Goal: Task Accomplishment & Management: Manage account settings

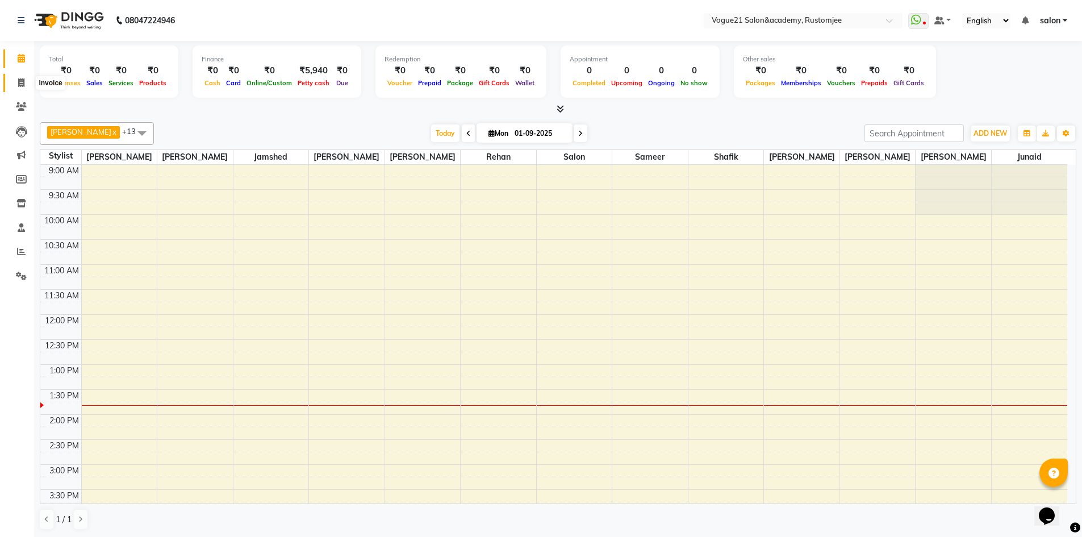
click at [24, 88] on span at bounding box center [21, 83] width 20 height 13
select select "8171"
select select "service"
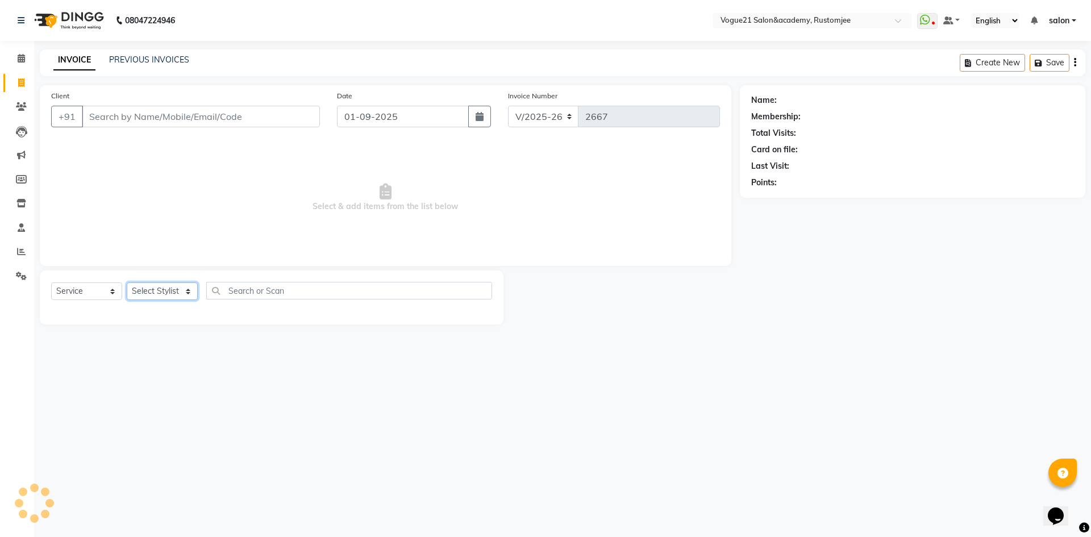
click at [169, 290] on select "Select Stylist aahil alicia anju soni Jamshed junaid Pooja yadav priya jadhav r…" at bounding box center [162, 291] width 71 height 18
select select "76929"
click at [127, 282] on select "Select Stylist aahil alicia anju soni Jamshed junaid Pooja yadav priya jadhav r…" at bounding box center [162, 291] width 71 height 18
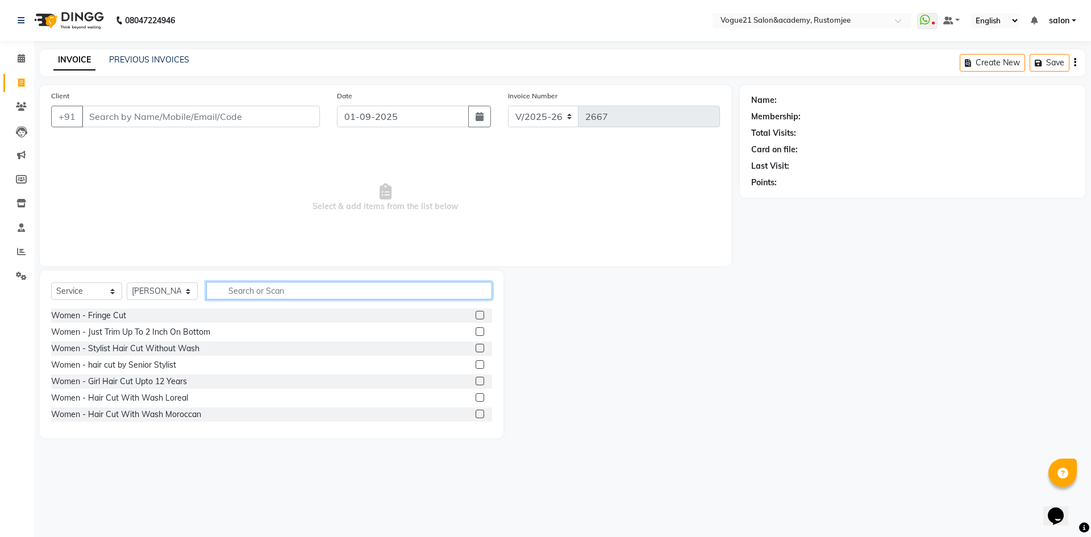
click at [242, 287] on input "text" at bounding box center [349, 291] width 286 height 18
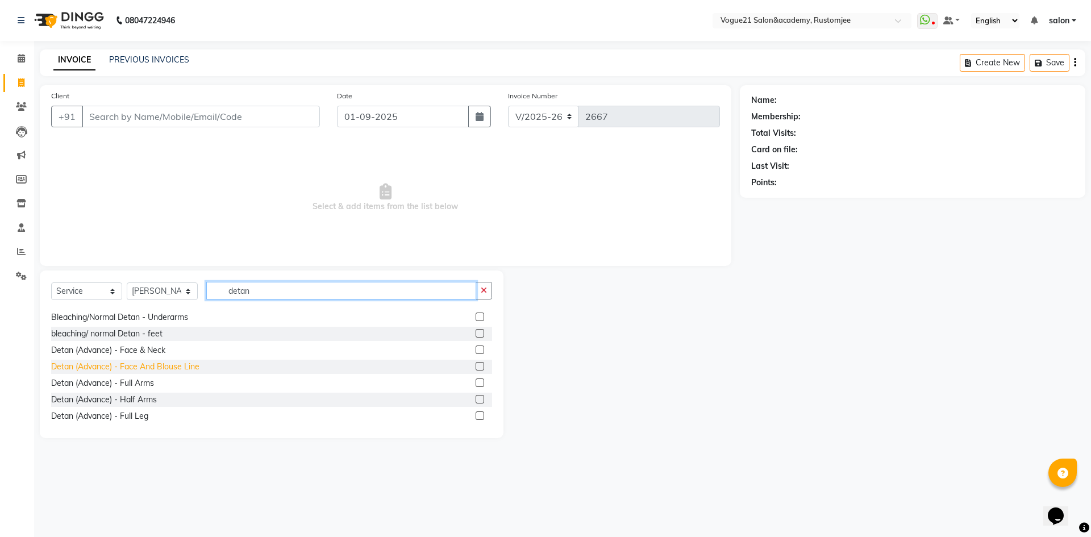
type input "detan"
click at [152, 367] on div "Detan (Advance) - Face And Blouse Line" at bounding box center [125, 367] width 148 height 12
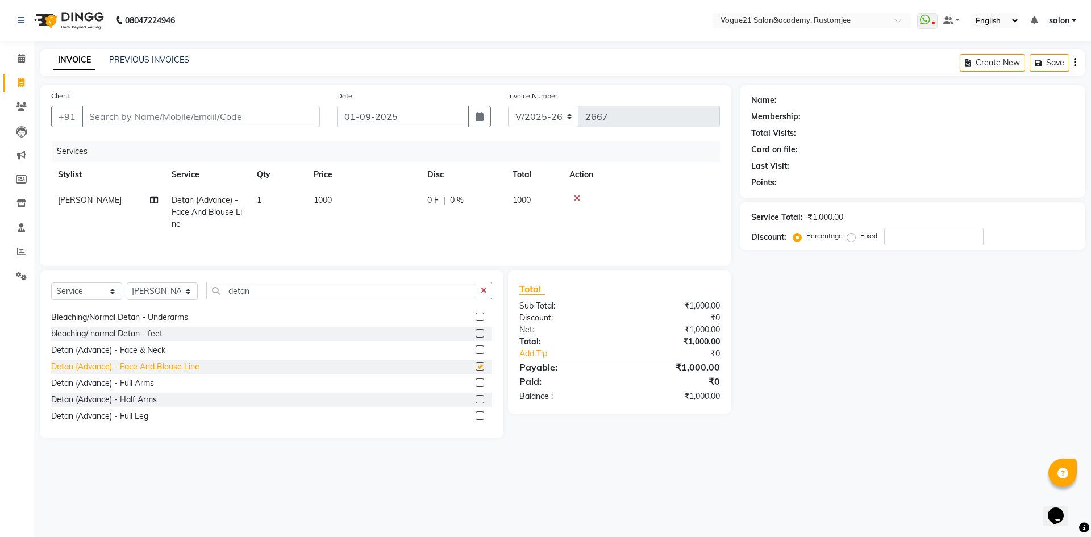
checkbox input "false"
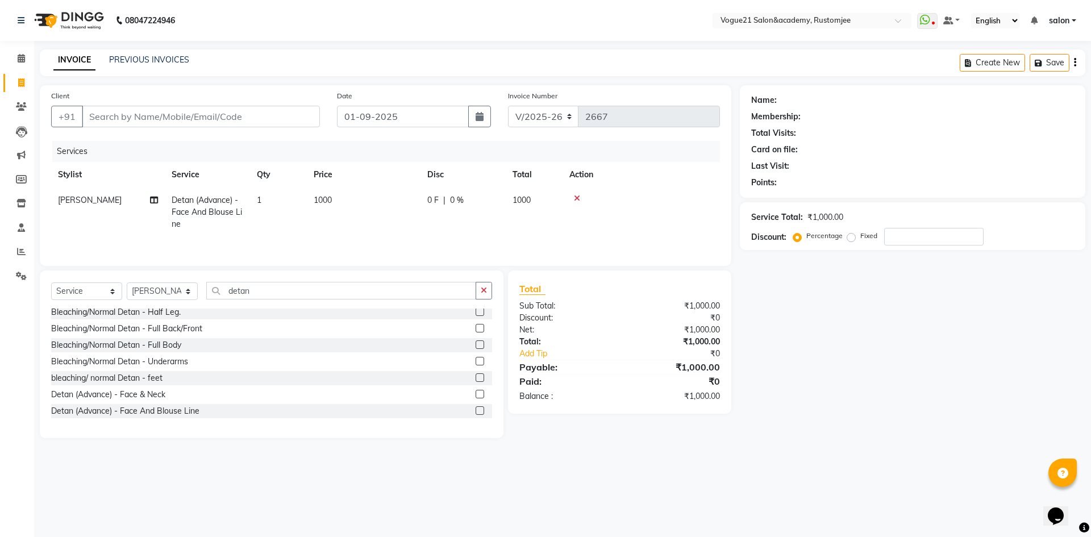
scroll to position [0, 0]
click at [161, 316] on div "Bleaching/Normal Detan - Face & Neck" at bounding box center [122, 316] width 142 height 12
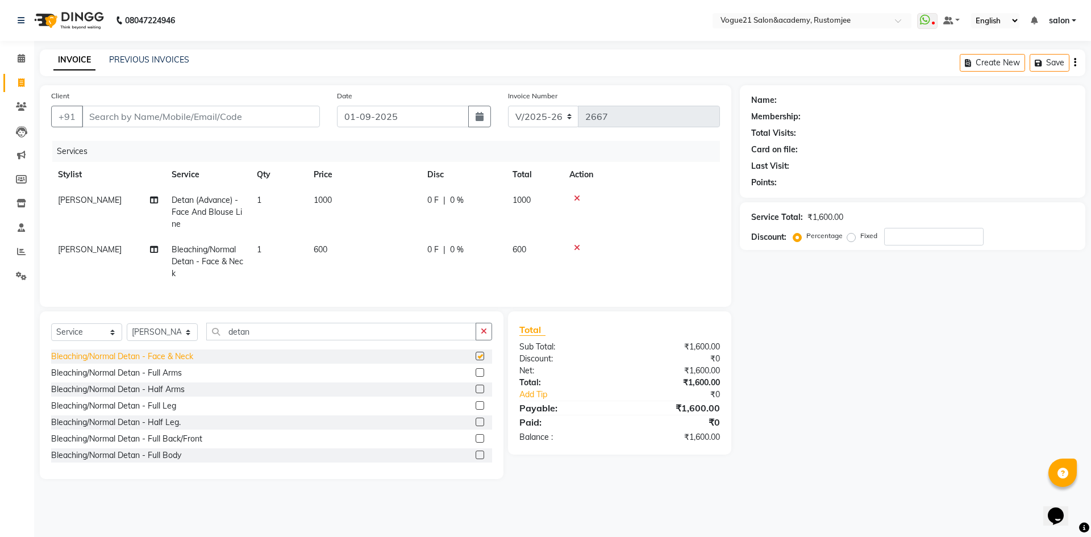
checkbox input "false"
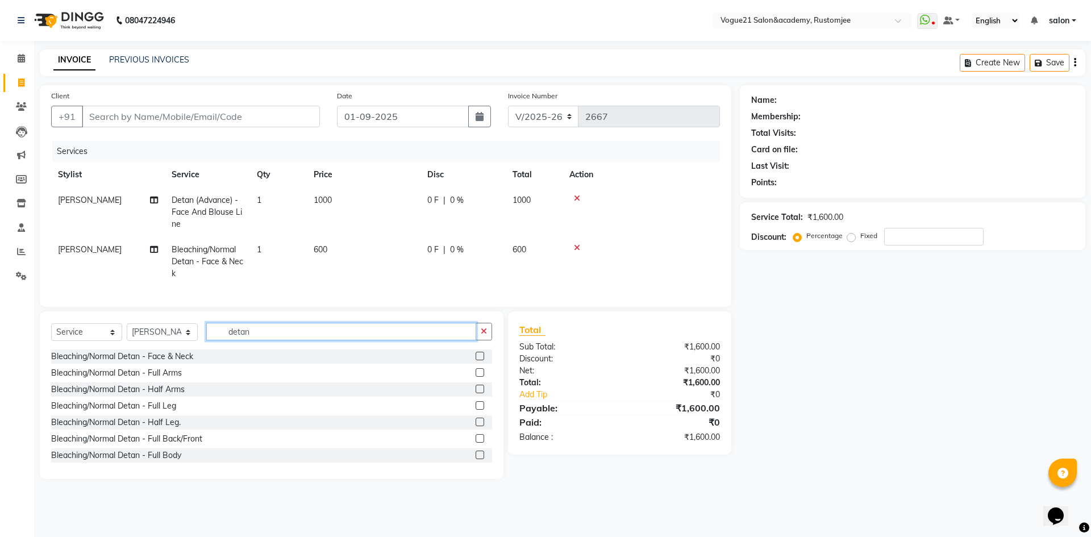
click at [264, 340] on input "detan" at bounding box center [341, 332] width 270 height 18
type input "d"
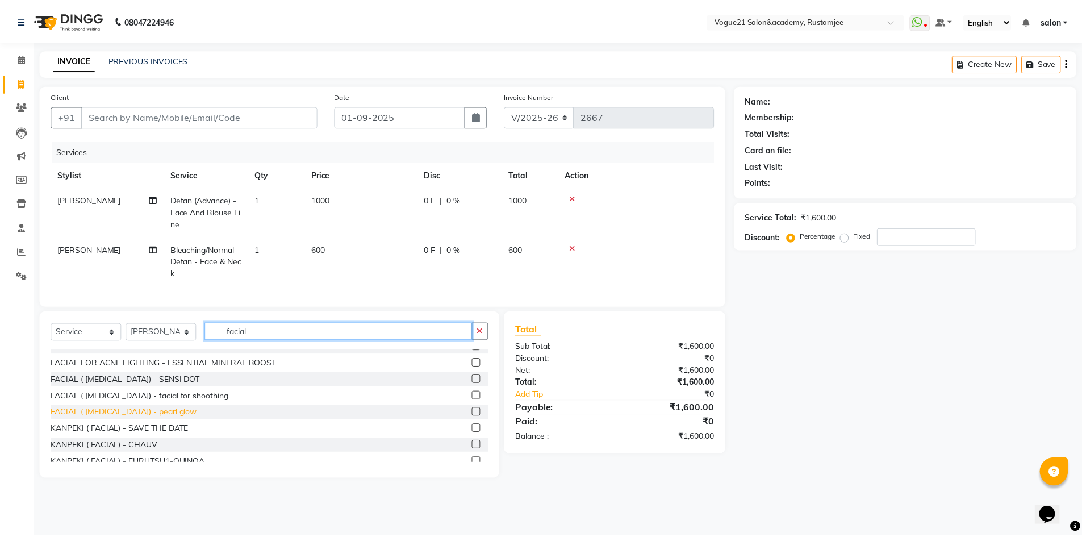
scroll to position [227, 0]
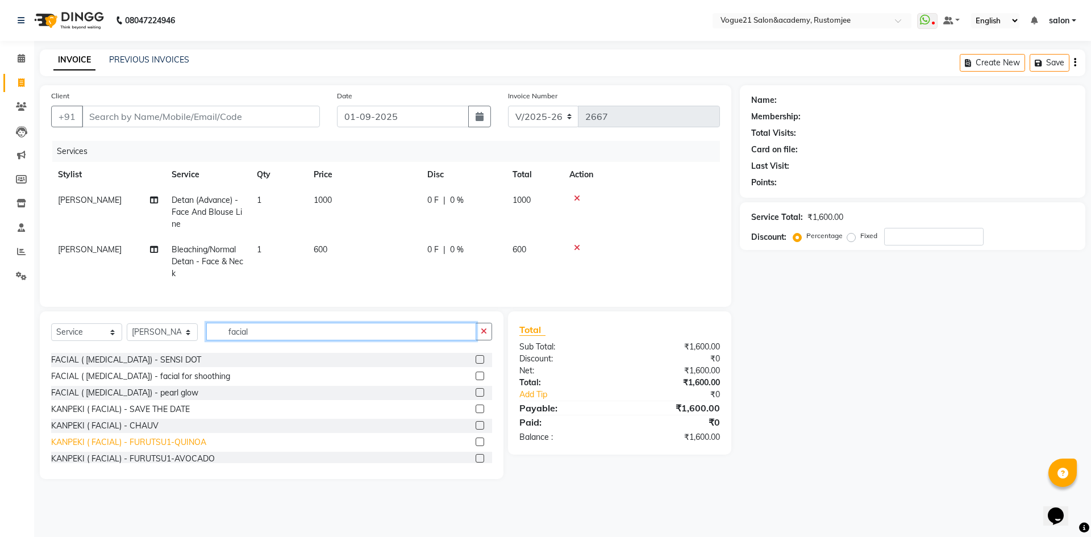
type input "facial"
click at [170, 448] on div "KANPEKI ( FACIAL) - FURUTSU1-QUINOA" at bounding box center [128, 442] width 155 height 12
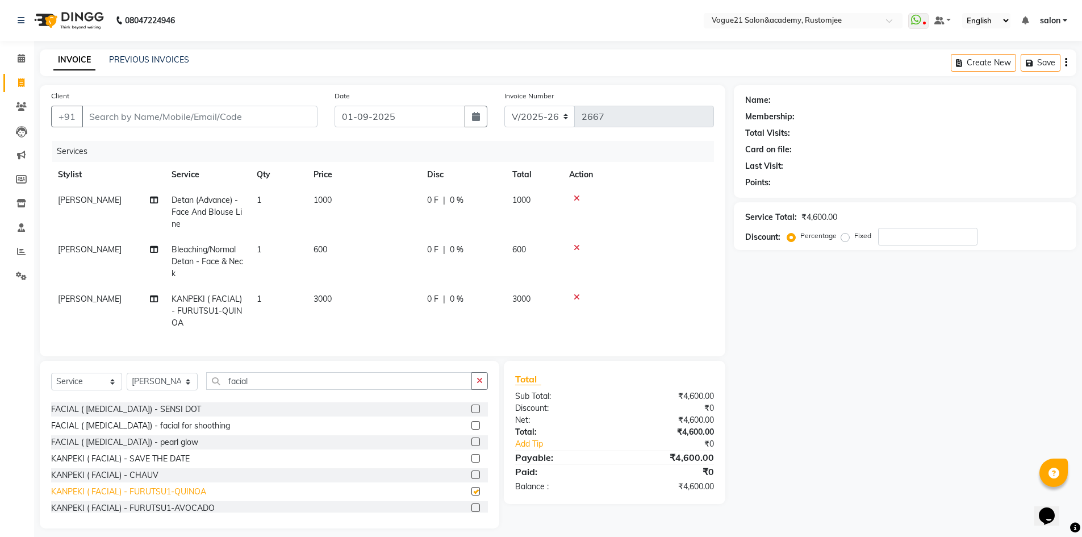
checkbox input "false"
click at [258, 390] on input "facial" at bounding box center [339, 381] width 266 height 18
type input "f"
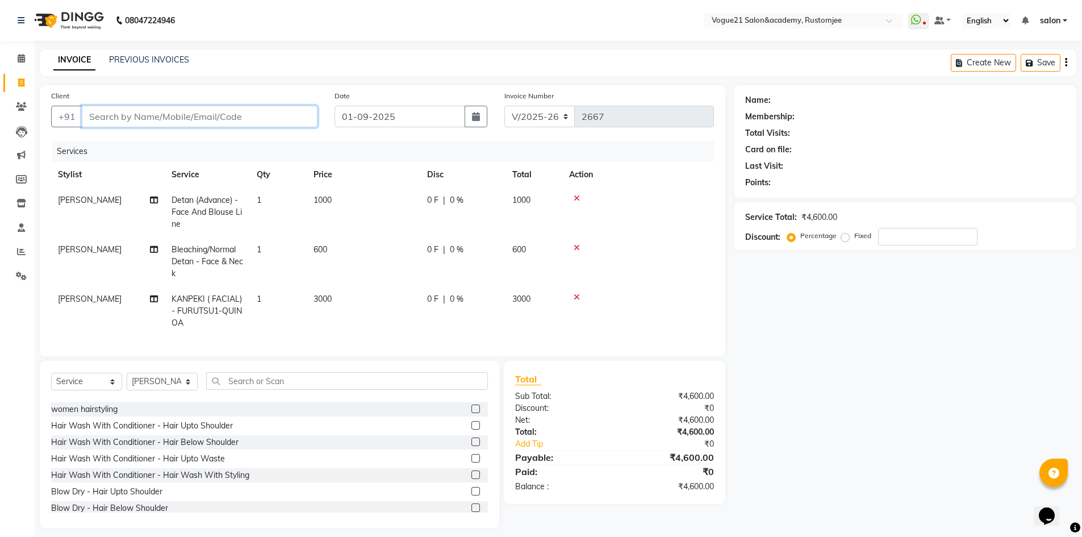
click at [204, 109] on input "Client" at bounding box center [200, 117] width 236 height 22
click at [194, 113] on input "Client" at bounding box center [200, 117] width 236 height 22
type input "9"
type input "0"
click at [101, 114] on input "98333139" at bounding box center [171, 117] width 178 height 22
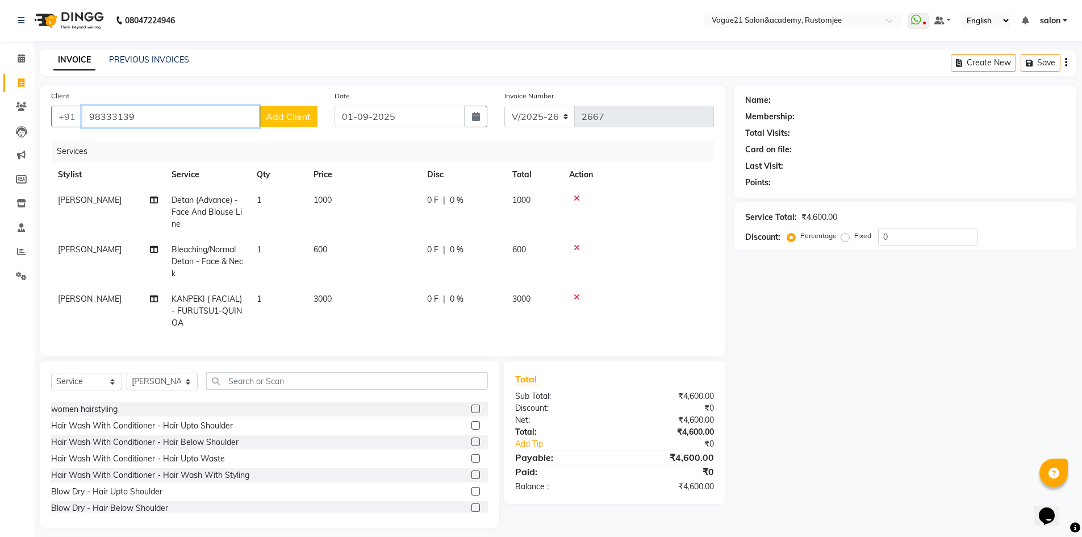
click at [116, 118] on input "98333139" at bounding box center [171, 117] width 178 height 22
click at [135, 115] on input "98333139" at bounding box center [171, 117] width 178 height 22
click at [186, 126] on input "98333139" at bounding box center [171, 117] width 178 height 22
type input "9833313977"
click at [293, 114] on span "Add Client" at bounding box center [288, 116] width 45 height 11
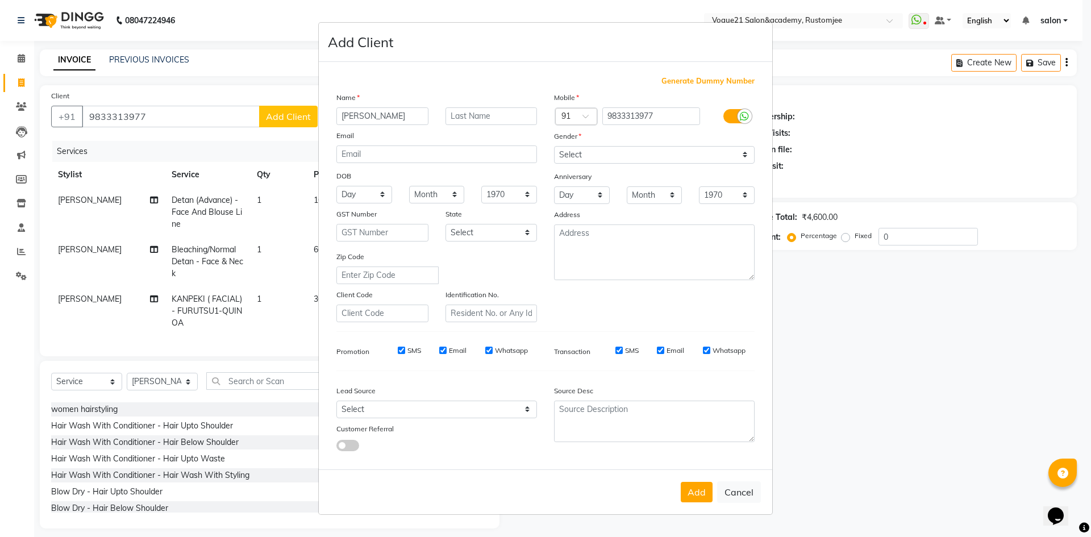
type input "Sadhiya"
click at [635, 154] on select "Select Male Female Other Prefer Not To Say" at bounding box center [654, 155] width 201 height 18
select select "female"
click at [554, 146] on select "Select Male Female Other Prefer Not To Say" at bounding box center [654, 155] width 201 height 18
click at [698, 496] on button "Add" at bounding box center [697, 492] width 32 height 20
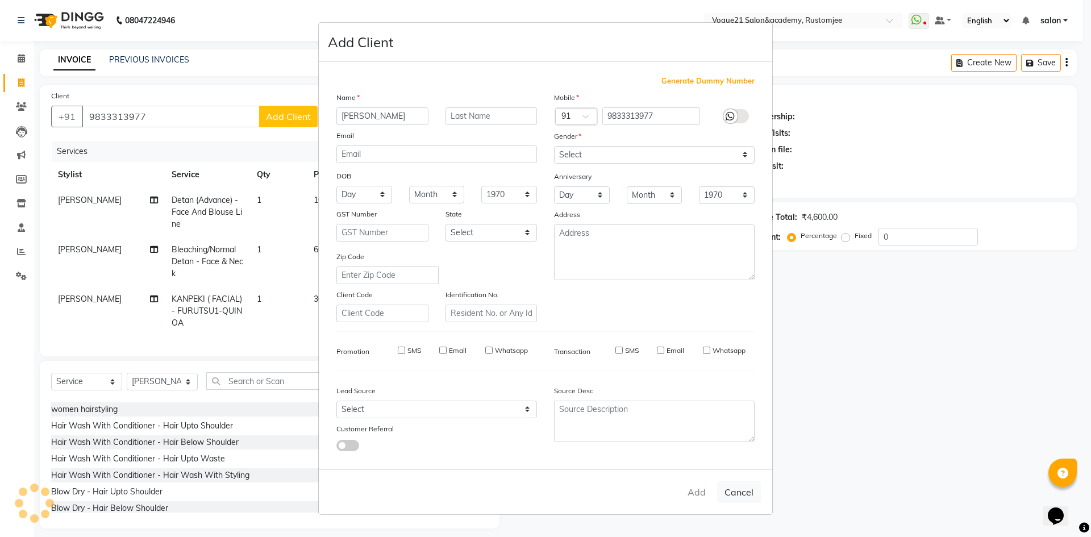
select select
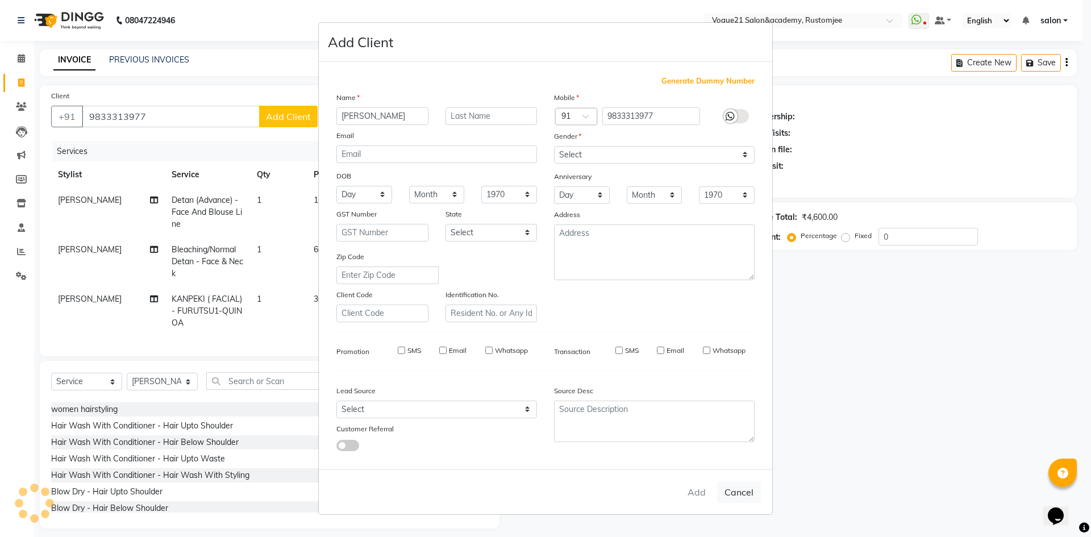
select select
checkbox input "false"
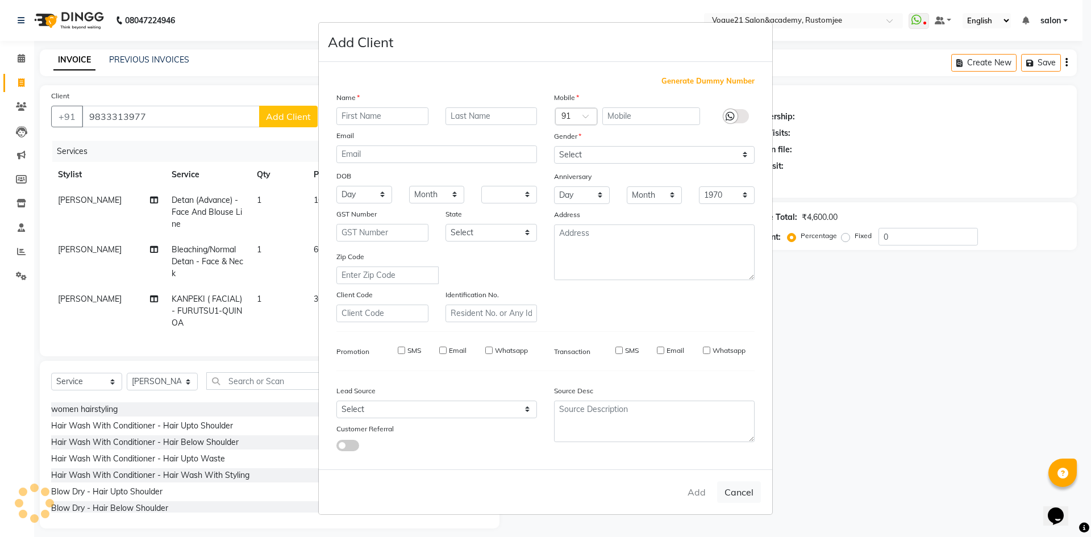
checkbox input "false"
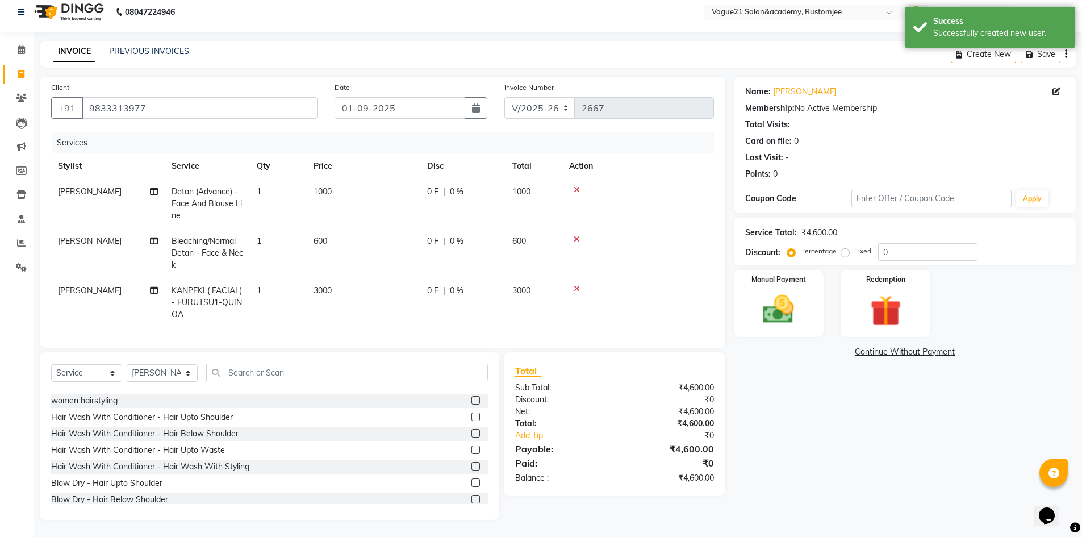
scroll to position [17, 0]
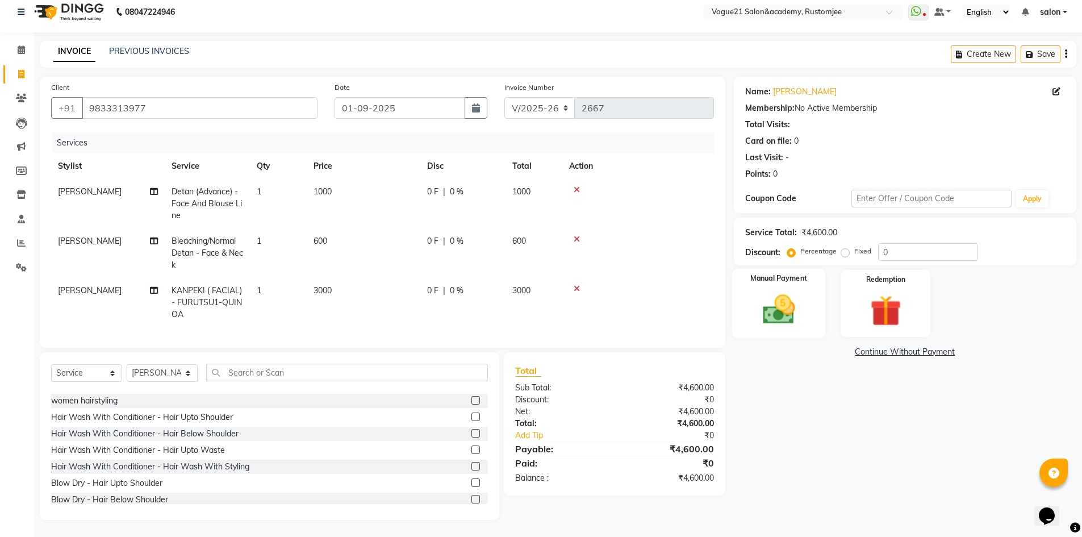
click at [775, 308] on img at bounding box center [779, 309] width 52 height 37
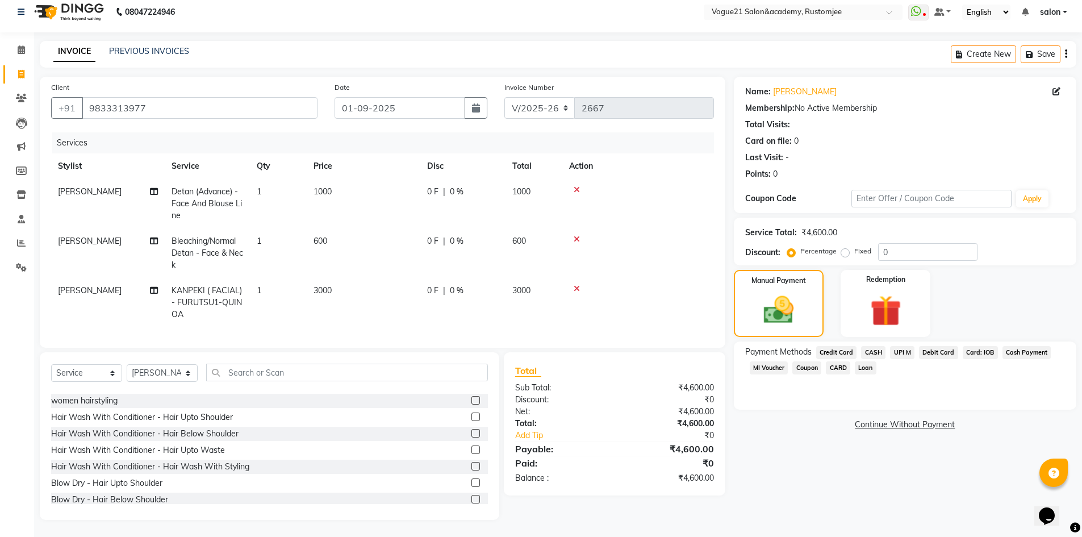
click at [901, 346] on span "UPI M" at bounding box center [902, 352] width 24 height 13
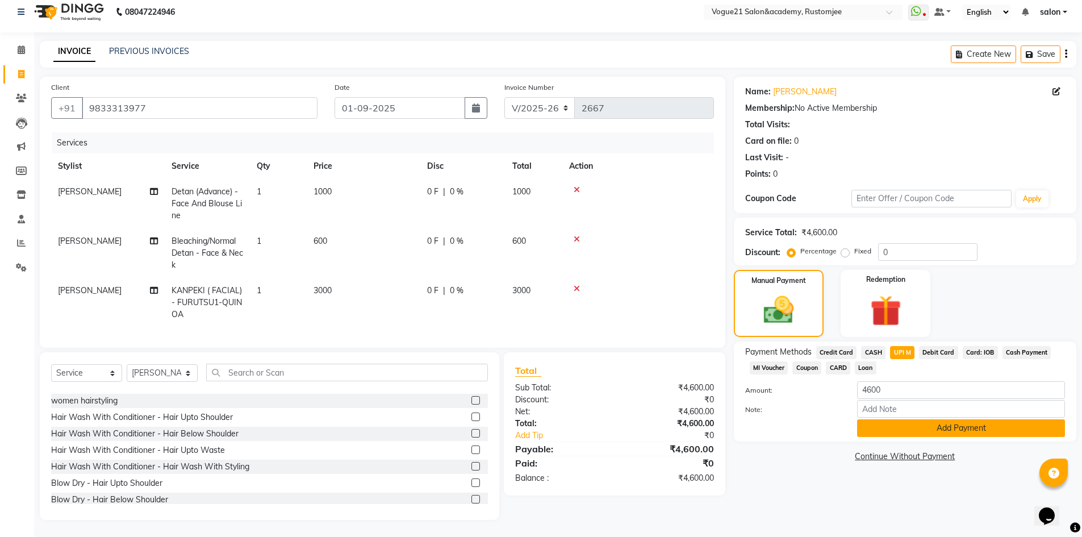
click at [914, 422] on button "Add Payment" at bounding box center [961, 428] width 208 height 18
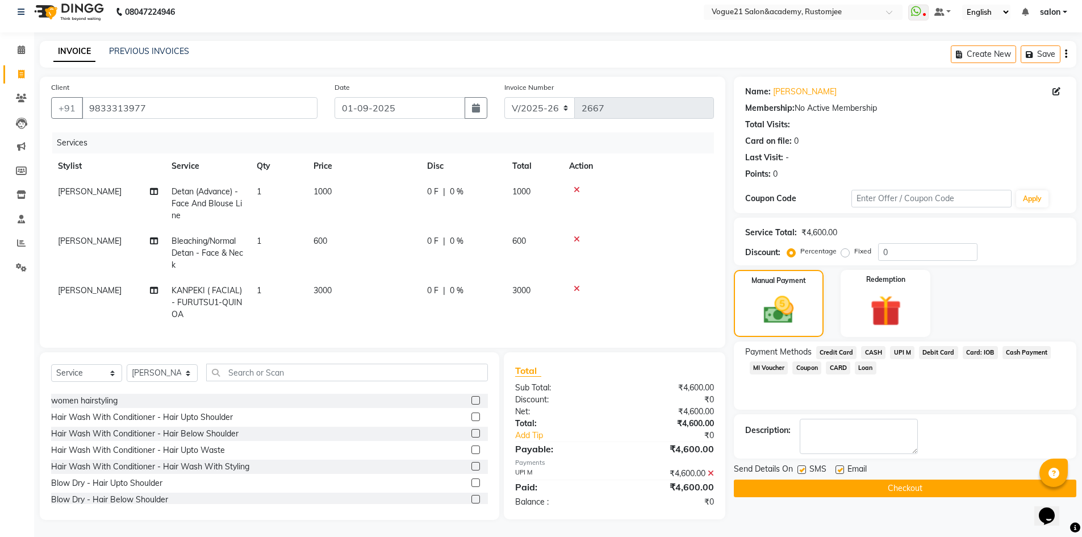
click at [853, 479] on button "Checkout" at bounding box center [905, 488] width 343 height 18
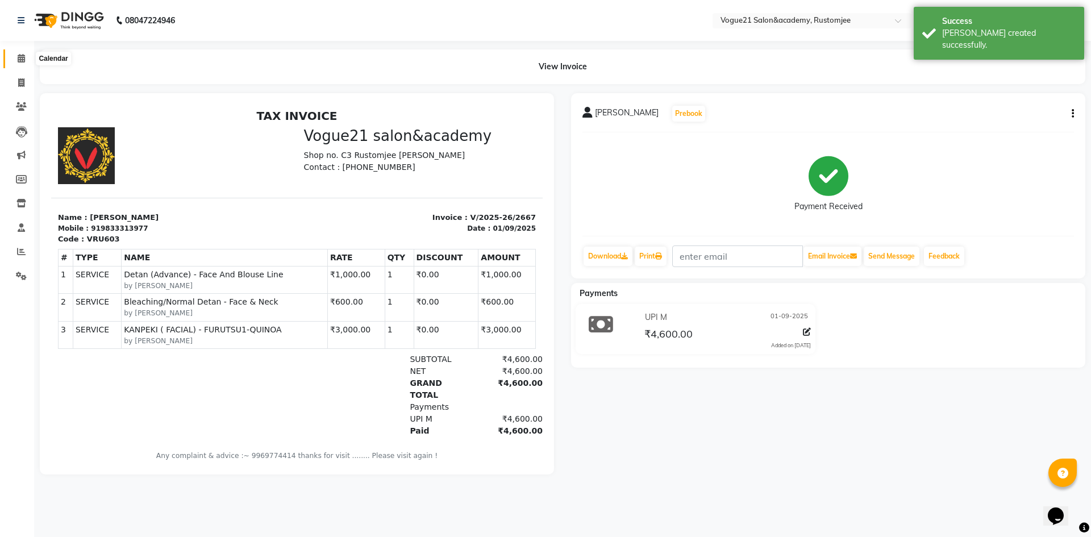
click at [22, 60] on icon at bounding box center [21, 58] width 7 height 9
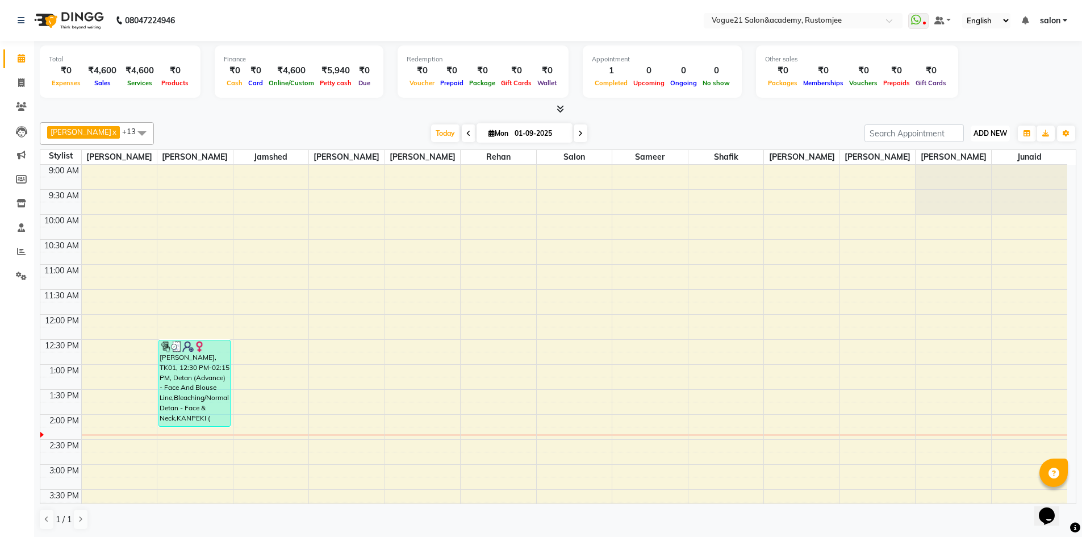
click at [987, 134] on span "ADD NEW" at bounding box center [991, 133] width 34 height 9
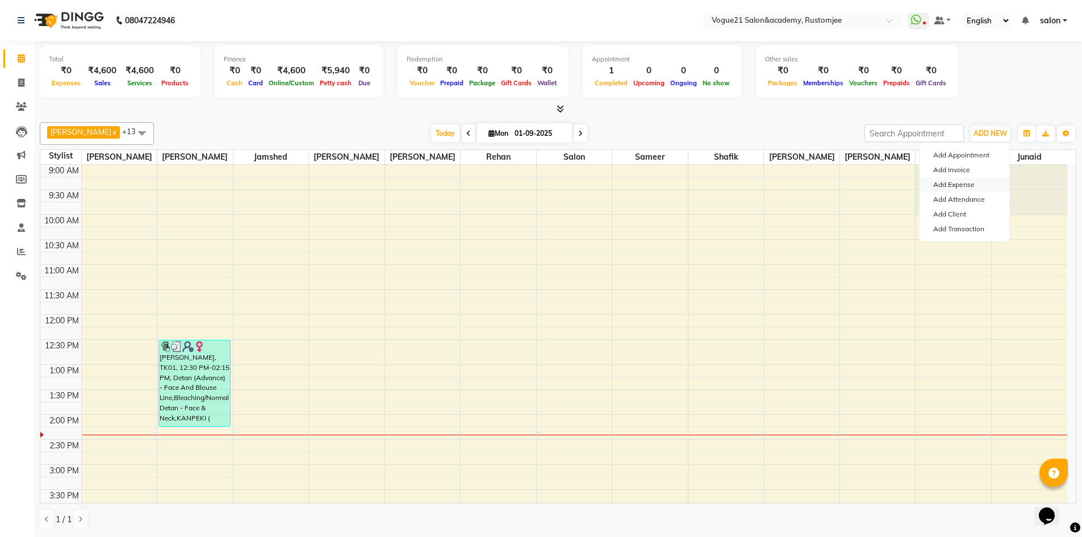
click at [977, 180] on link "Add Expense" at bounding box center [965, 184] width 90 height 15
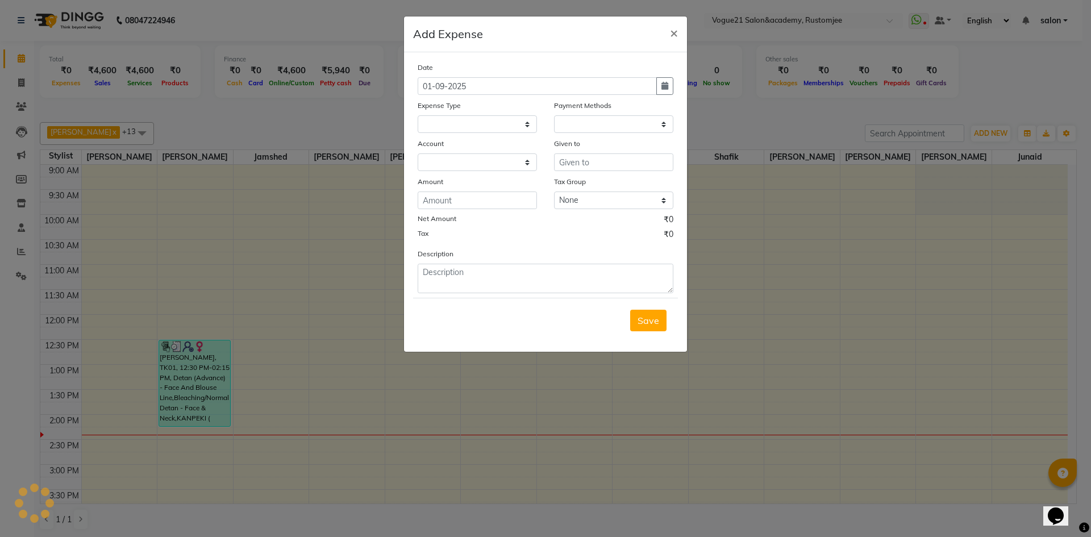
select select "1"
select select "7299"
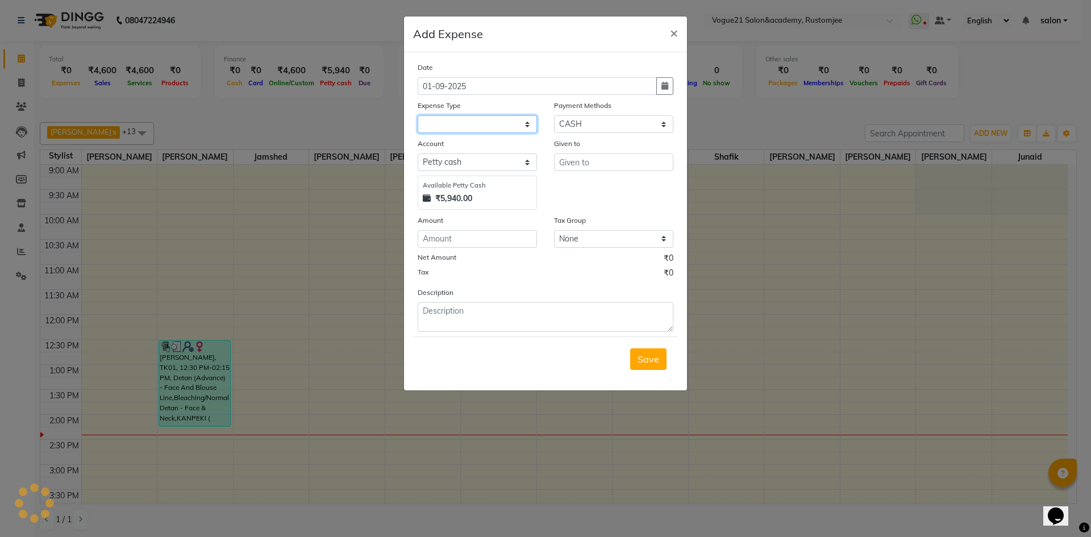
click at [483, 124] on select at bounding box center [477, 124] width 119 height 18
click at [527, 168] on select "Select Petty cash Default account" at bounding box center [477, 162] width 119 height 18
click at [773, 114] on ngb-modal-window "Add Expense × Date 01-09-2025 Expense Type Payment Methods Select Credit Card P…" at bounding box center [545, 268] width 1091 height 537
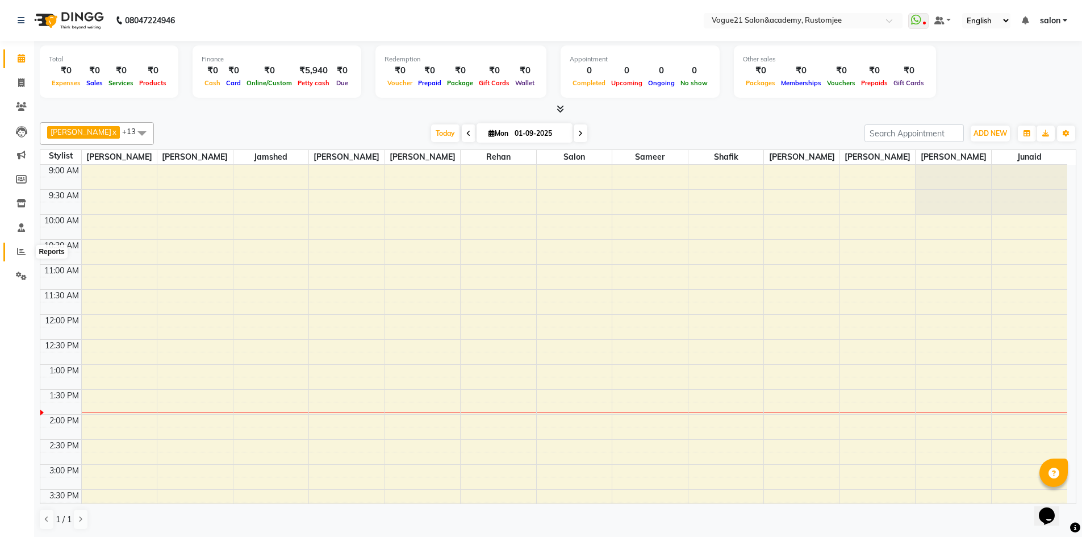
click at [12, 251] on span at bounding box center [21, 251] width 20 height 13
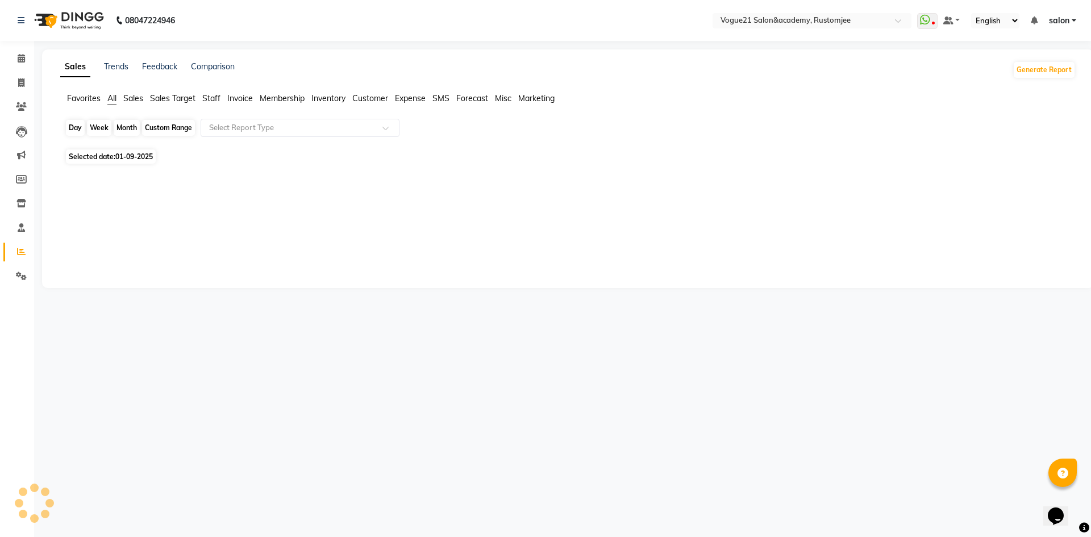
click at [75, 128] on div "Day" at bounding box center [75, 128] width 19 height 16
select select "9"
select select "2025"
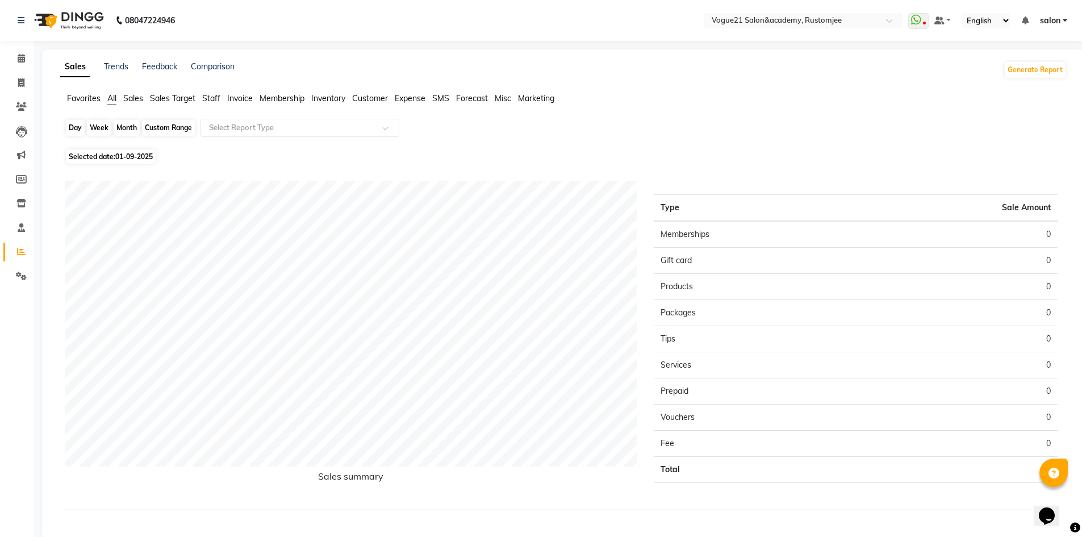
click at [73, 128] on div "Day" at bounding box center [75, 128] width 19 height 16
select select "9"
select select "2025"
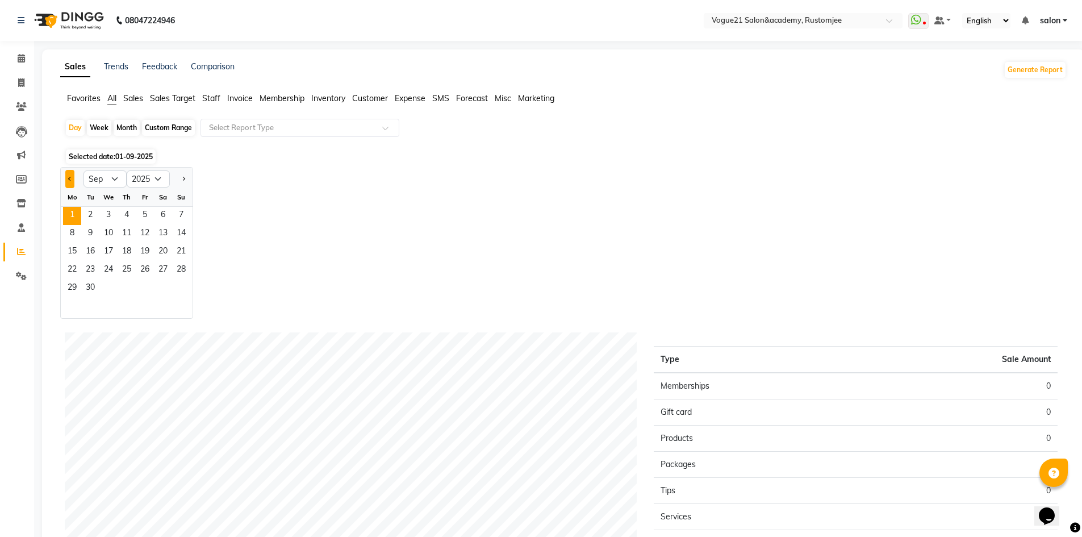
click at [71, 177] on span "Previous month" at bounding box center [70, 178] width 4 height 4
select select "8"
click at [181, 289] on span "31" at bounding box center [181, 289] width 18 height 18
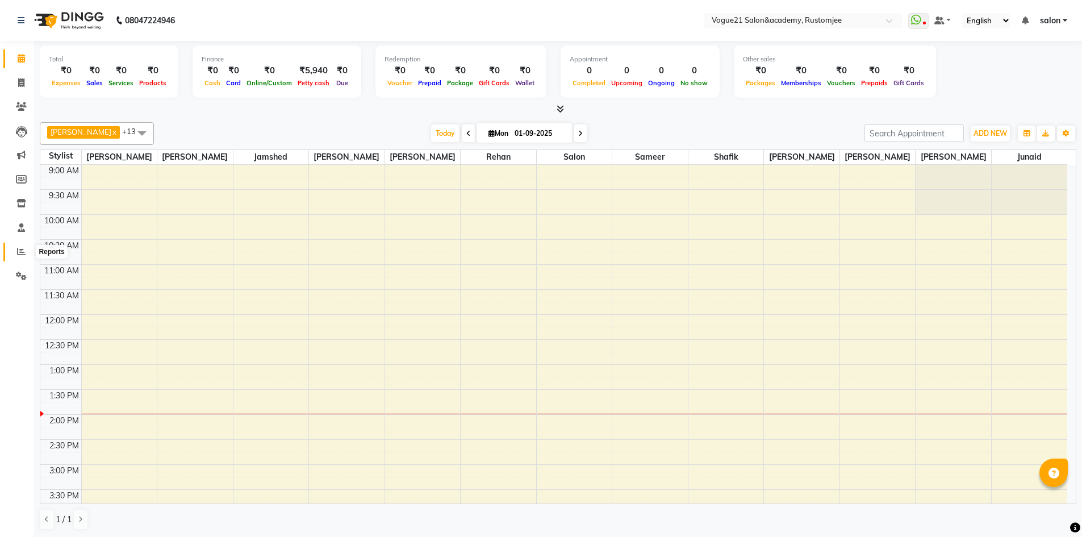
click at [23, 256] on span at bounding box center [21, 251] width 20 height 13
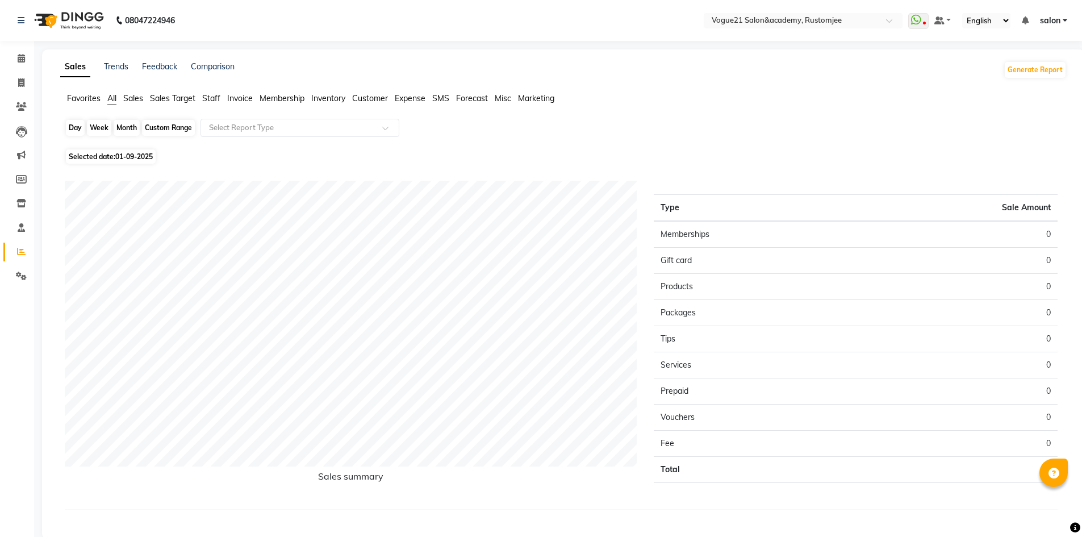
click at [75, 123] on div "Day" at bounding box center [75, 128] width 19 height 16
select select "9"
select select "2025"
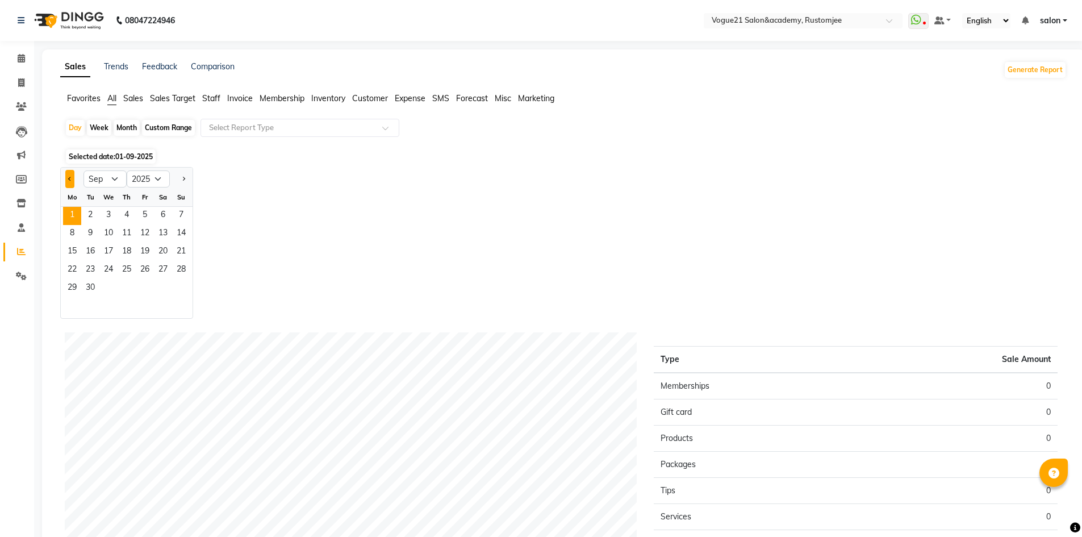
click at [73, 182] on button "Previous month" at bounding box center [69, 179] width 9 height 18
select select "8"
click at [164, 286] on span "30" at bounding box center [163, 289] width 18 height 18
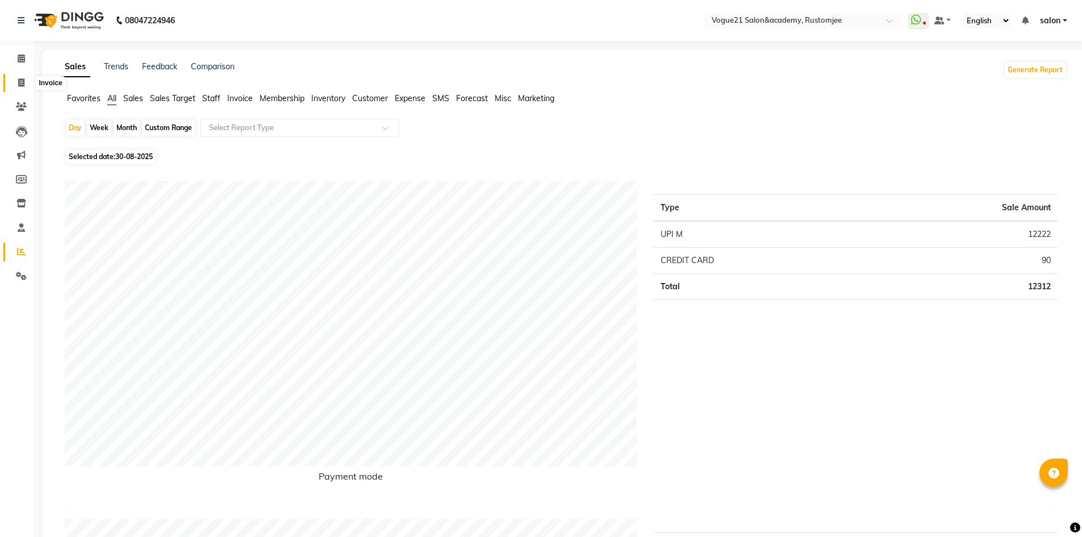
click at [22, 77] on span at bounding box center [21, 83] width 20 height 13
select select "8171"
select select "service"
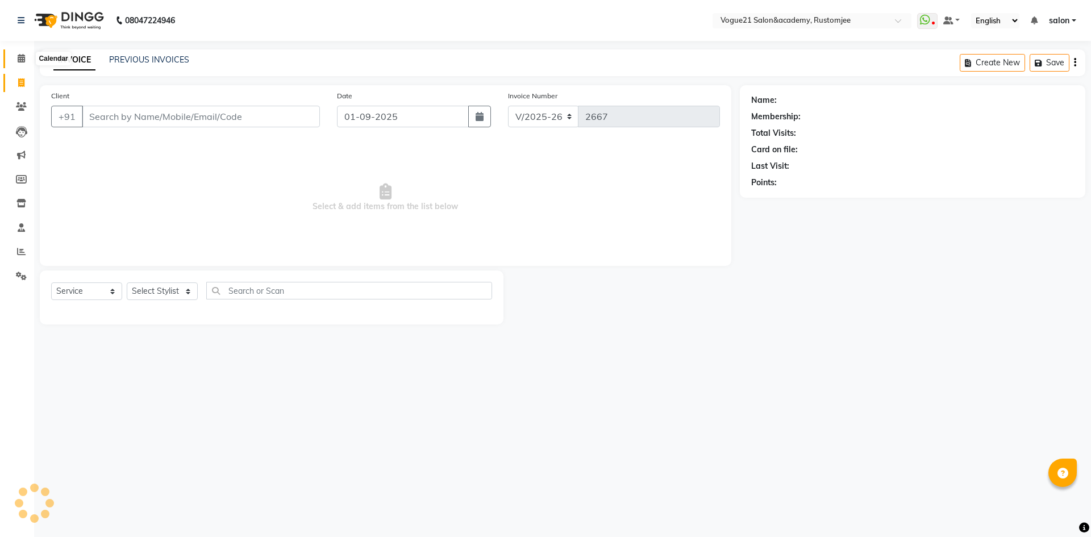
click at [22, 64] on span at bounding box center [21, 58] width 20 height 13
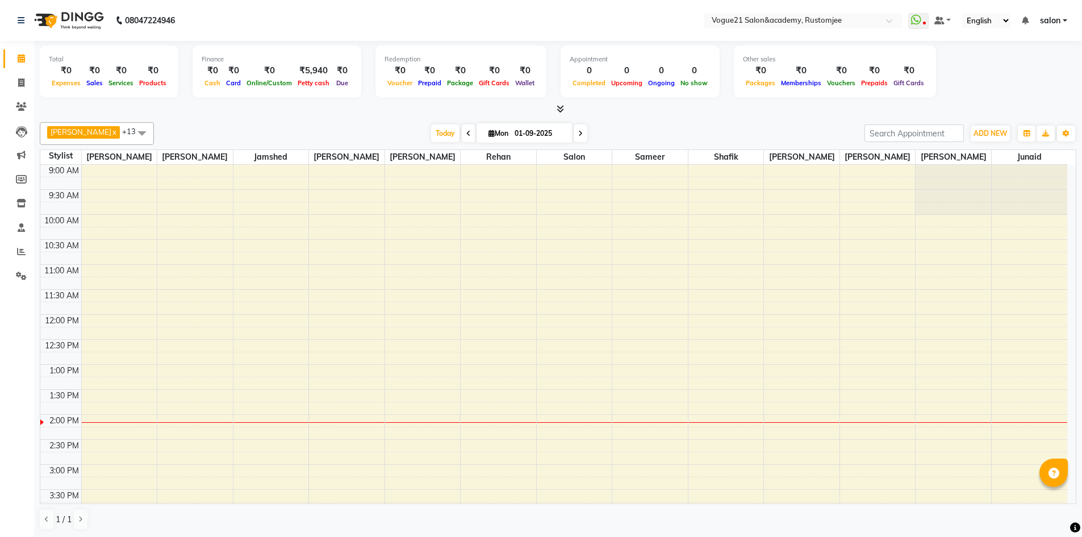
drag, startPoint x: 745, startPoint y: 174, endPoint x: 326, endPoint y: 20, distance: 447.4
click at [326, 20] on nav "08047224946 Select Location × Vogue21 Salon&academy, Rustomjee WhatsApp Status …" at bounding box center [541, 20] width 1082 height 41
click at [24, 91] on link "Invoice" at bounding box center [16, 83] width 27 height 19
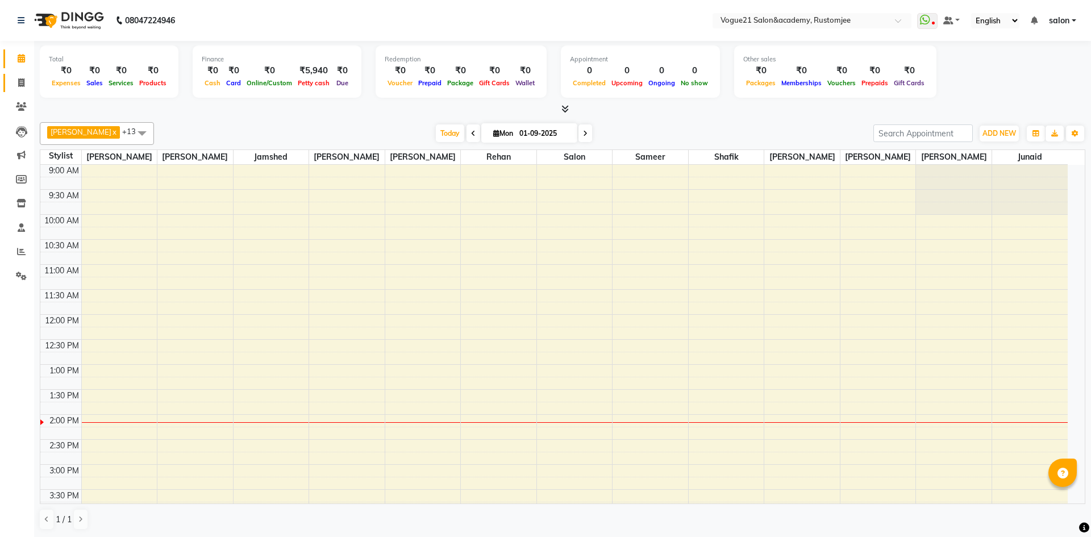
select select "8171"
select select "service"
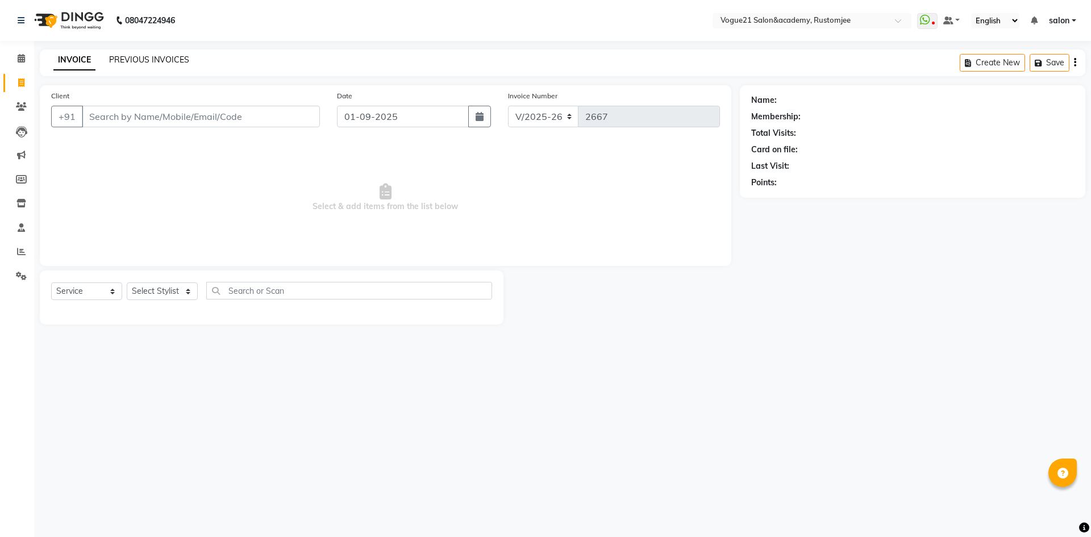
click at [137, 61] on link "PREVIOUS INVOICES" at bounding box center [149, 60] width 80 height 10
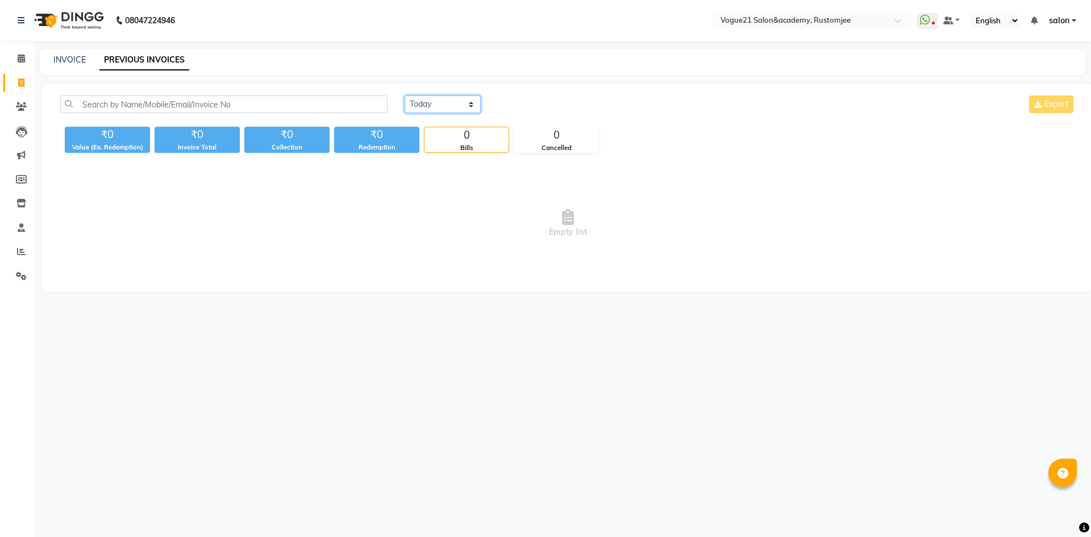
click at [440, 103] on select "Today Yesterday Custom Range" at bounding box center [442, 104] width 76 height 18
click at [404, 95] on select "Today Yesterday Custom Range" at bounding box center [442, 104] width 76 height 18
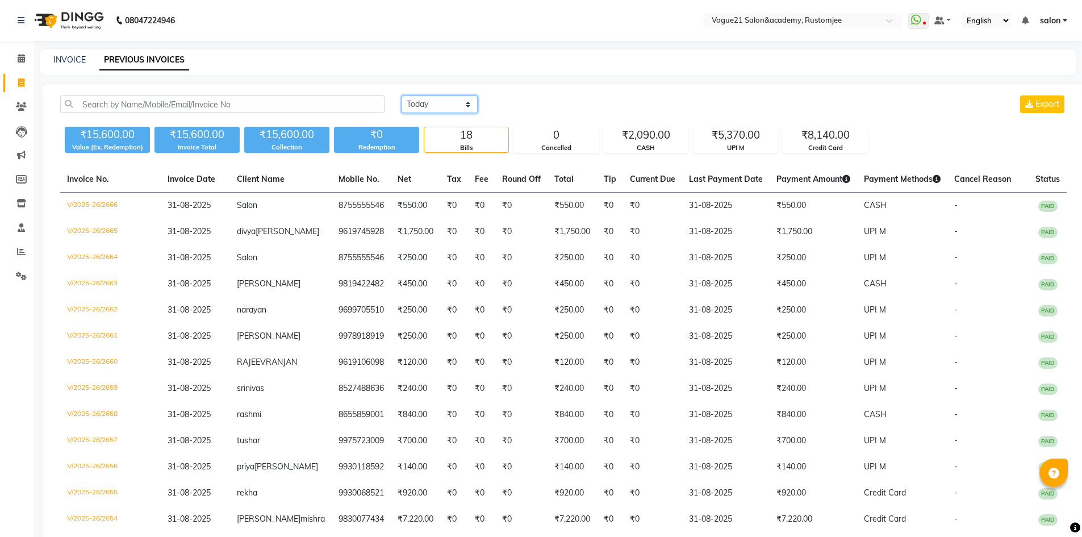
click at [462, 103] on select "Today Yesterday Custom Range" at bounding box center [440, 104] width 76 height 18
select select "range"
click at [402, 95] on select "Today Yesterday Custom Range" at bounding box center [440, 104] width 76 height 18
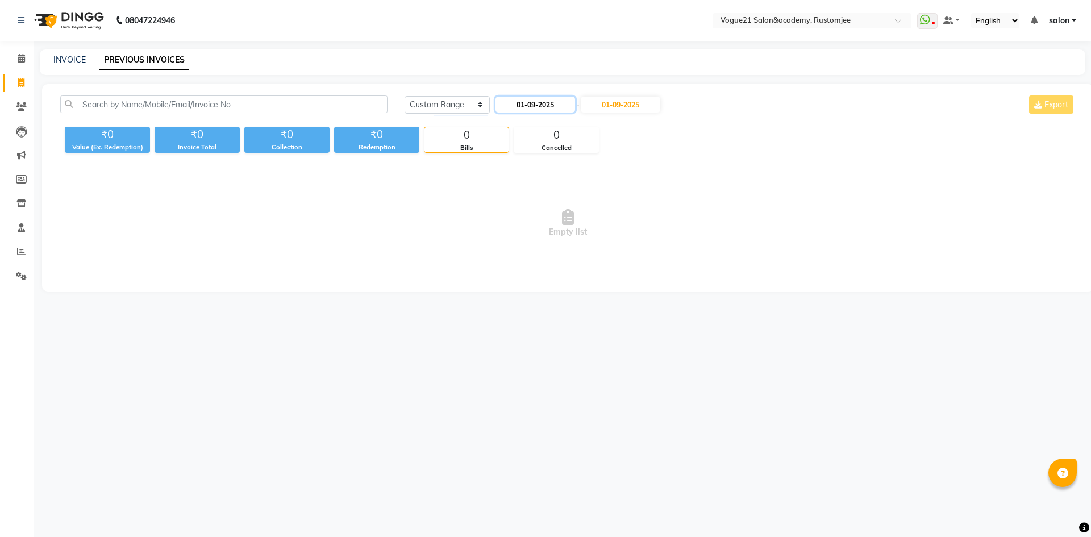
click at [536, 105] on input "01-09-2025" at bounding box center [535, 105] width 80 height 16
select select "9"
select select "2025"
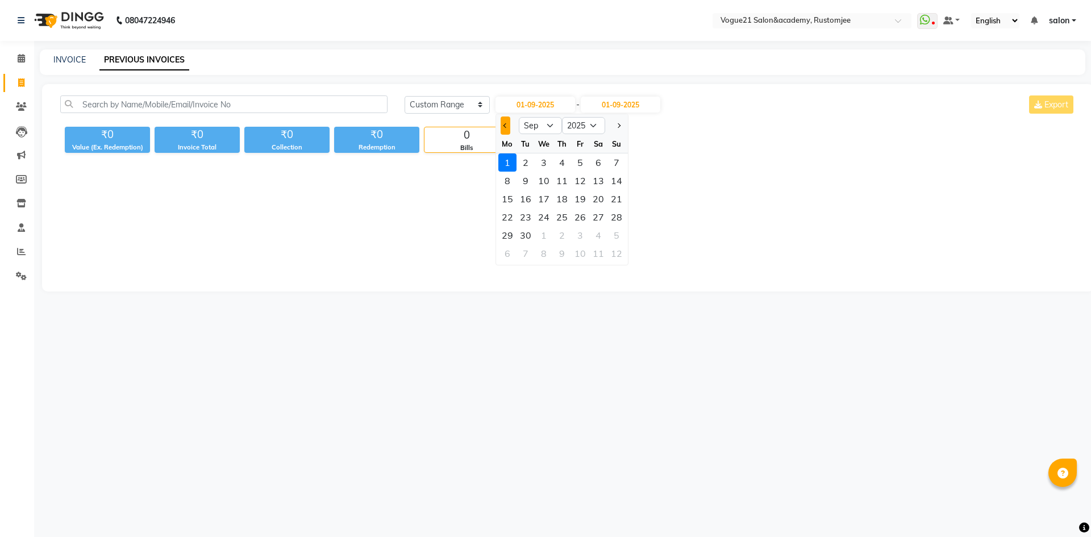
click at [504, 130] on button "Previous month" at bounding box center [506, 125] width 10 height 18
select select "8"
click at [616, 237] on div "31" at bounding box center [616, 235] width 18 height 18
type input "31-08-2025"
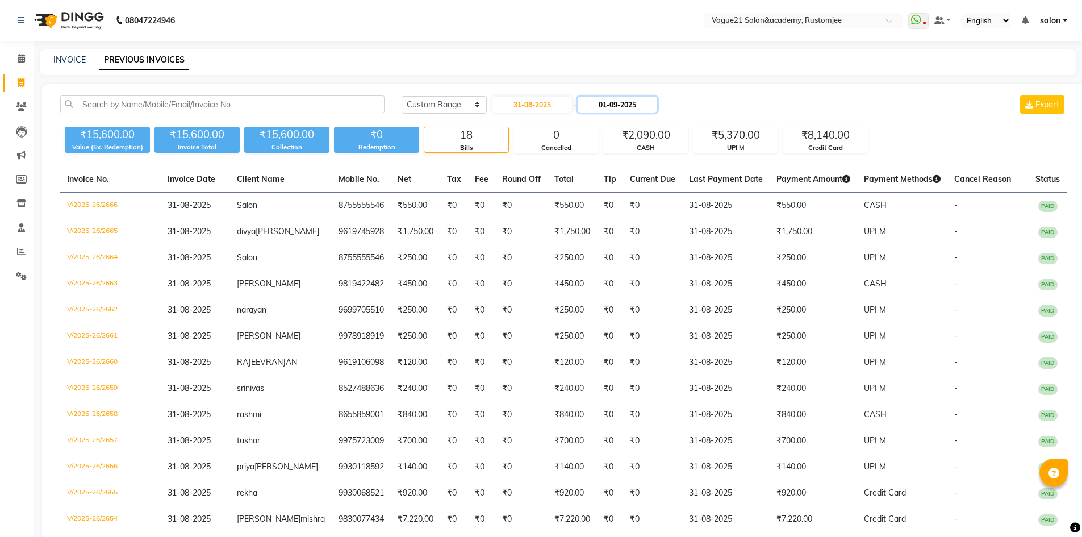
click at [608, 102] on input "01-09-2025" at bounding box center [618, 105] width 80 height 16
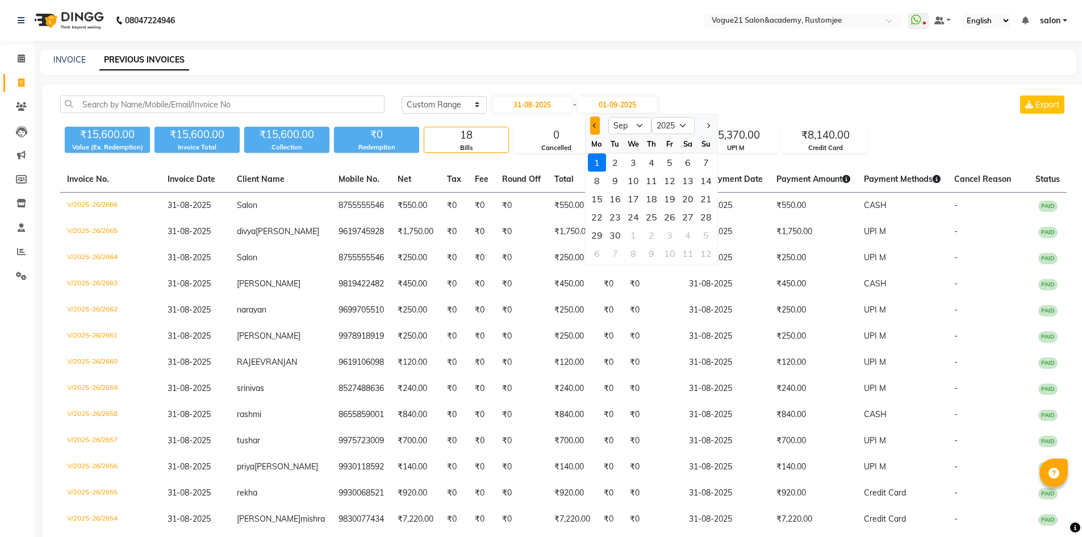
click at [592, 130] on button "Previous month" at bounding box center [595, 125] width 10 height 18
select select "8"
click at [595, 127] on div at bounding box center [597, 125] width 23 height 18
click at [523, 107] on input "31-08-2025" at bounding box center [533, 105] width 80 height 16
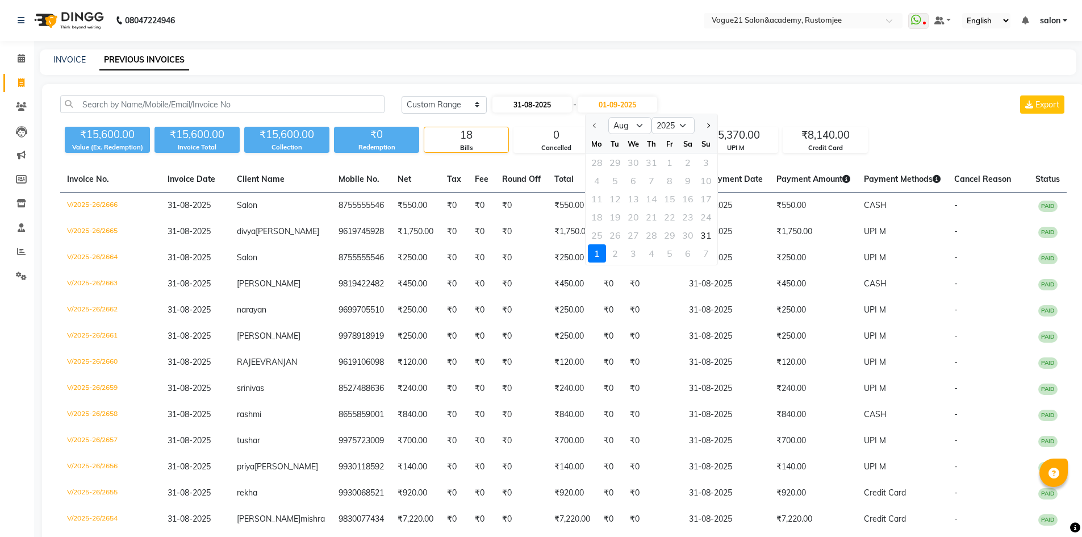
select select "8"
select select "2025"
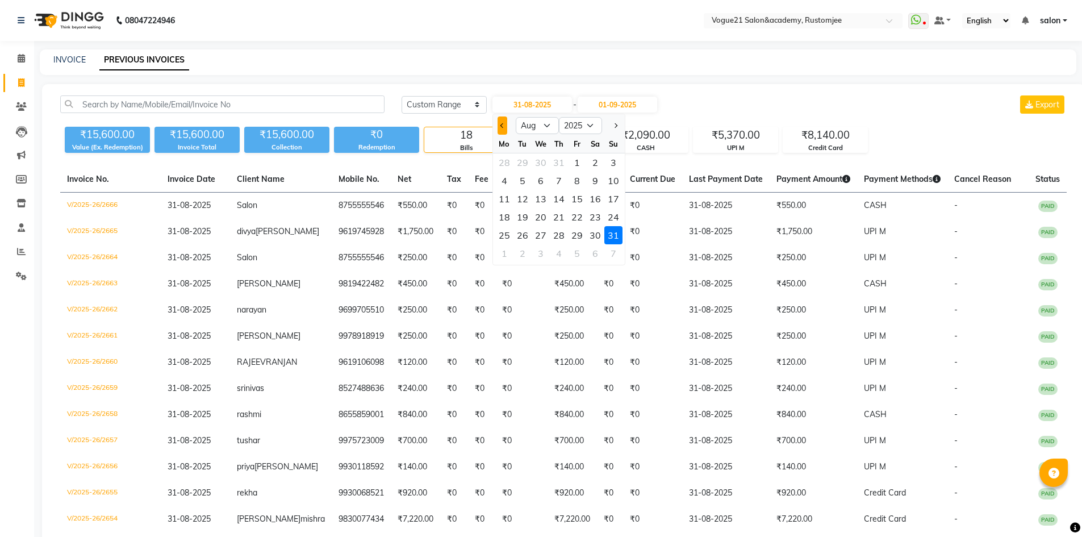
click at [504, 128] on button "Previous month" at bounding box center [503, 125] width 10 height 18
select select "7"
click at [544, 233] on div "30" at bounding box center [541, 235] width 18 height 18
type input "30-07-2025"
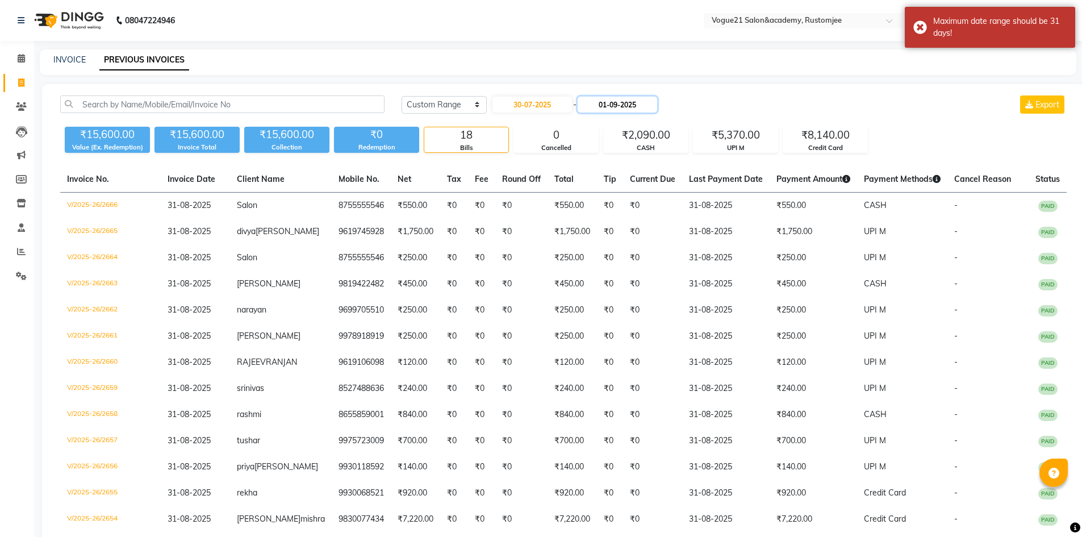
click at [621, 107] on input "01-09-2025" at bounding box center [618, 105] width 80 height 16
select select "9"
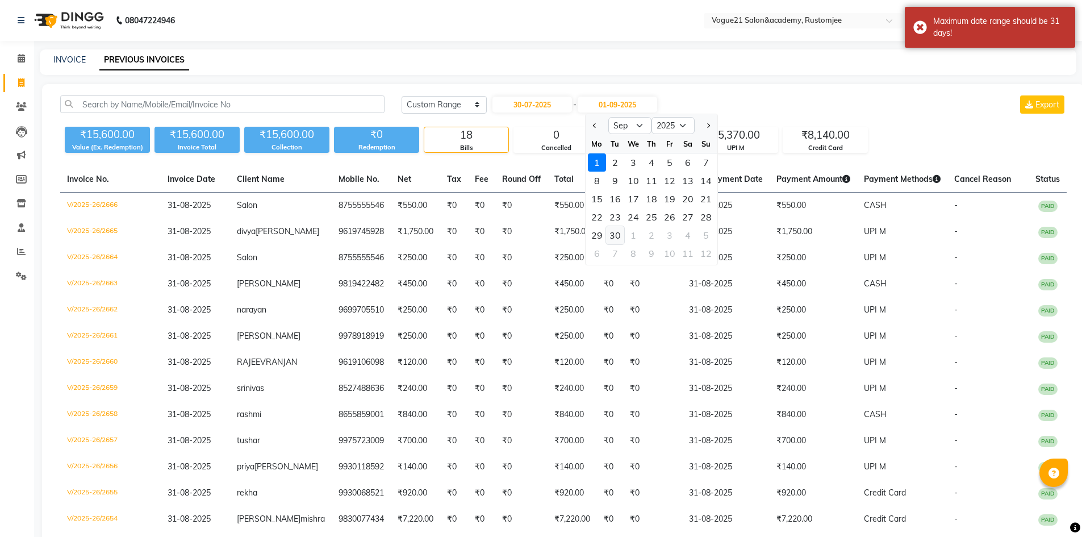
click at [615, 236] on div "30" at bounding box center [615, 235] width 18 height 18
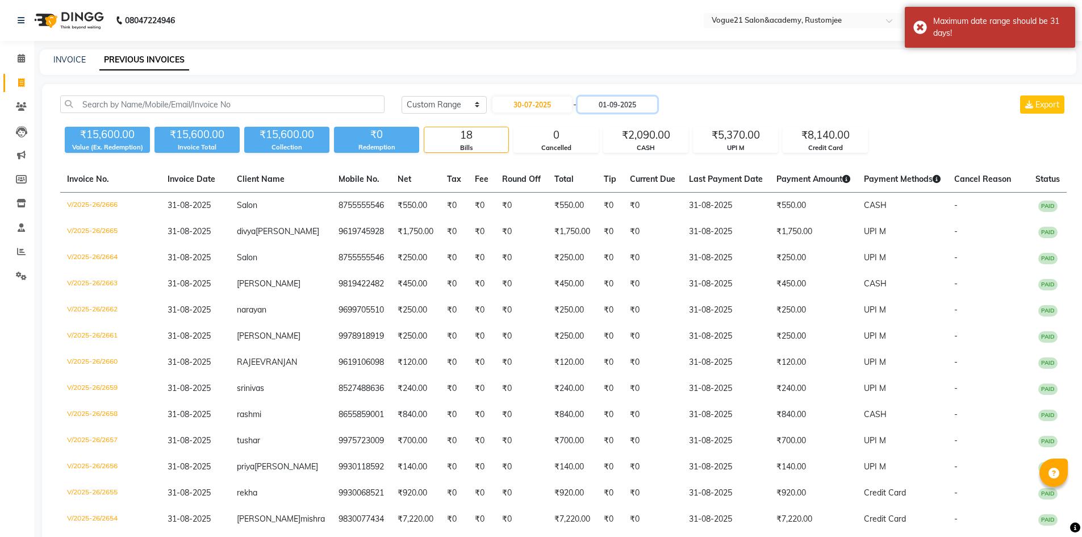
type input "30-09-2025"
click at [507, 105] on input "30-07-2025" at bounding box center [533, 105] width 80 height 16
select select "7"
select select "2025"
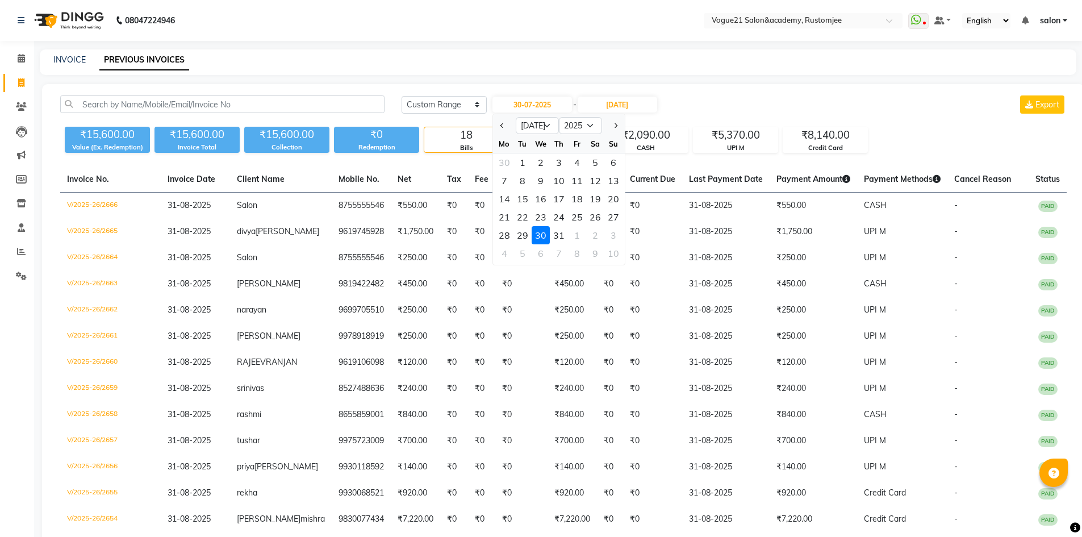
click at [538, 231] on div "30" at bounding box center [541, 235] width 18 height 18
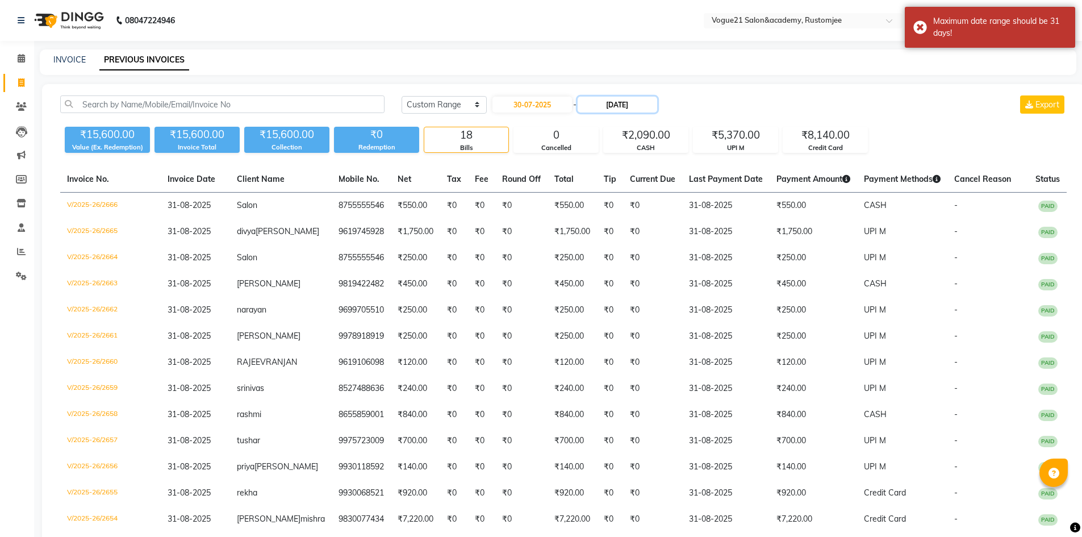
click at [632, 109] on input "30-09-2025" at bounding box center [618, 105] width 80 height 16
select select "9"
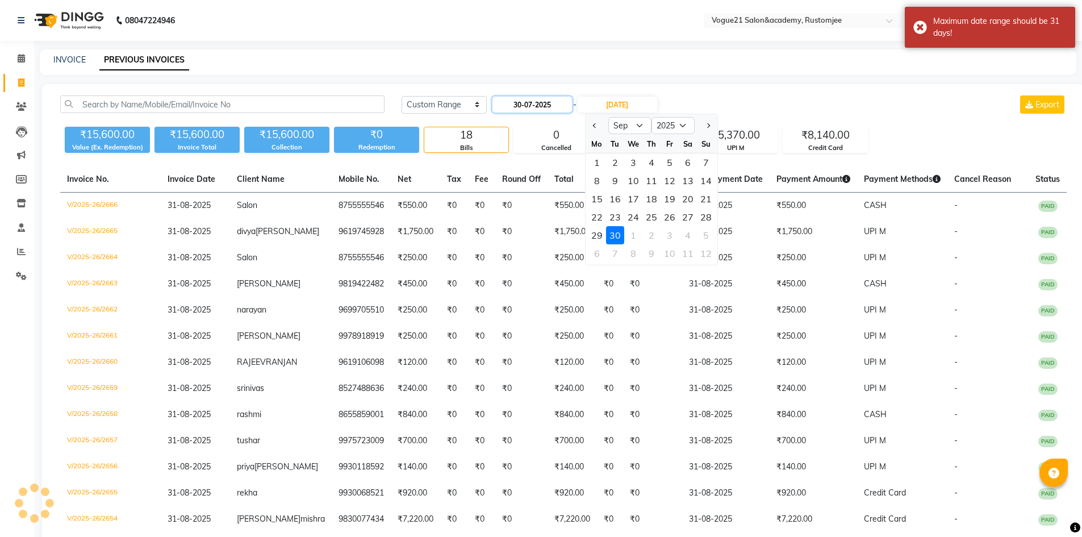
click at [555, 107] on input "30-07-2025" at bounding box center [533, 105] width 80 height 16
select select "7"
select select "2025"
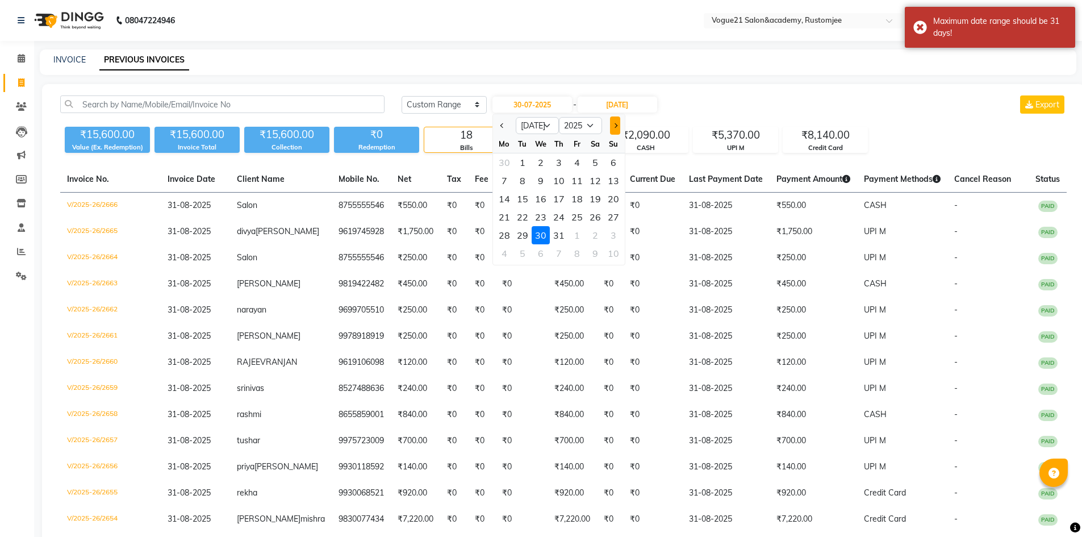
click at [614, 124] on span "Next month" at bounding box center [614, 125] width 5 height 5
select select "8"
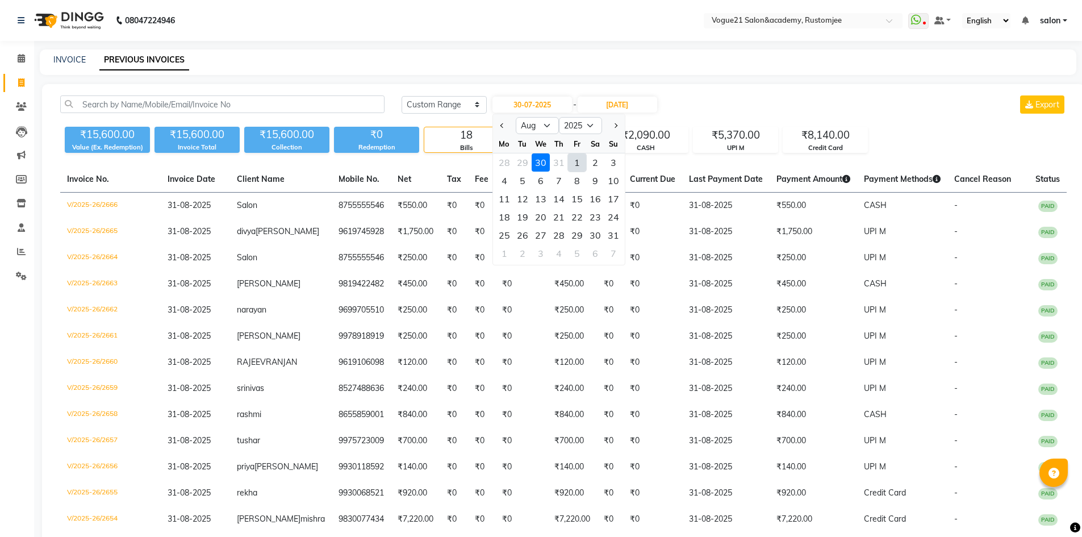
click at [543, 162] on div "30" at bounding box center [541, 162] width 18 height 18
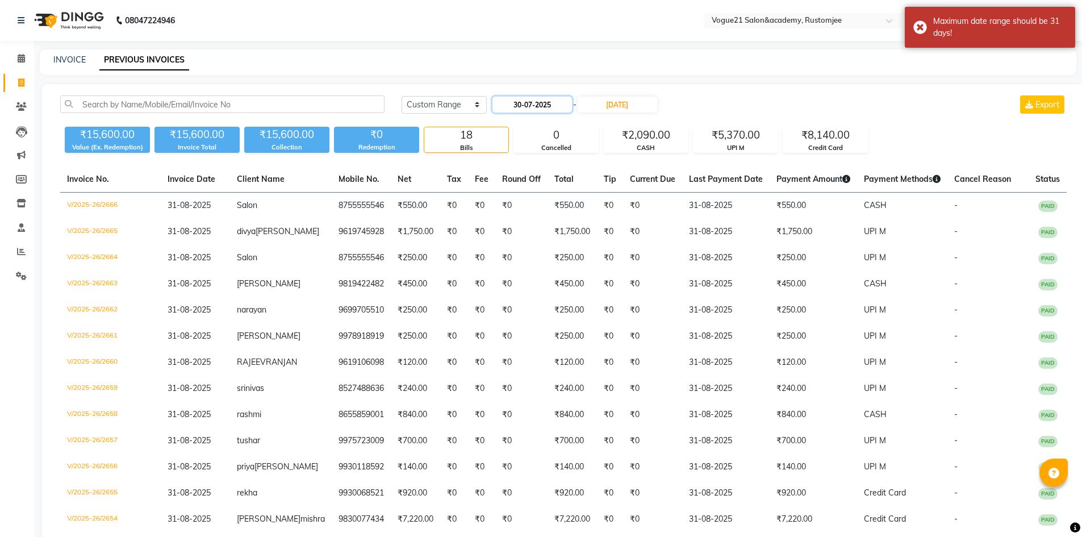
click at [568, 105] on input "30-07-2025" at bounding box center [533, 105] width 80 height 16
select select "7"
select select "2025"
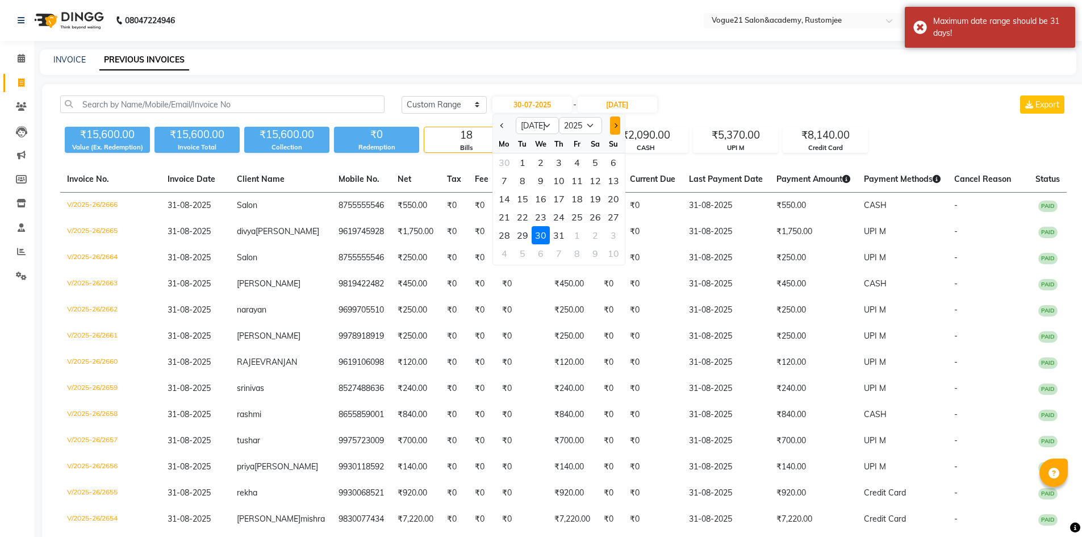
click at [616, 127] on span "Next month" at bounding box center [614, 125] width 5 height 5
select select "8"
click at [592, 233] on div "30" at bounding box center [595, 235] width 18 height 18
type input "30-08-2025"
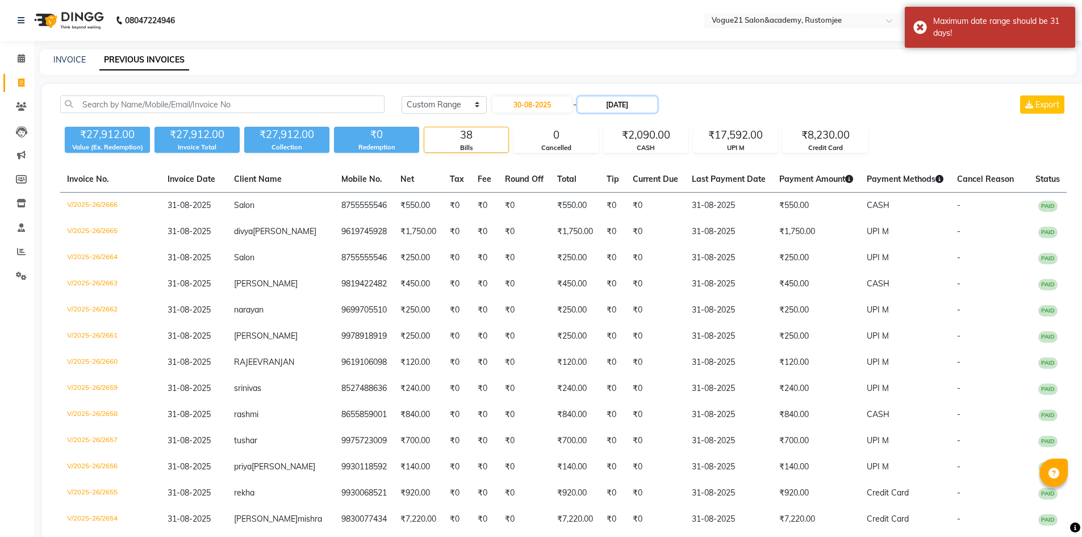
click at [636, 103] on input "30-09-2025" at bounding box center [618, 105] width 80 height 16
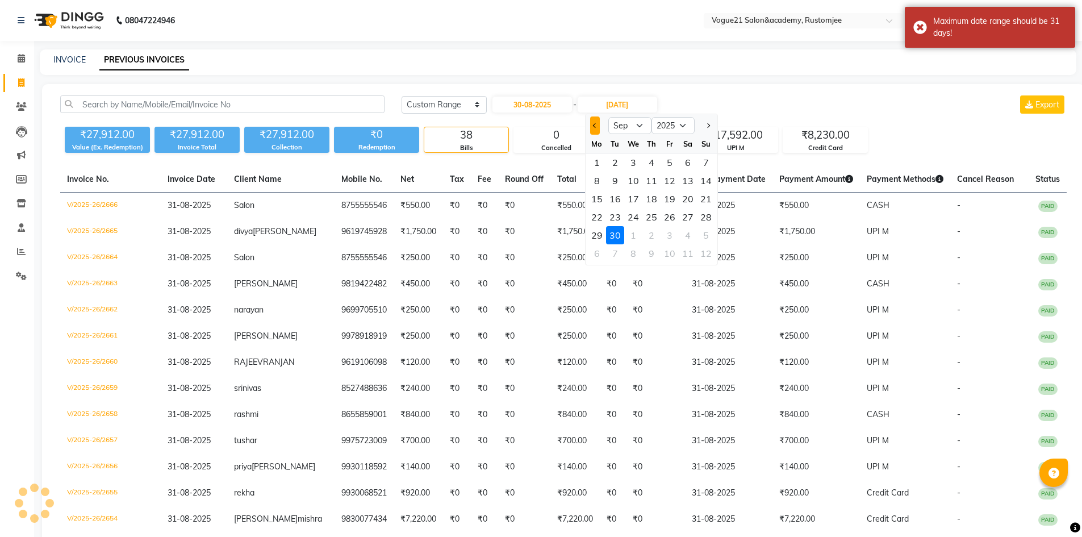
click at [599, 128] on div at bounding box center [597, 125] width 23 height 18
click at [592, 129] on button "Previous month" at bounding box center [595, 125] width 10 height 18
select select "8"
click at [685, 232] on div "30" at bounding box center [688, 235] width 18 height 18
type input "30-08-2025"
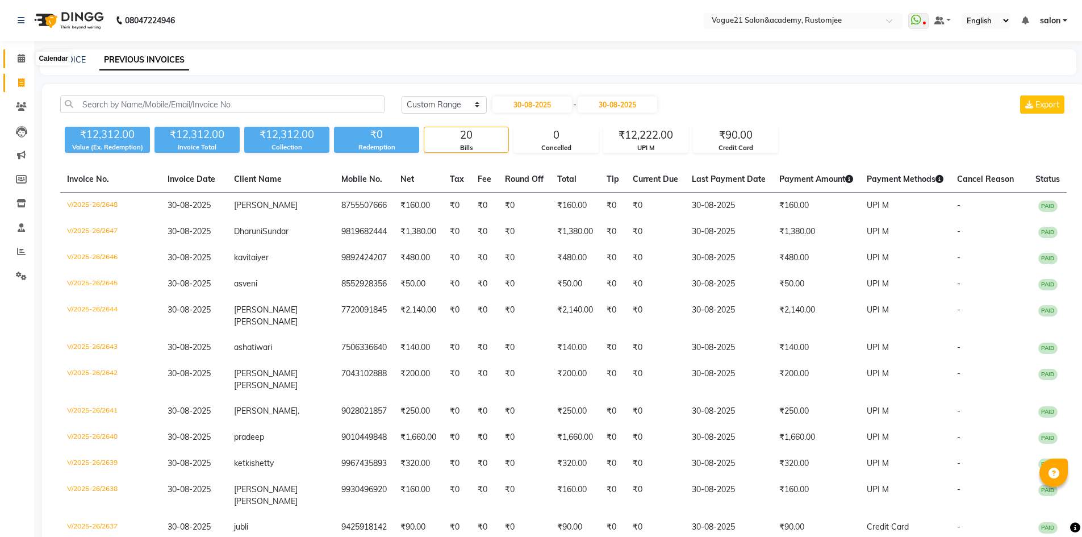
click at [24, 62] on span at bounding box center [21, 58] width 20 height 13
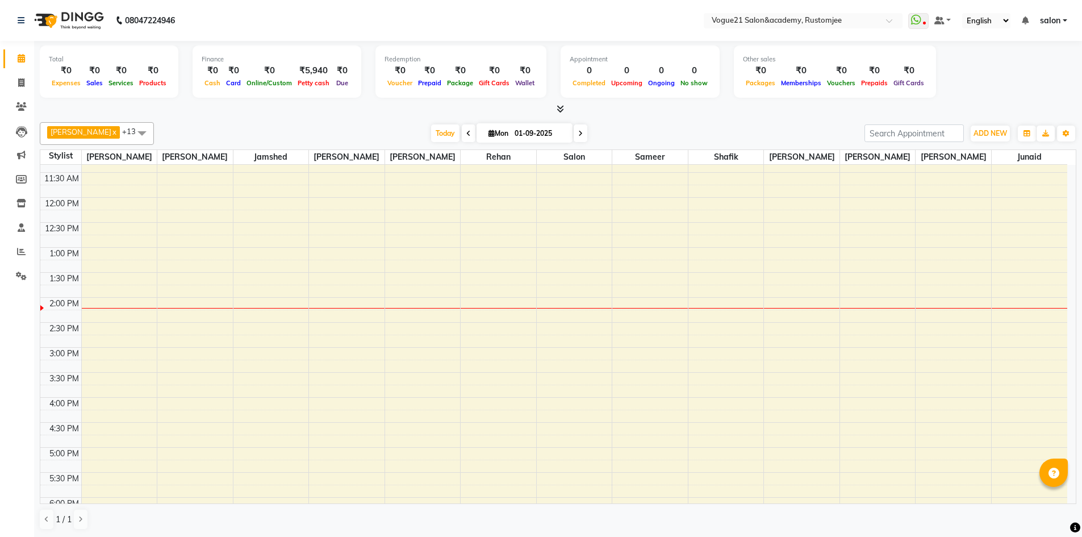
scroll to position [23, 0]
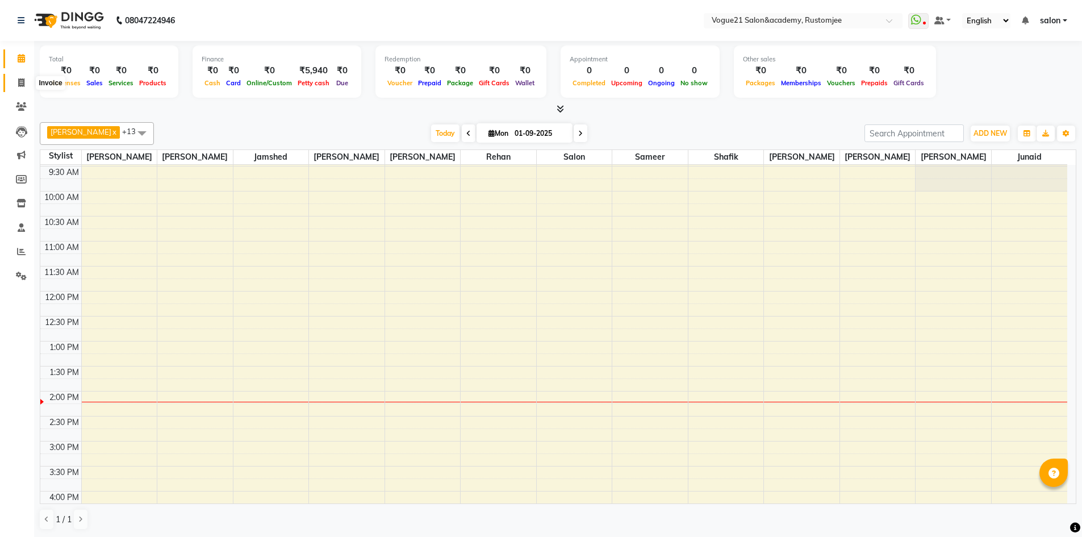
click at [26, 82] on span at bounding box center [21, 83] width 20 height 13
select select "service"
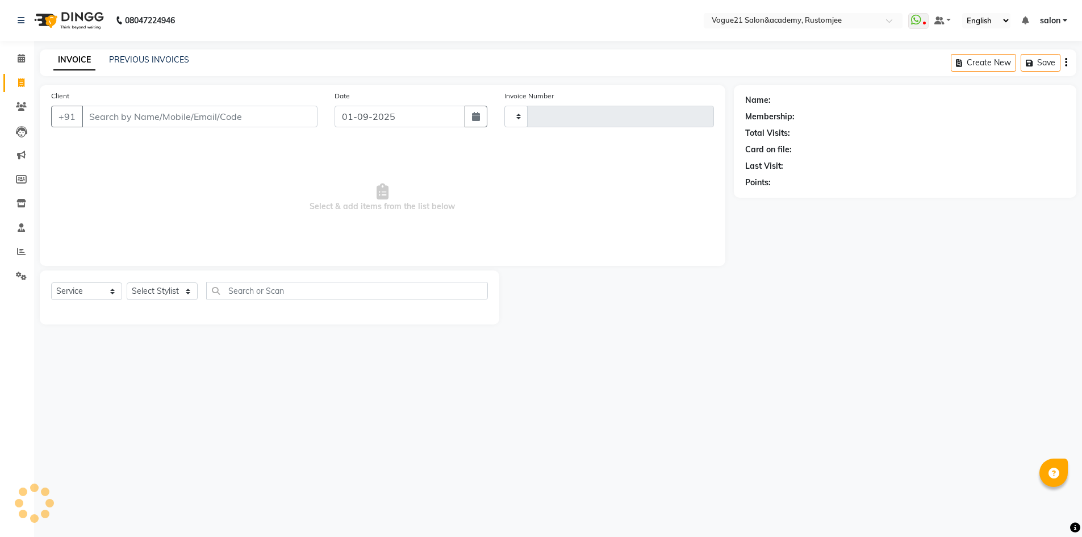
type input "2667"
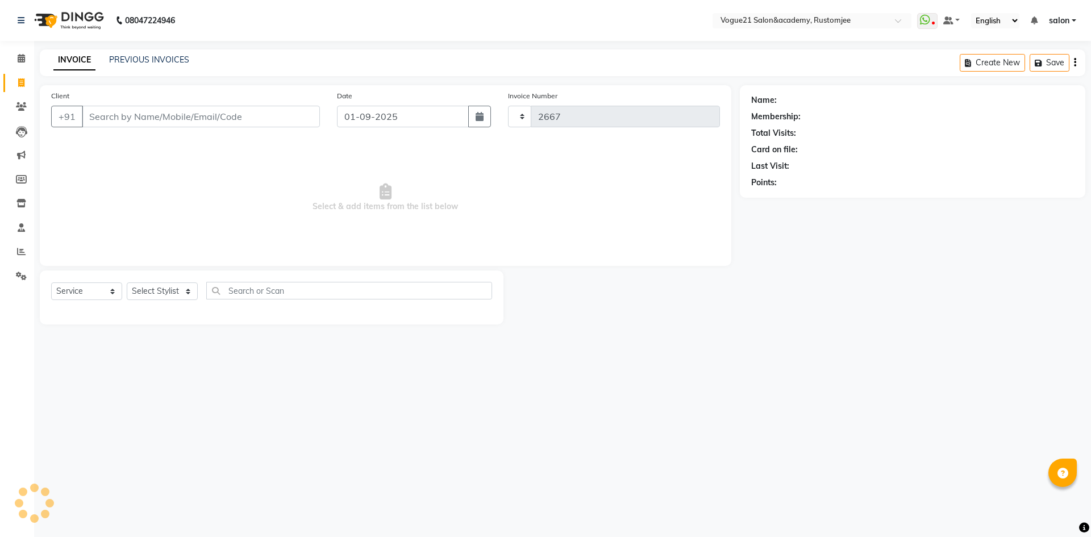
select select "8171"
click at [161, 61] on link "PREVIOUS INVOICES" at bounding box center [149, 60] width 80 height 10
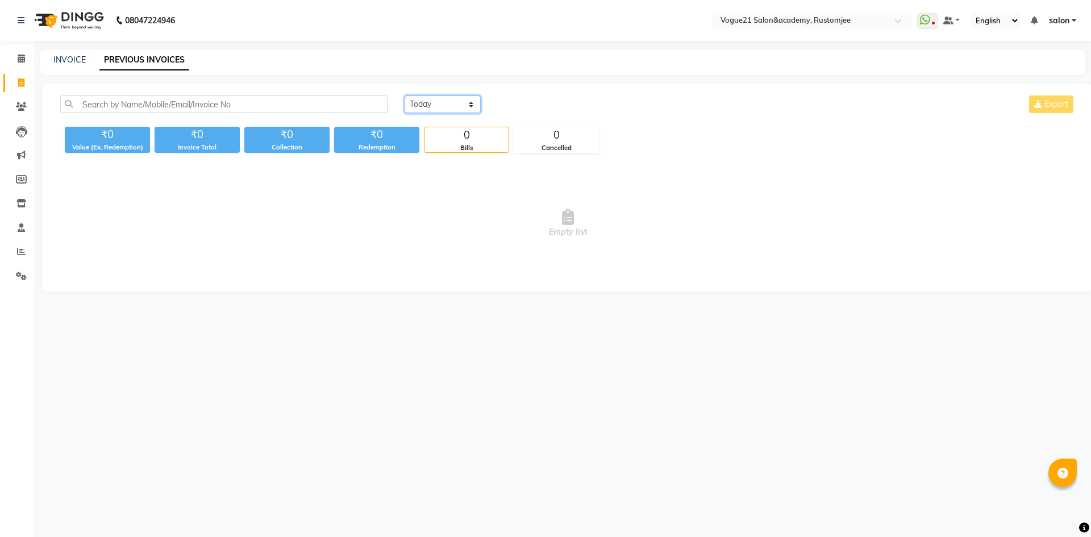
click at [434, 103] on select "Today Yesterday Custom Range" at bounding box center [442, 104] width 76 height 18
select select "yesterday"
click at [404, 95] on select "Today Yesterday Custom Range" at bounding box center [442, 104] width 76 height 18
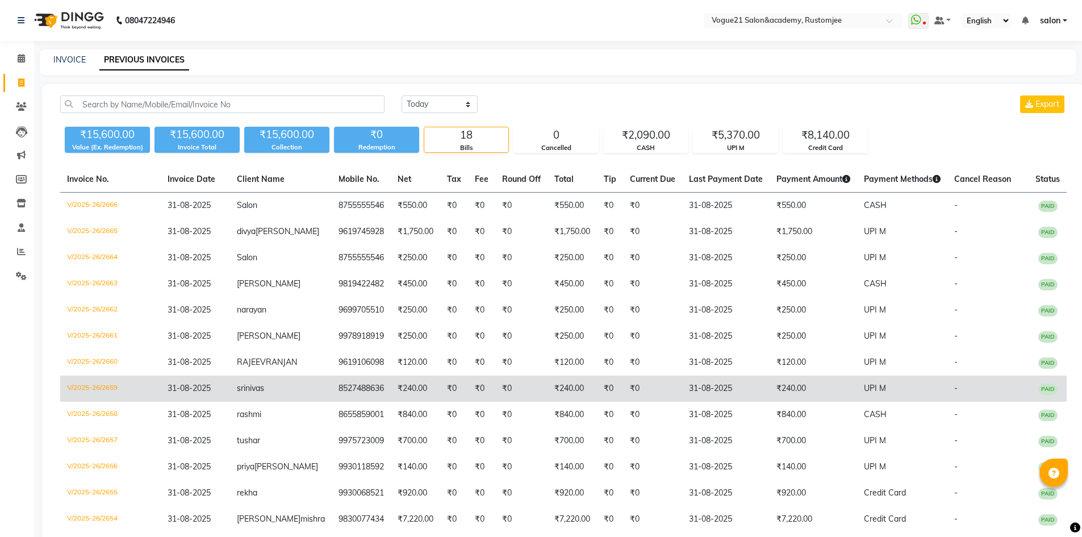
click at [770, 402] on td "₹240.00" at bounding box center [813, 389] width 87 height 26
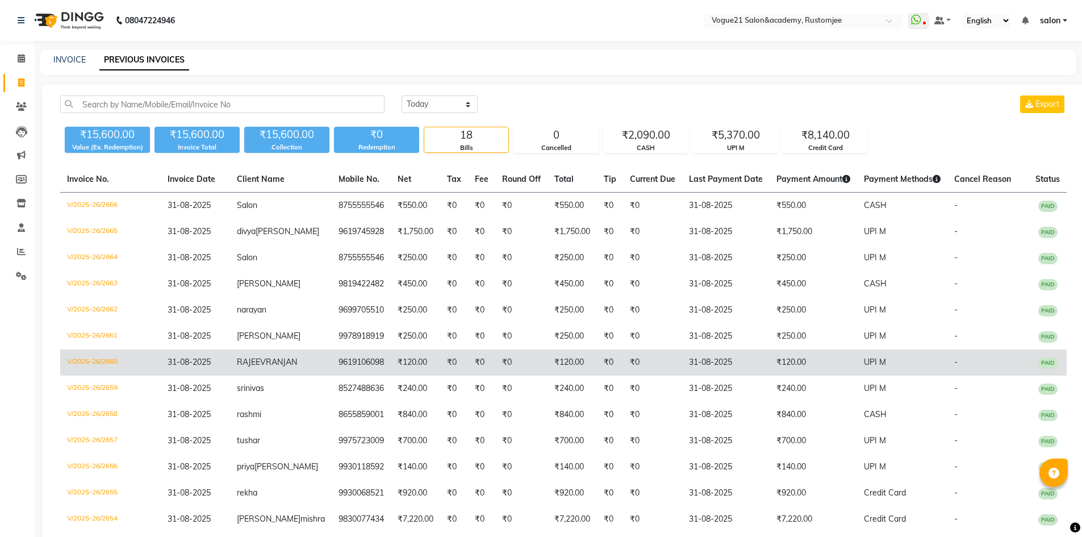
click at [789, 365] on td "₹120.00" at bounding box center [813, 362] width 87 height 26
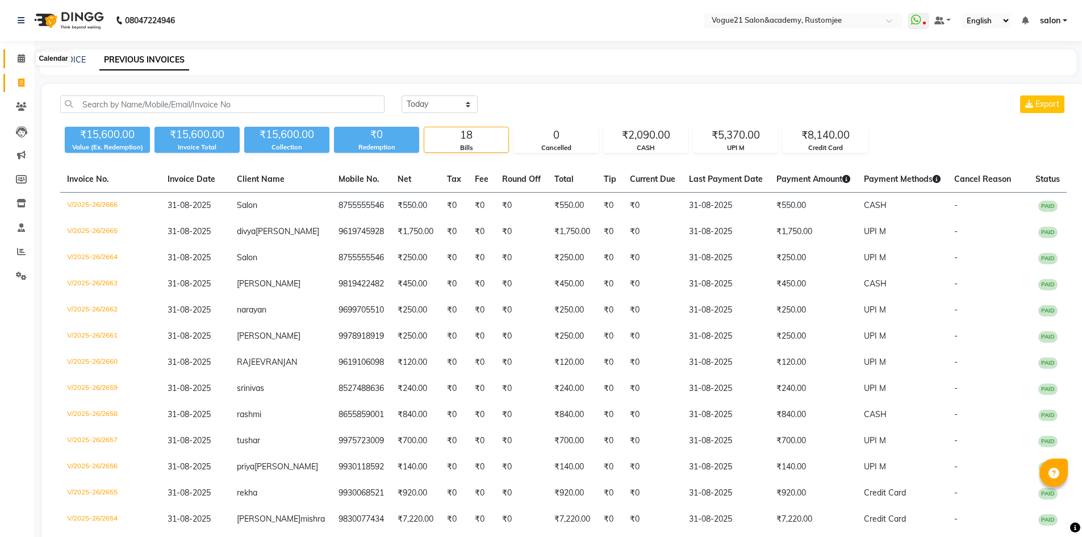
click at [26, 60] on span at bounding box center [21, 58] width 20 height 13
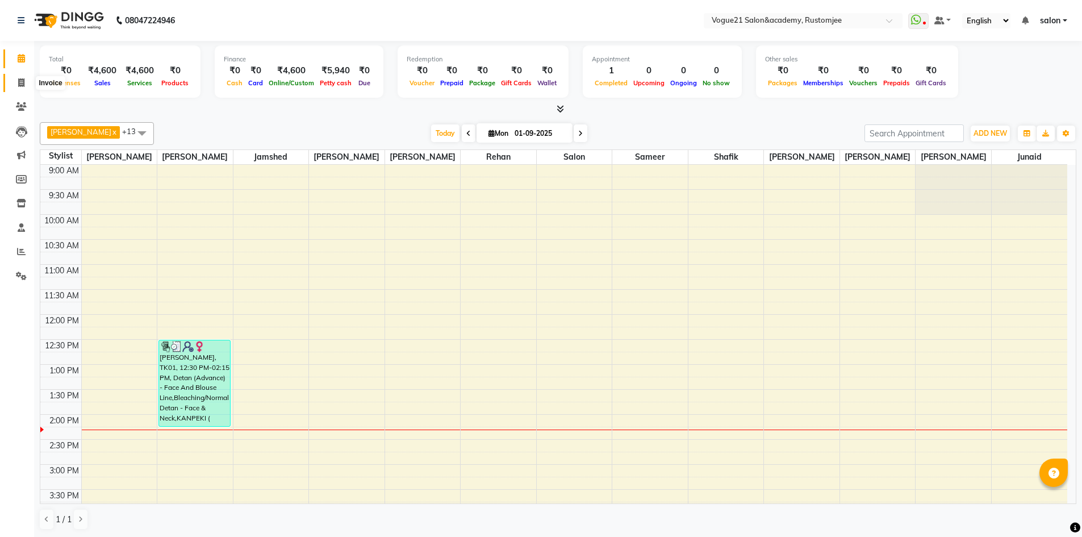
click at [20, 86] on icon at bounding box center [21, 82] width 6 height 9
select select "service"
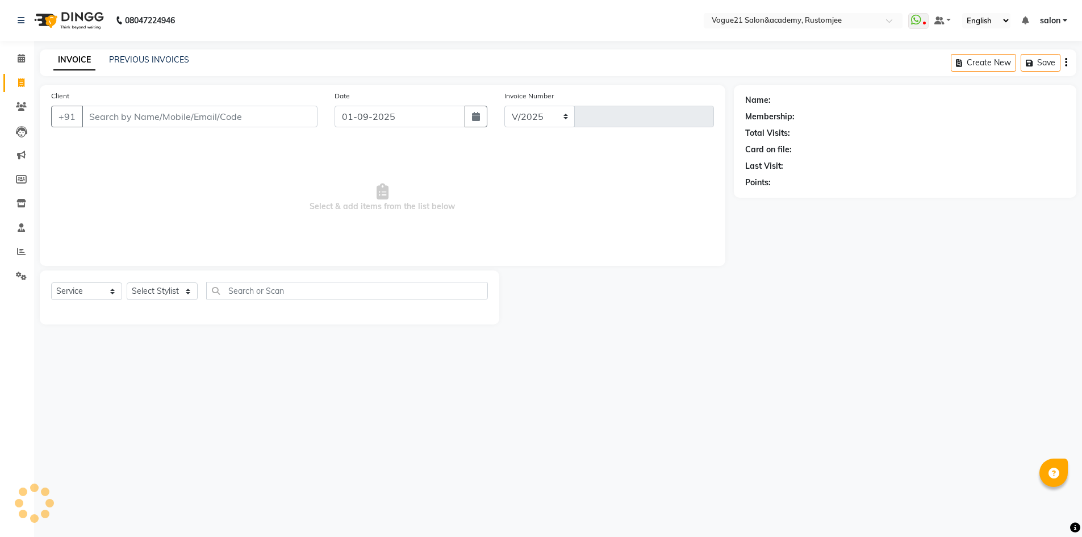
select select "8171"
type input "2668"
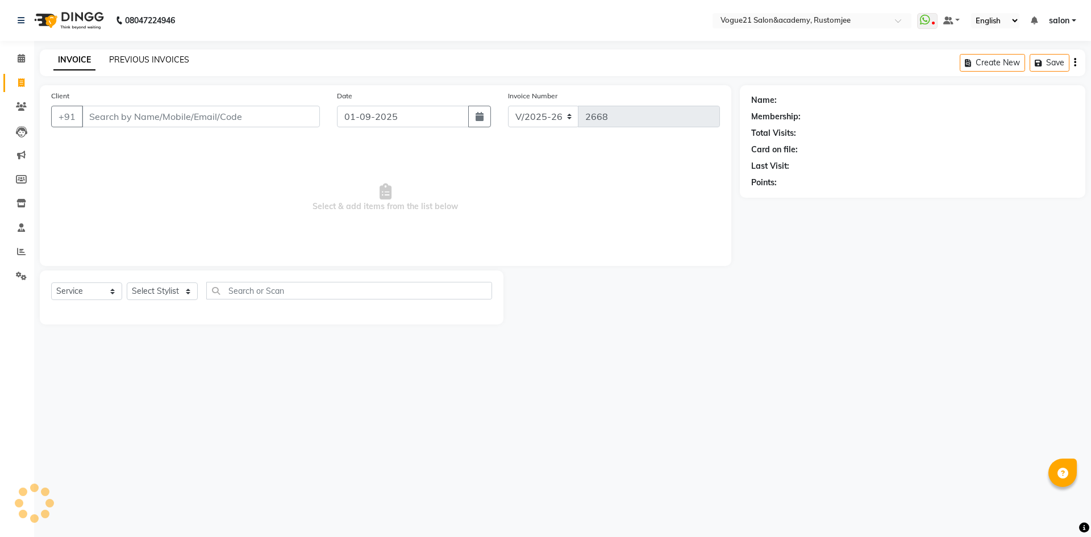
click at [165, 58] on link "PREVIOUS INVOICES" at bounding box center [149, 60] width 80 height 10
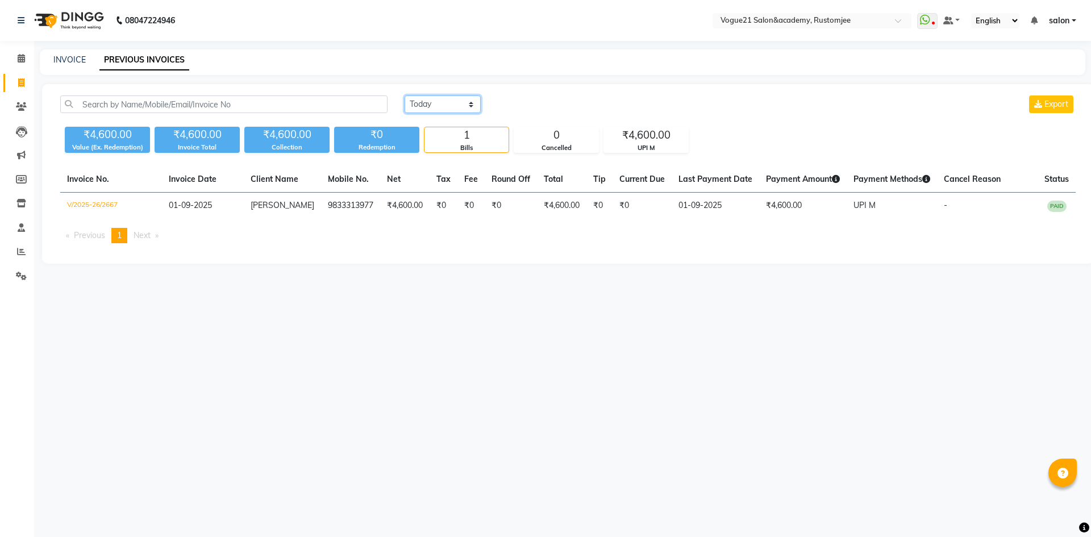
click at [426, 95] on select "Today Yesterday Custom Range" at bounding box center [442, 104] width 76 height 18
select select "yesterday"
click at [404, 95] on select "Today Yesterday Custom Range" at bounding box center [442, 104] width 76 height 18
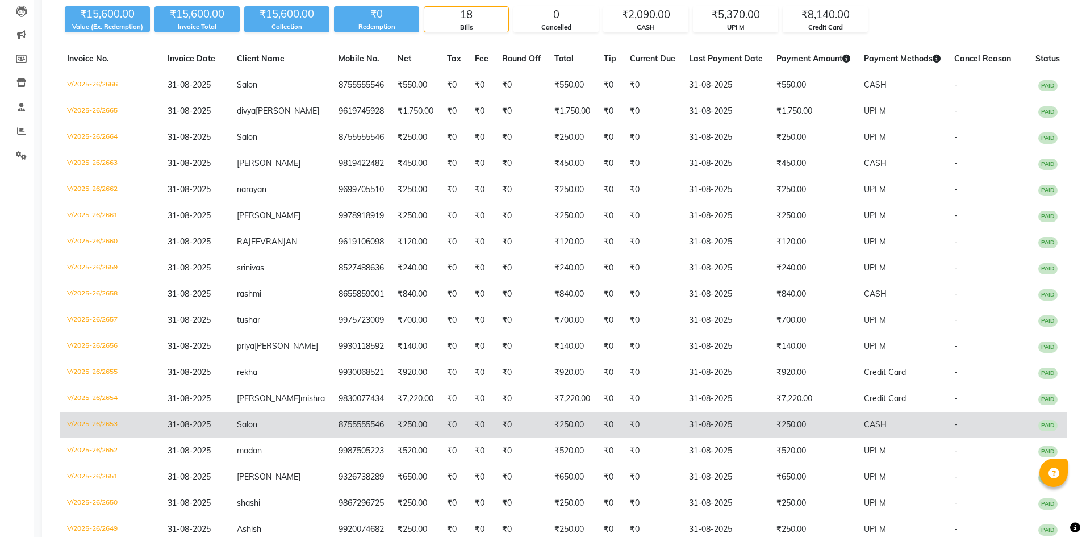
scroll to position [233, 0]
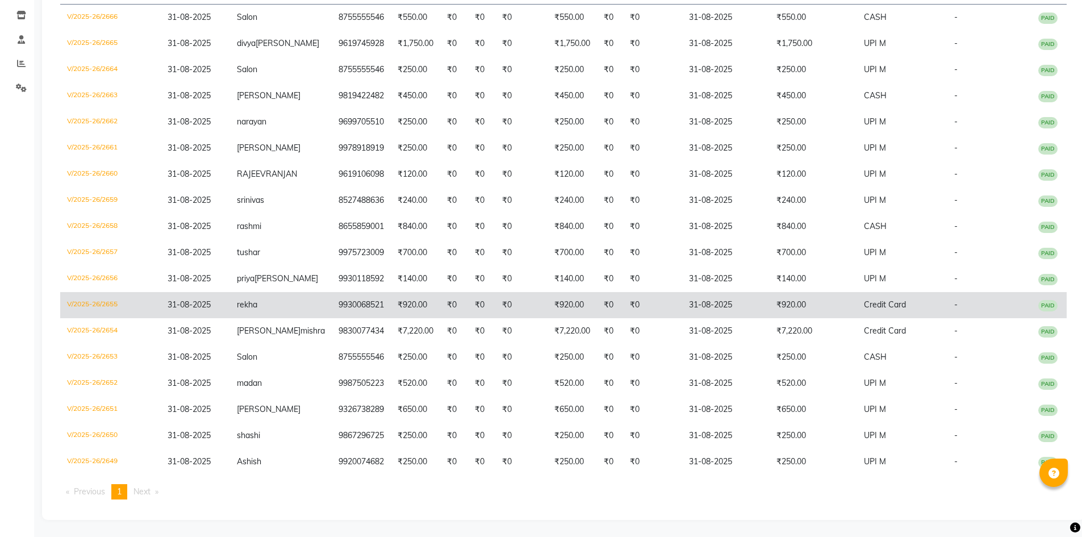
click at [795, 298] on td "₹920.00" at bounding box center [813, 305] width 87 height 26
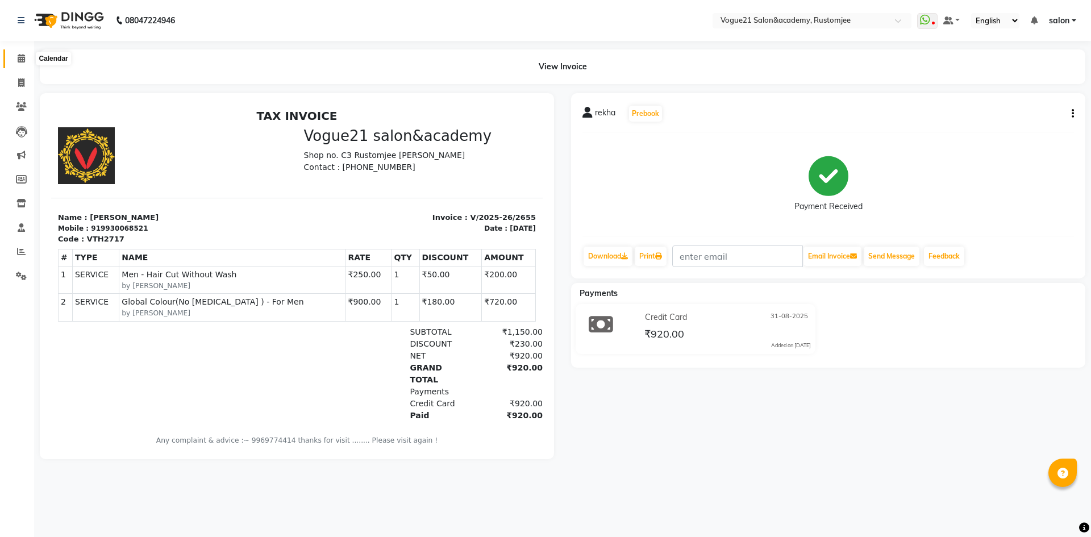
click at [22, 60] on icon at bounding box center [21, 58] width 7 height 9
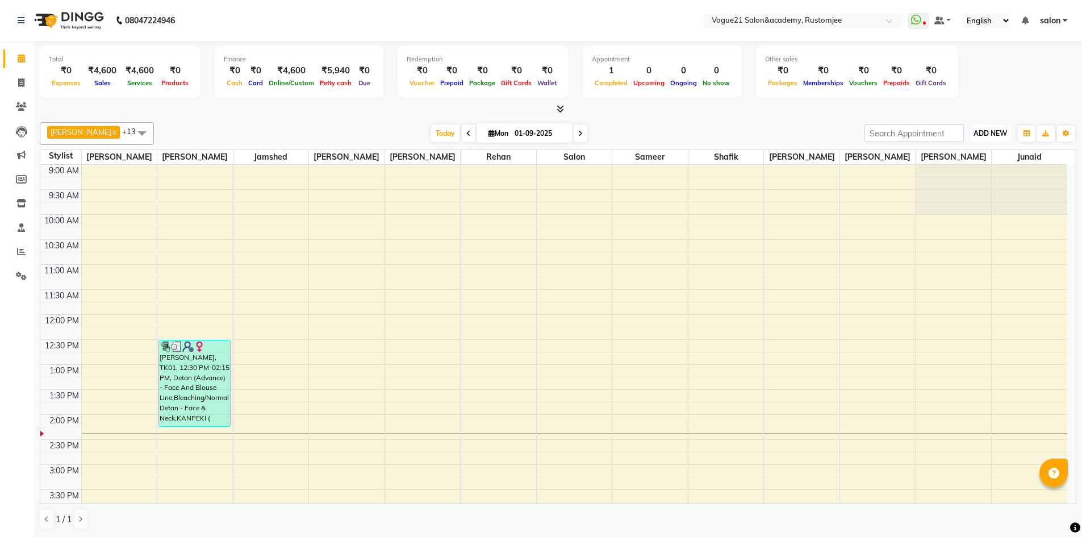
click at [995, 133] on span "ADD NEW" at bounding box center [991, 133] width 34 height 9
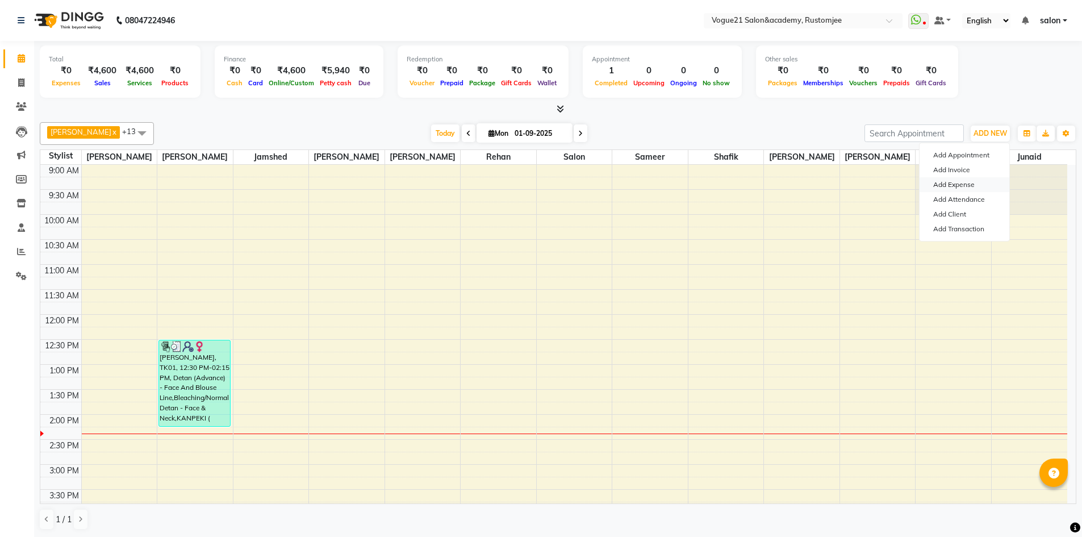
click at [976, 180] on link "Add Expense" at bounding box center [965, 184] width 90 height 15
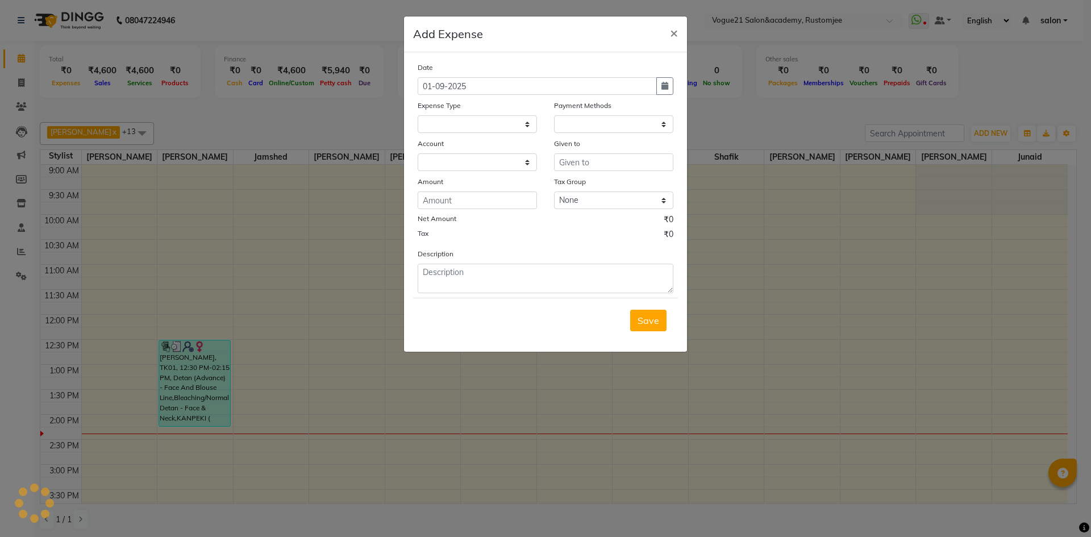
select select "1"
select select "7299"
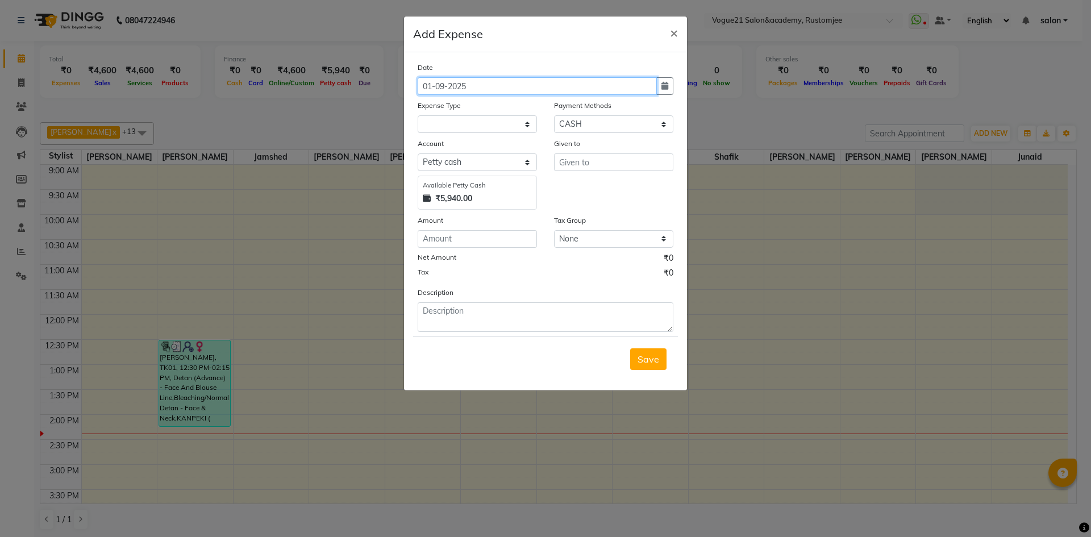
click at [429, 84] on input "01-09-2025" at bounding box center [537, 86] width 239 height 18
click at [433, 86] on input "01-09-2025" at bounding box center [537, 86] width 239 height 18
click at [447, 84] on input "31-09-2025" at bounding box center [537, 86] width 239 height 18
click at [443, 84] on input "31-09-2025" at bounding box center [537, 86] width 239 height 18
type input "31-08-2025"
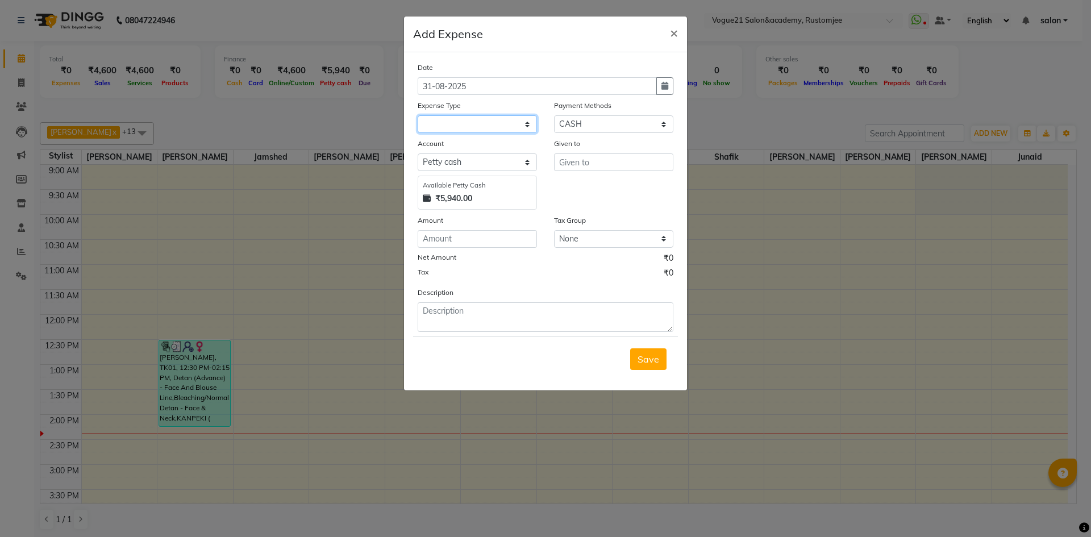
click at [483, 124] on select at bounding box center [477, 124] width 119 height 18
click at [456, 120] on select at bounding box center [477, 124] width 119 height 18
click at [461, 126] on select at bounding box center [477, 124] width 119 height 18
click at [639, 128] on select "Select Credit Card Prepaid CASH UPI M Points Debit Card Card: IOB Voucher Cash …" at bounding box center [613, 124] width 119 height 18
click at [484, 122] on select at bounding box center [477, 124] width 119 height 18
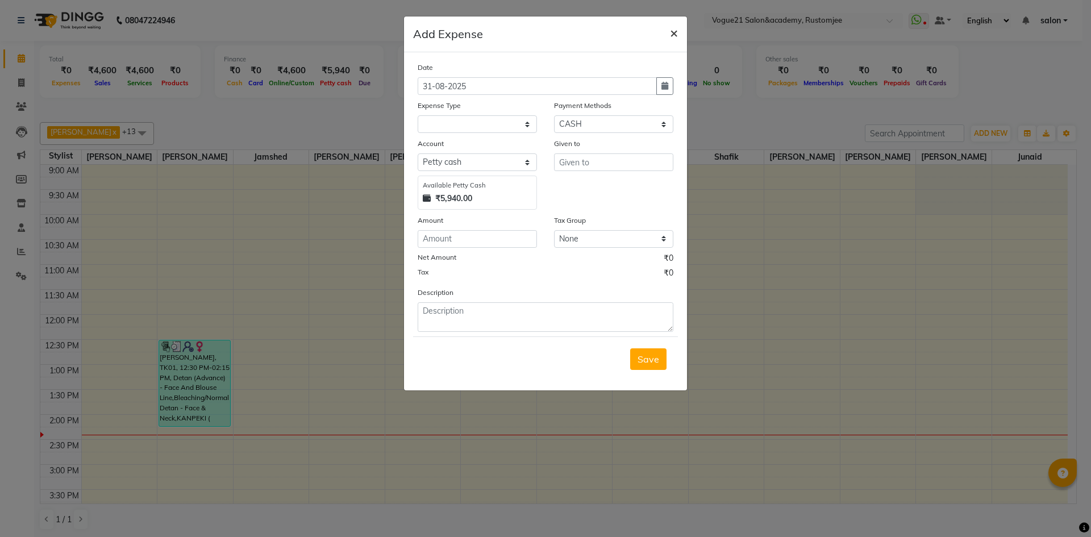
click at [672, 35] on span "×" at bounding box center [674, 32] width 8 height 17
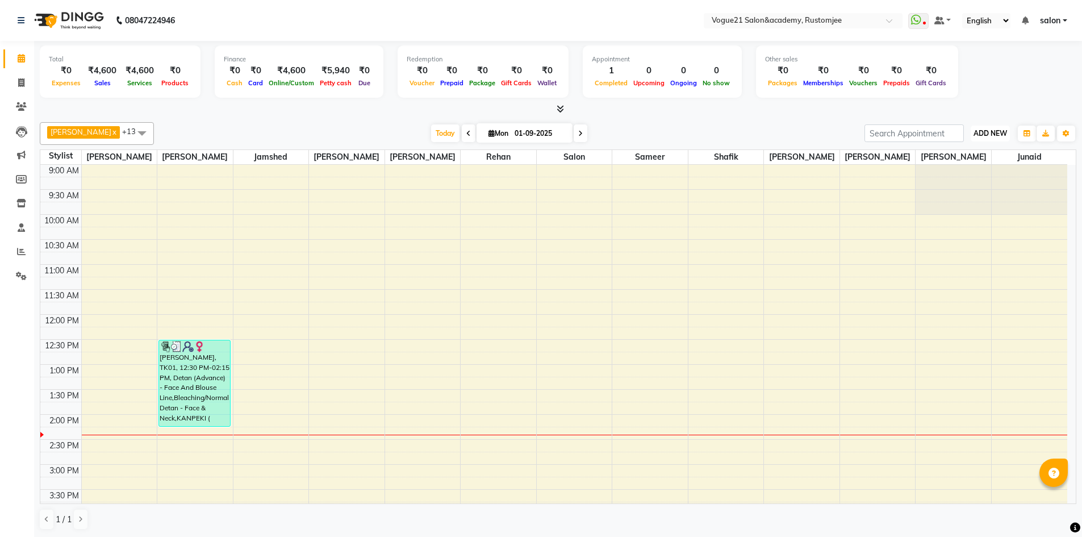
click at [977, 134] on span "ADD NEW" at bounding box center [991, 133] width 34 height 9
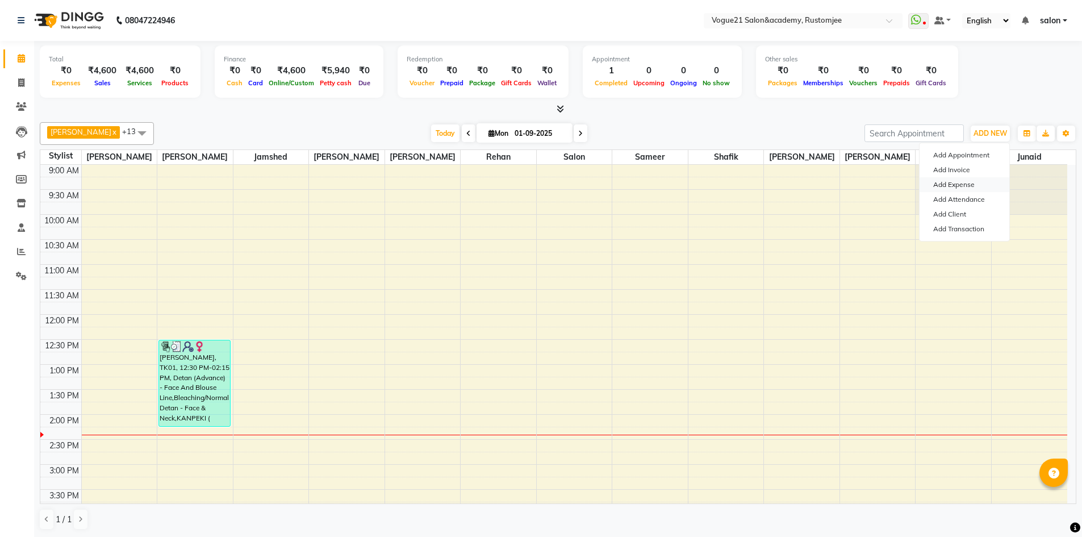
click at [970, 184] on link "Add Expense" at bounding box center [965, 184] width 90 height 15
select select "1"
select select "7299"
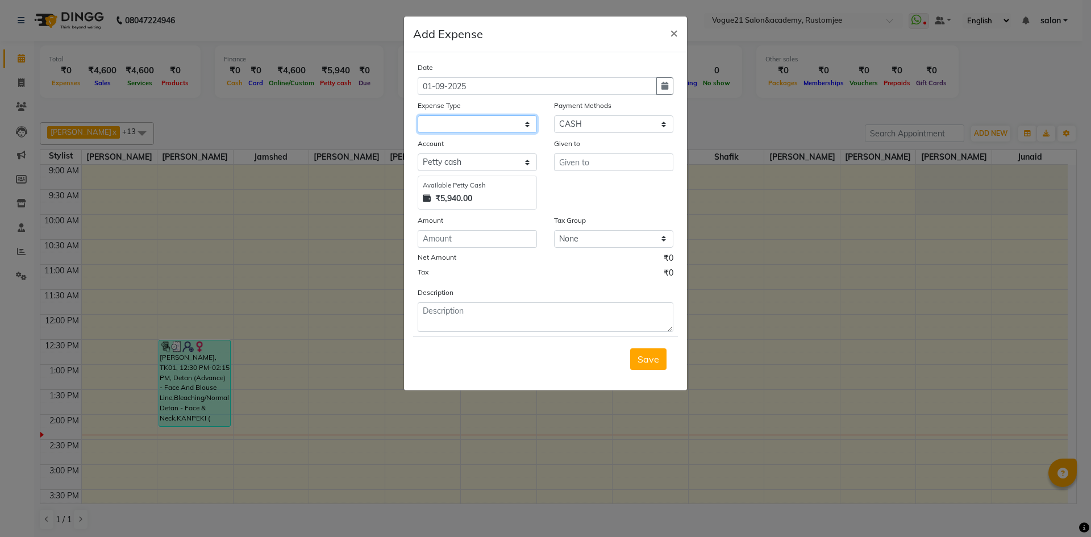
click at [485, 128] on select at bounding box center [477, 124] width 119 height 18
click at [724, 127] on ngb-modal-window "Add Expense × Date [DATE] Expense Type Payment Methods Select Credit Card Prepa…" at bounding box center [545, 268] width 1091 height 537
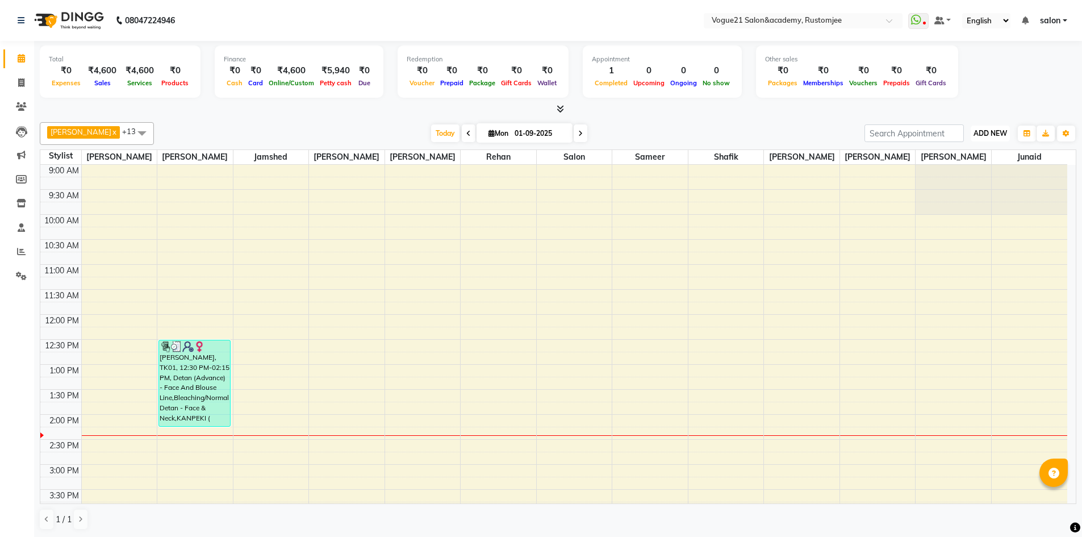
click at [1002, 133] on span "ADD NEW" at bounding box center [991, 133] width 34 height 9
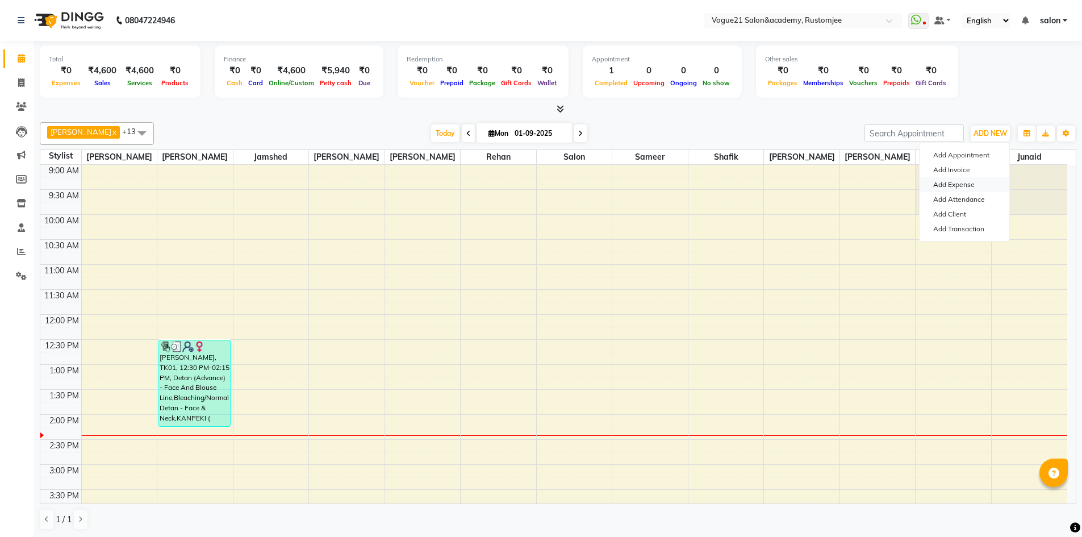
click at [974, 185] on link "Add Expense" at bounding box center [965, 184] width 90 height 15
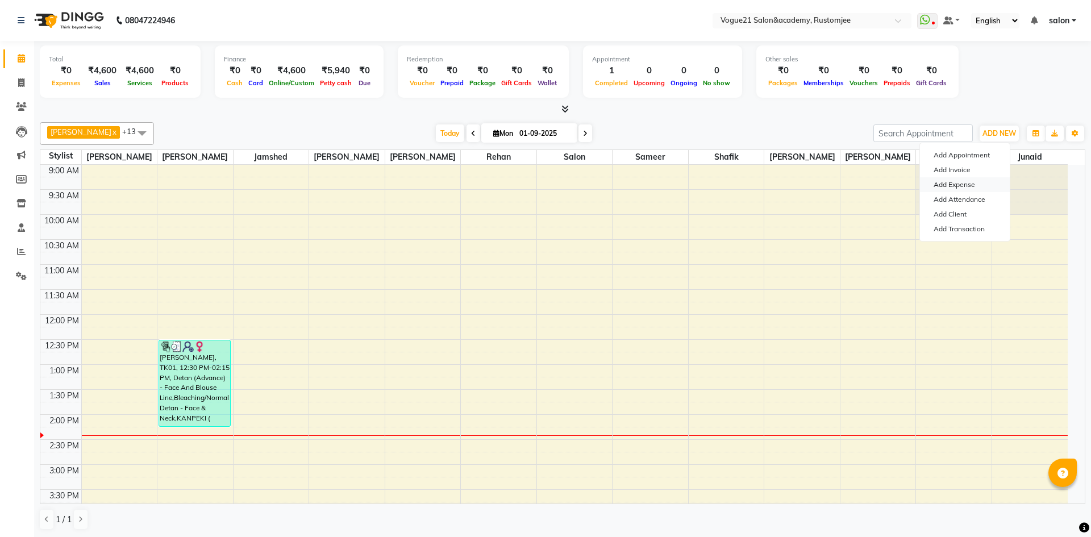
select select "1"
select select "7299"
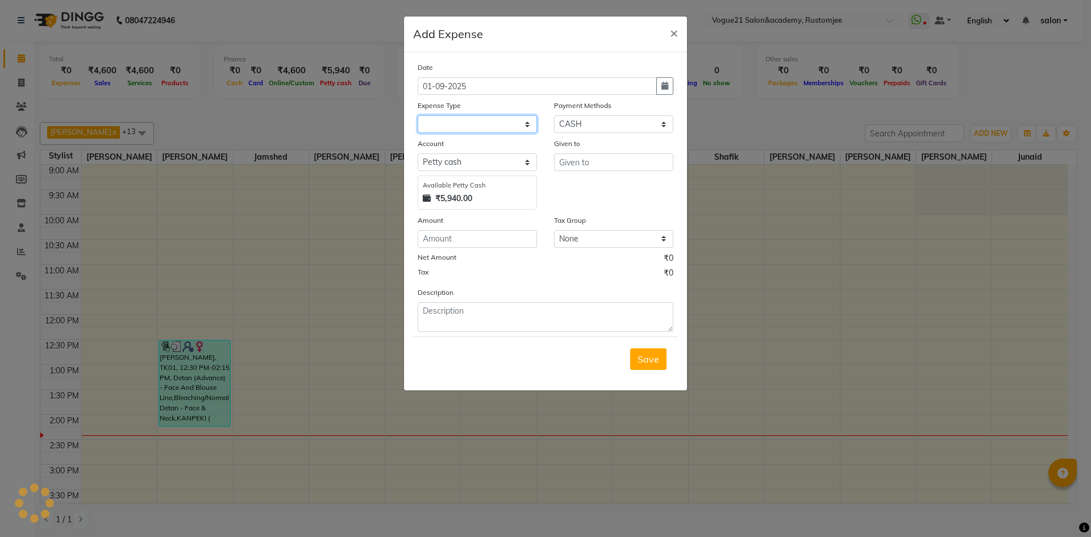
click at [447, 115] on select at bounding box center [477, 124] width 119 height 18
click at [453, 124] on select at bounding box center [477, 124] width 119 height 18
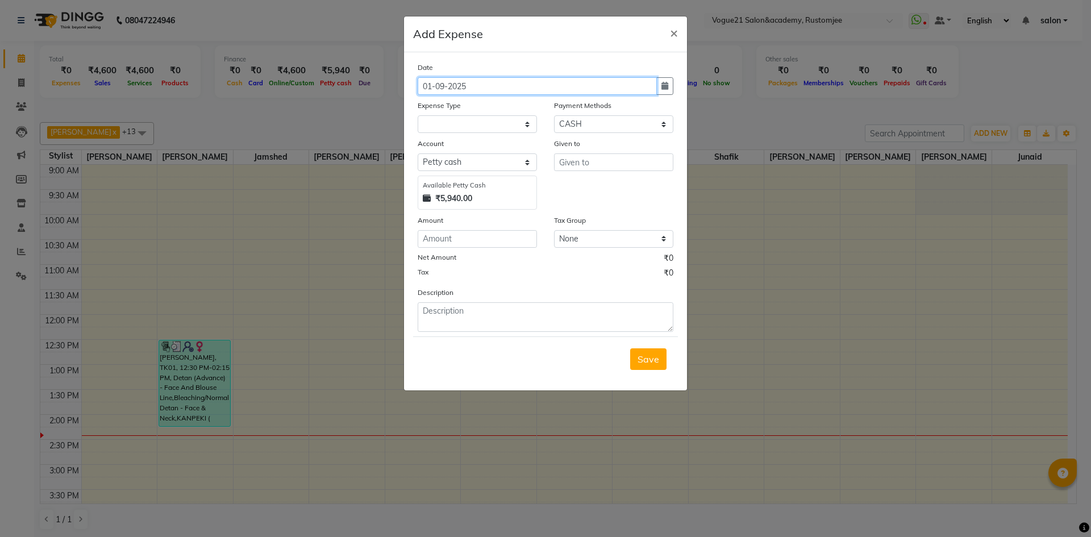
click at [432, 87] on input "01-09-2025" at bounding box center [537, 86] width 239 height 18
click at [445, 87] on input "01-09-2025" at bounding box center [537, 86] width 239 height 18
click at [433, 85] on input "[DATE]" at bounding box center [537, 86] width 239 height 18
type input "31-08-2025"
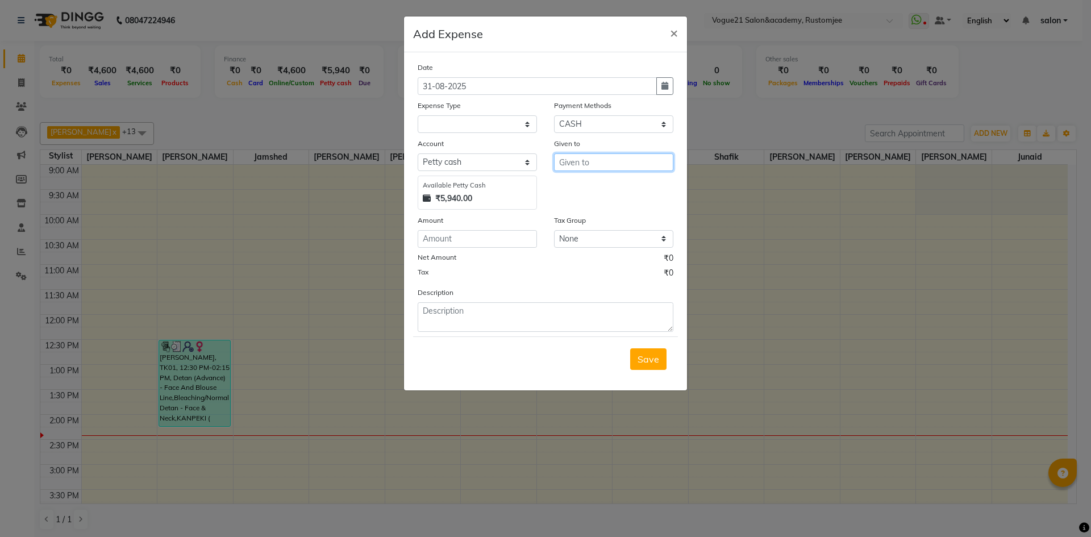
click at [576, 161] on input "text" at bounding box center [613, 162] width 119 height 18
click at [500, 119] on select at bounding box center [477, 124] width 119 height 18
click at [674, 34] on span "×" at bounding box center [674, 32] width 8 height 17
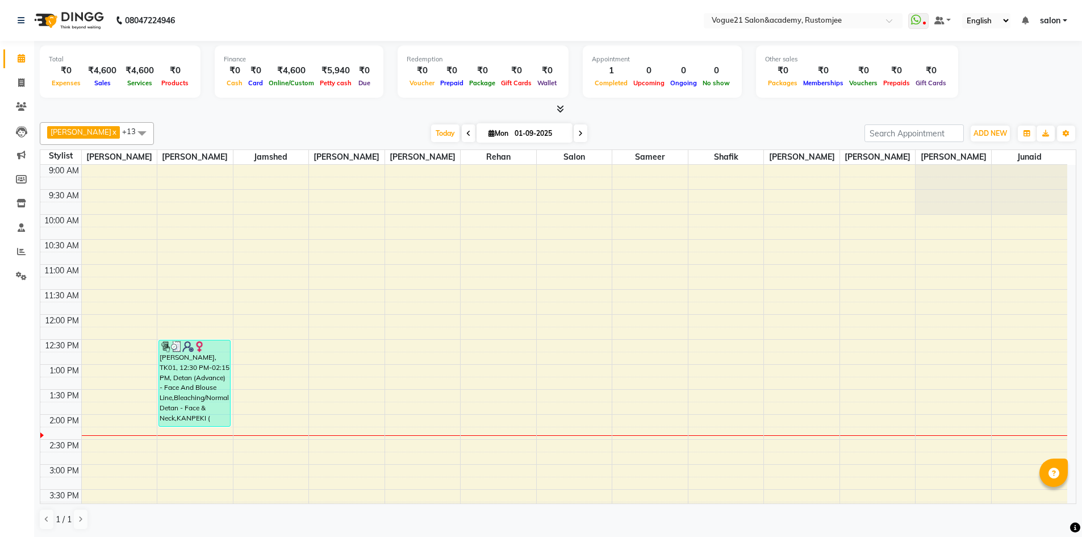
click at [1067, 19] on ul "WhatsApp Status ✕ Status: Disconnected Most Recent Message: [DATE] 08:20 PM Rec…" at bounding box center [990, 20] width 165 height 15
click at [1058, 21] on span "salon" at bounding box center [1050, 21] width 20 height 12
click at [1027, 76] on link "Sign out" at bounding box center [1009, 78] width 104 height 18
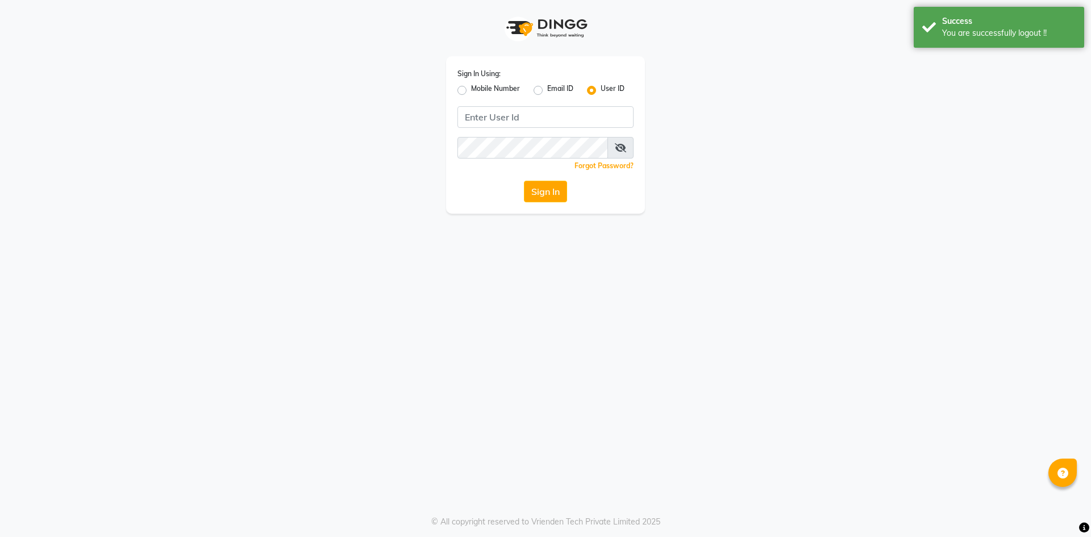
click at [471, 87] on label "Mobile Number" at bounding box center [495, 91] width 49 height 14
click at [471, 87] on input "Mobile Number" at bounding box center [474, 87] width 7 height 7
radio input "true"
radio input "false"
click at [531, 120] on input "Username" at bounding box center [564, 117] width 138 height 22
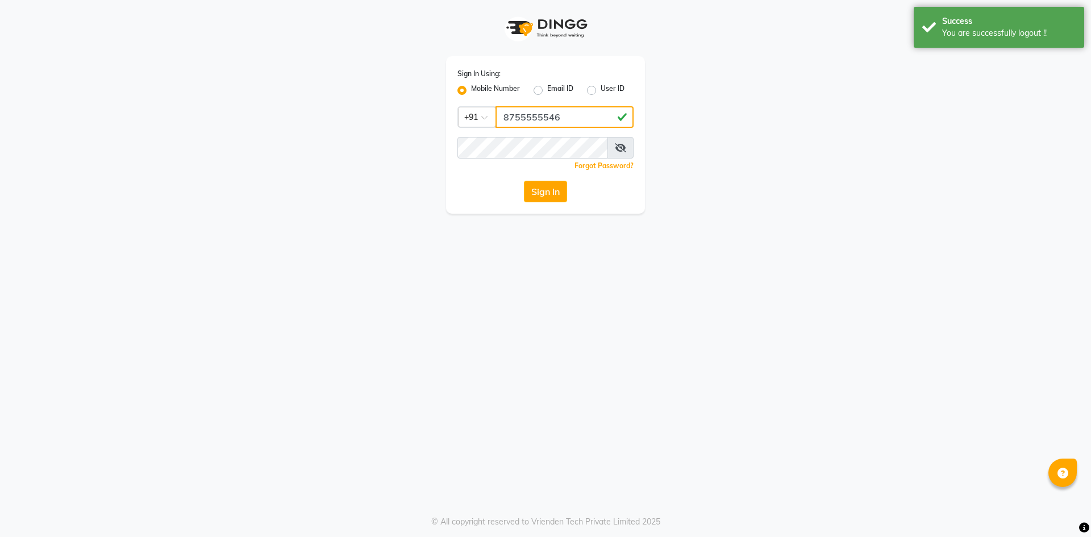
type input "8755555546"
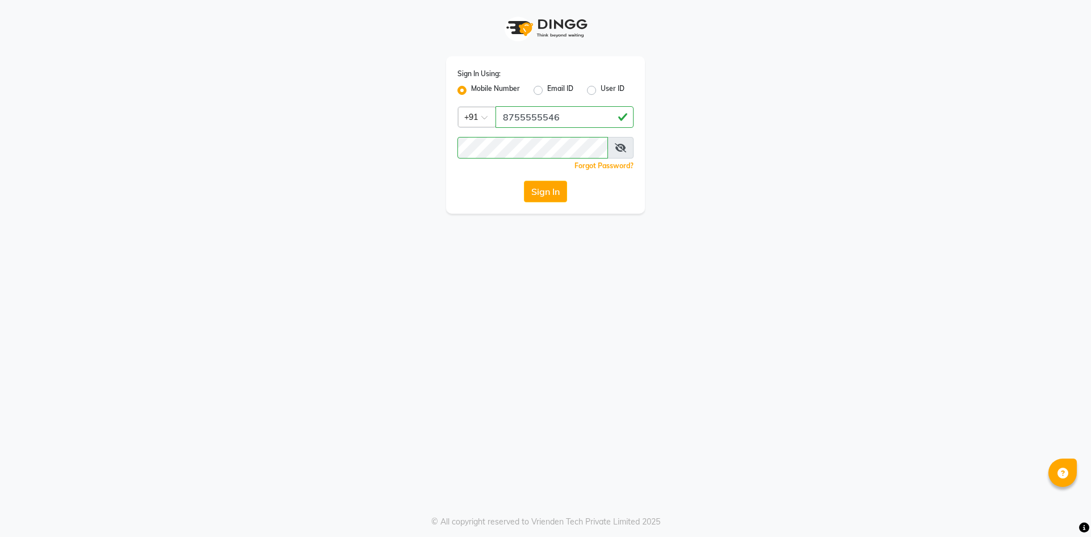
click at [622, 146] on icon at bounding box center [620, 147] width 11 height 9
click at [553, 190] on button "Sign In" at bounding box center [545, 192] width 43 height 22
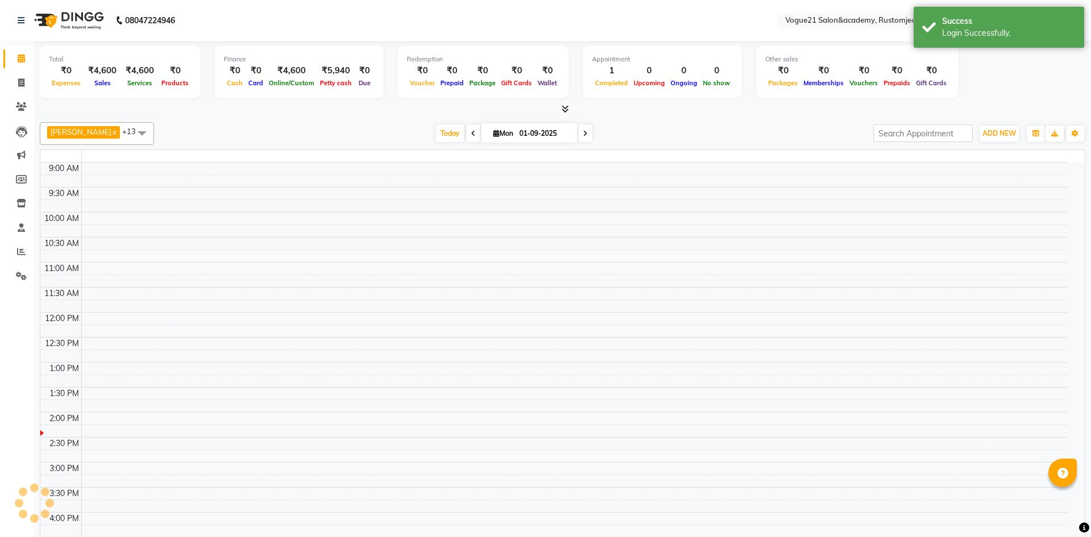
select select "en"
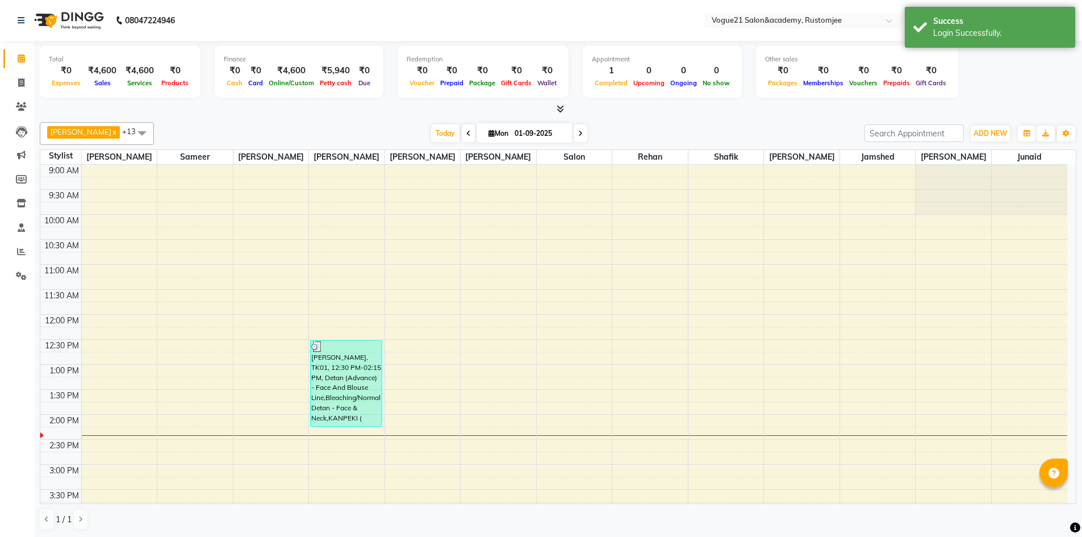
click at [981, 109] on div at bounding box center [558, 109] width 1037 height 12
click at [21, 258] on span at bounding box center [21, 251] width 20 height 13
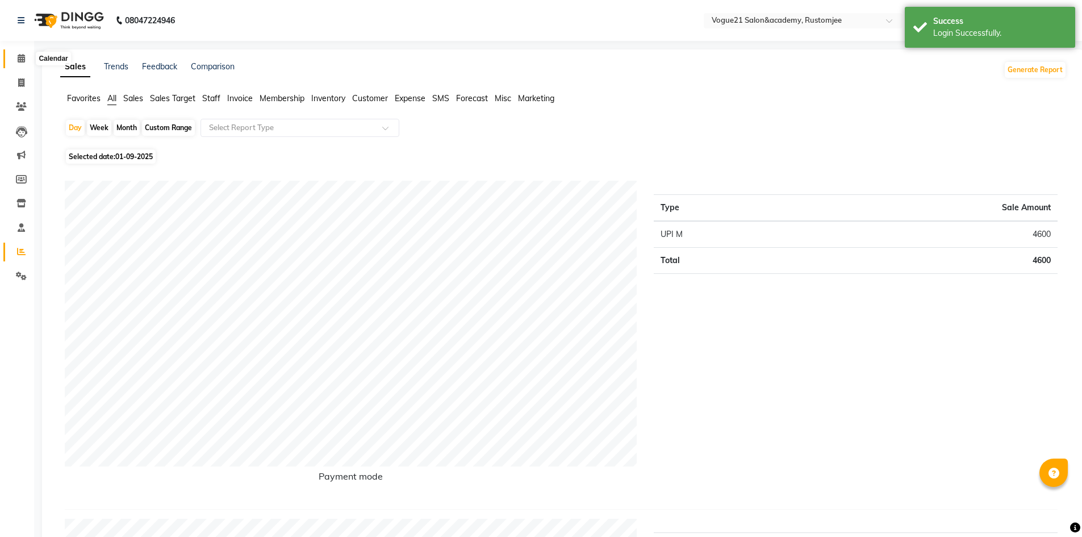
click at [14, 62] on span at bounding box center [21, 58] width 20 height 13
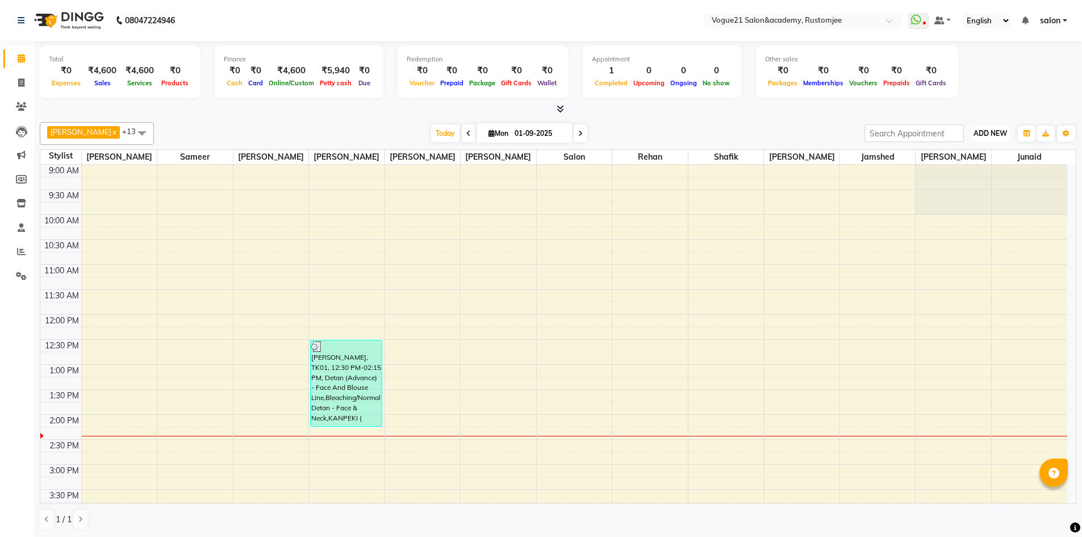
click at [985, 131] on span "ADD NEW" at bounding box center [991, 133] width 34 height 9
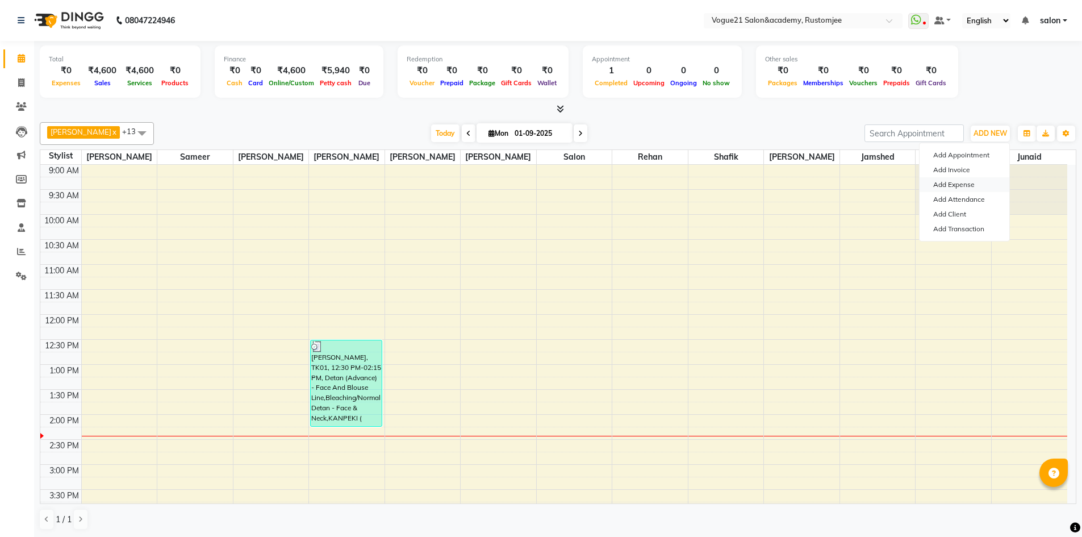
click at [968, 181] on link "Add Expense" at bounding box center [965, 184] width 90 height 15
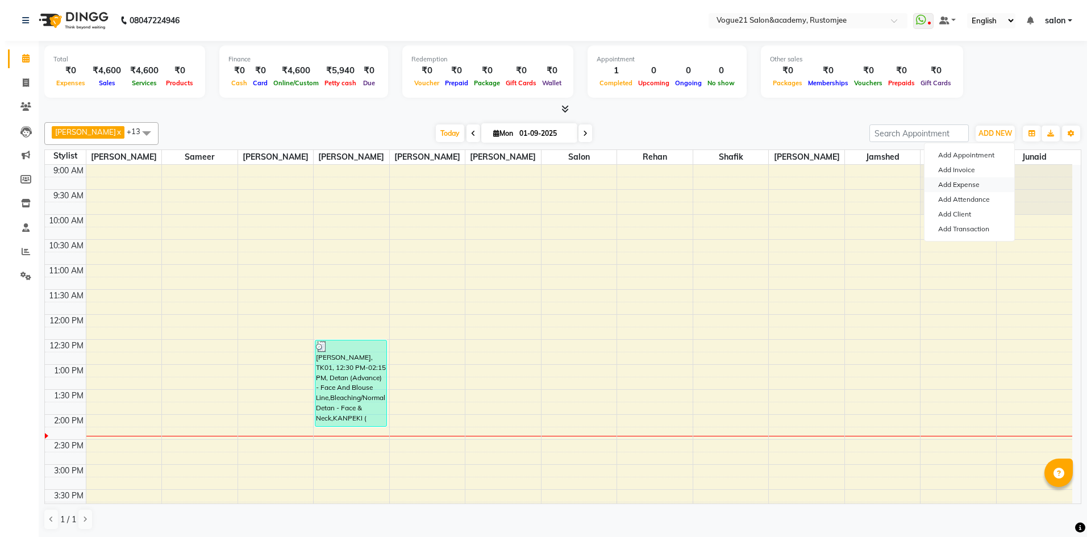
select select "1"
select select "7299"
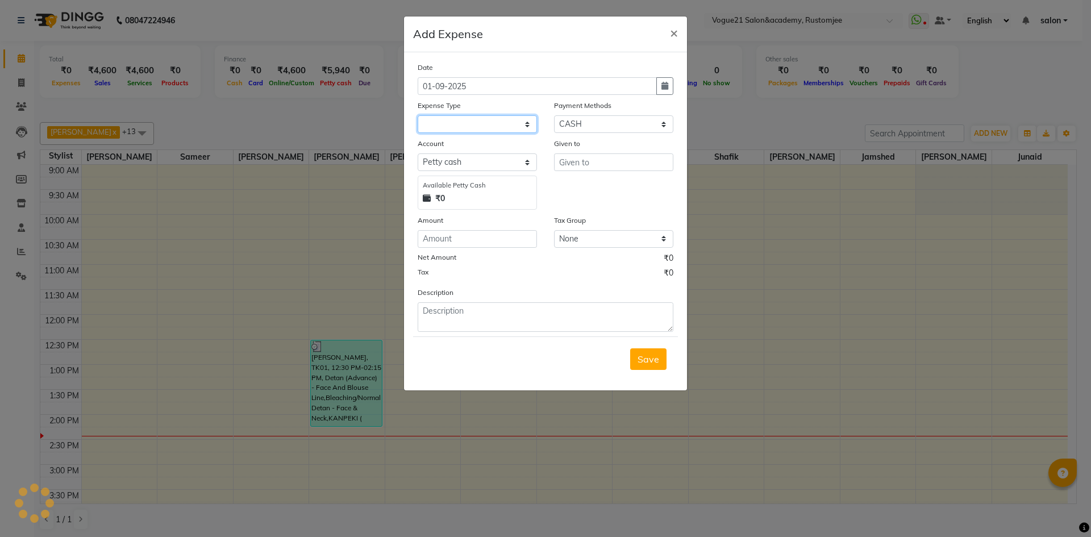
click at [481, 116] on select at bounding box center [477, 124] width 119 height 18
click at [481, 120] on select at bounding box center [477, 124] width 119 height 18
click at [523, 130] on select at bounding box center [477, 124] width 119 height 18
click at [672, 34] on span "×" at bounding box center [674, 32] width 8 height 17
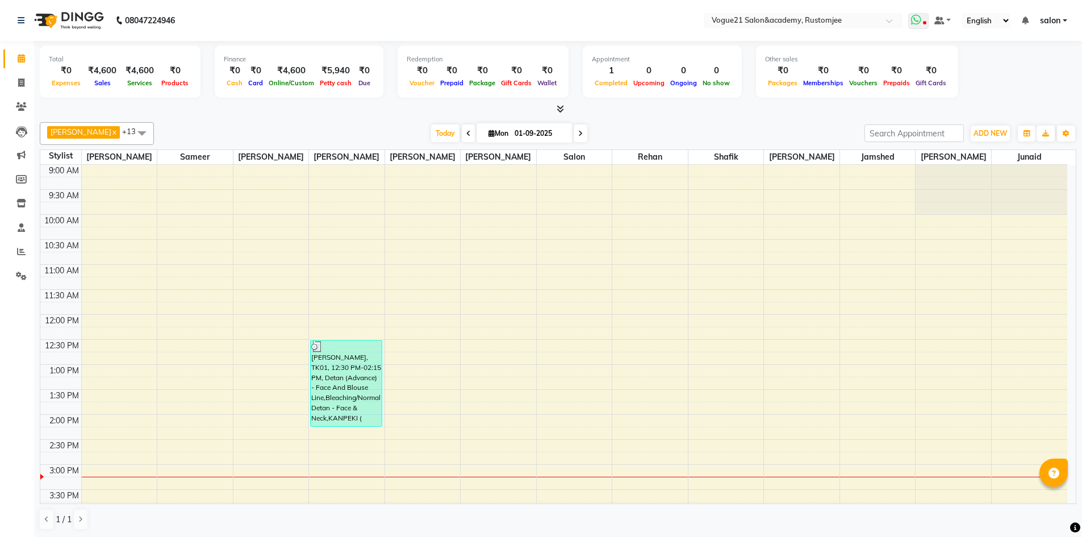
click at [924, 20] on span at bounding box center [918, 21] width 20 height 16
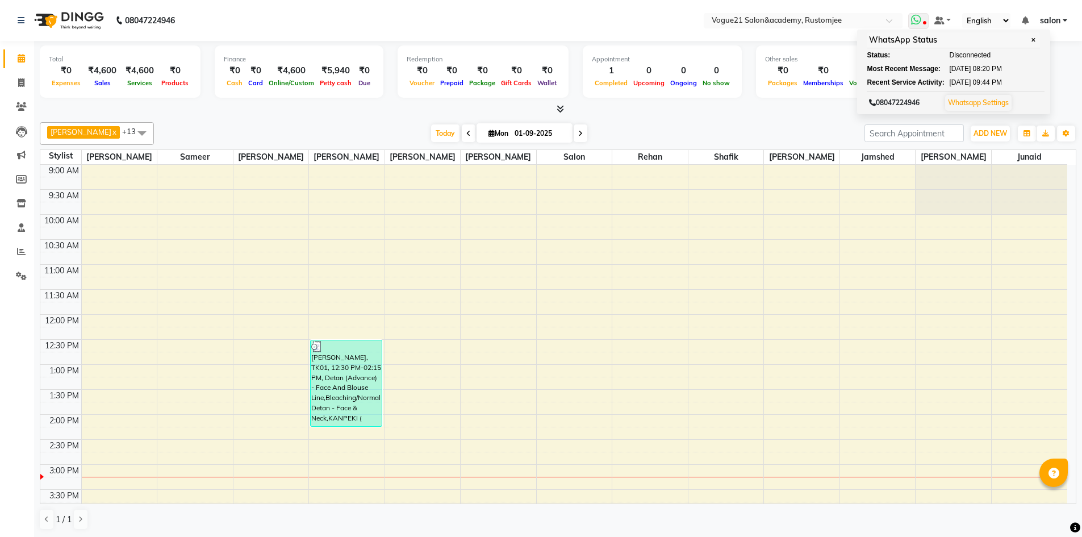
click at [992, 105] on link "Whatsapp Settings" at bounding box center [978, 102] width 61 height 9
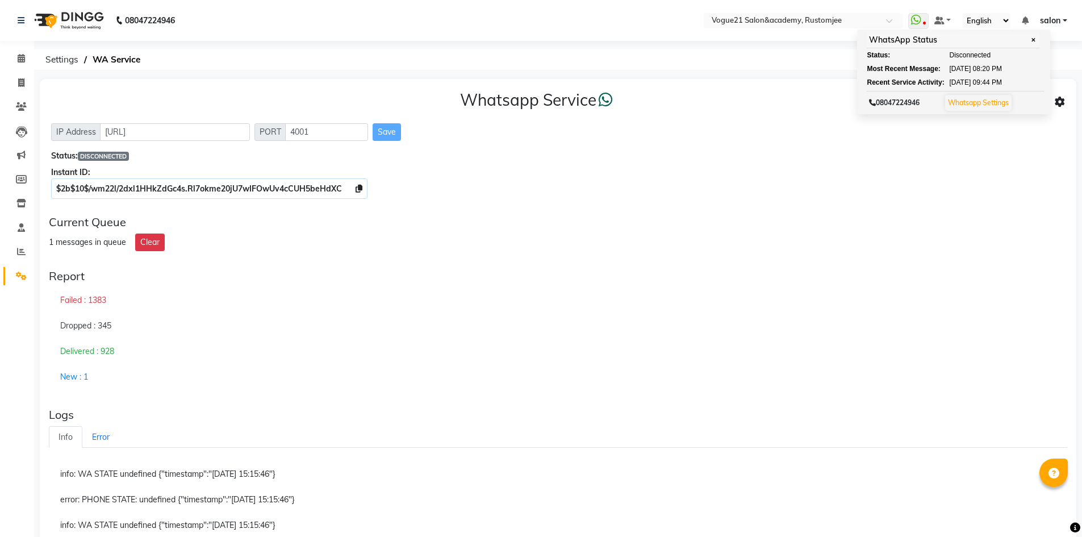
click at [1061, 99] on icon at bounding box center [1060, 102] width 10 height 10
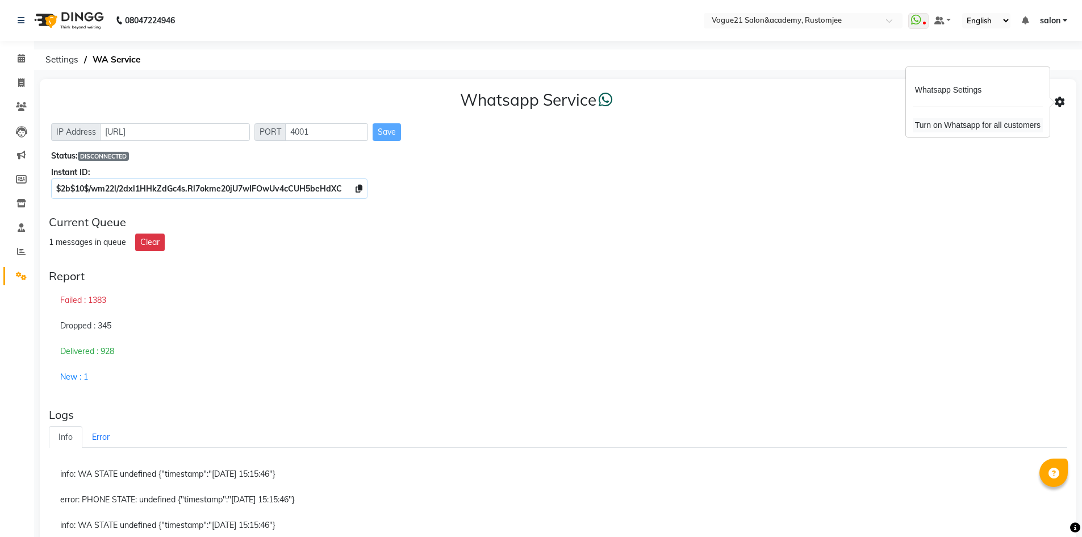
click at [977, 127] on div "Turn on Whatsapp for all customers" at bounding box center [978, 125] width 130 height 14
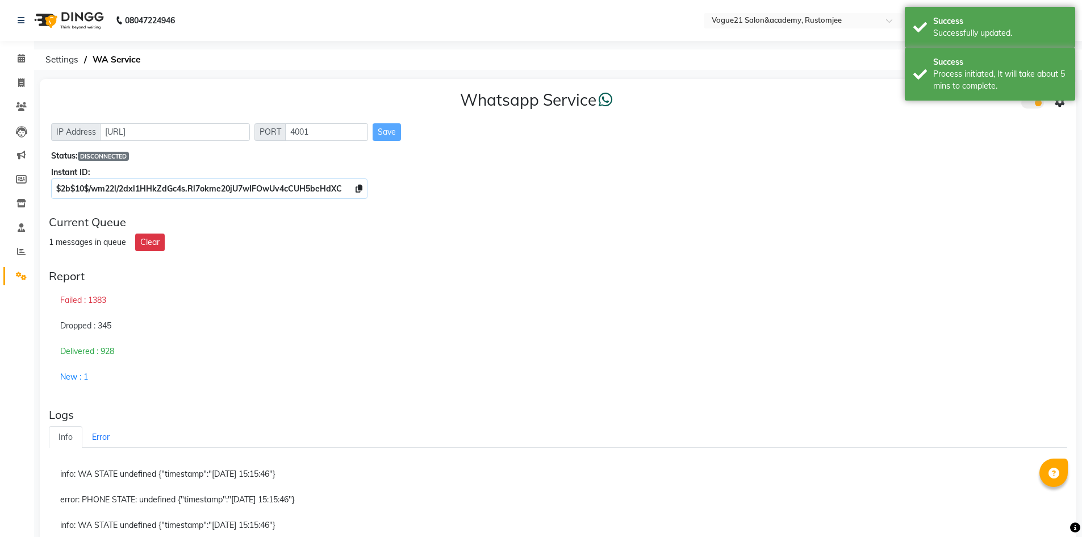
click at [1029, 103] on span at bounding box center [1032, 102] width 23 height 11
click at [1030, 105] on input "checkbox" at bounding box center [1030, 105] width 0 height 0
click at [1029, 103] on span at bounding box center [1032, 102] width 23 height 11
click at [1030, 105] on input "checkbox" at bounding box center [1030, 105] width 0 height 0
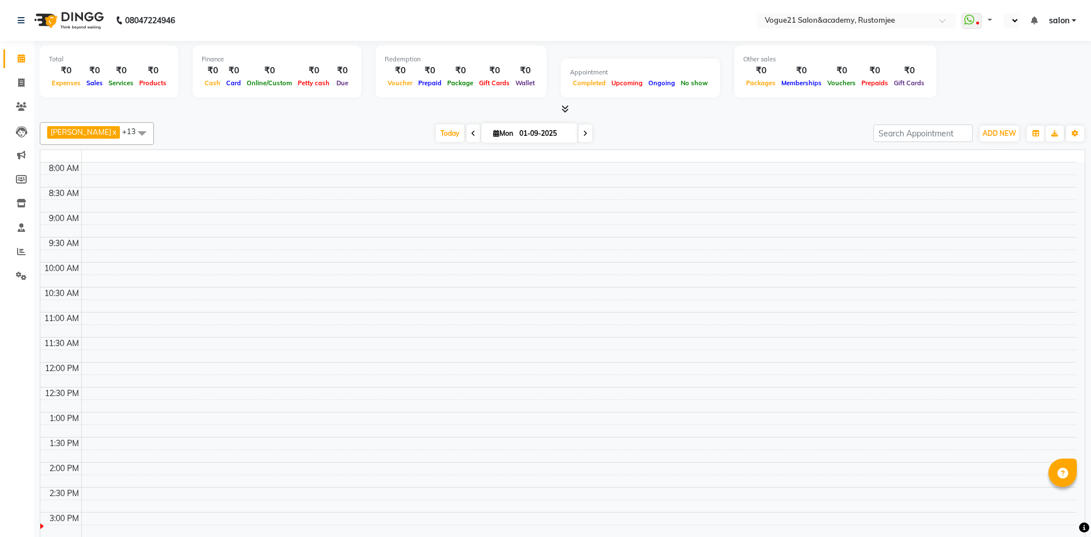
select select "en"
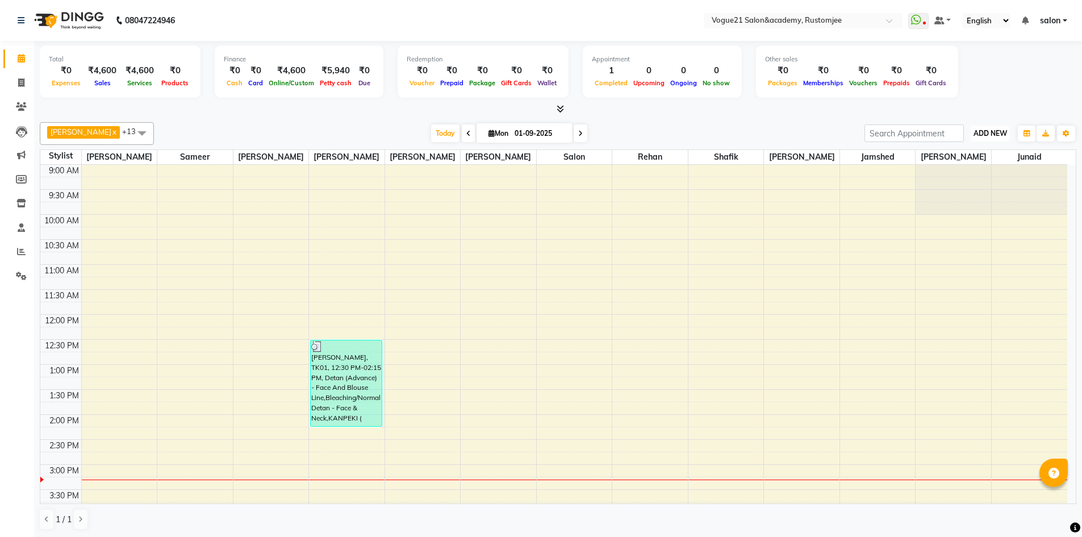
click at [992, 131] on span "ADD NEW" at bounding box center [991, 133] width 34 height 9
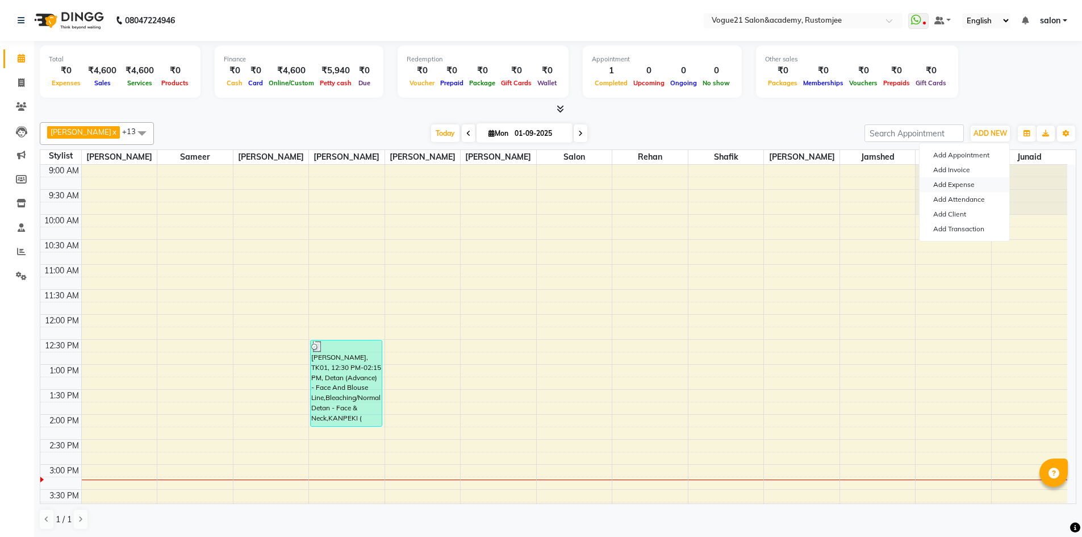
click at [979, 177] on div "Add Appointment Add Invoice Add Expense Add Attendance Add Client Add Transacti…" at bounding box center [964, 192] width 91 height 99
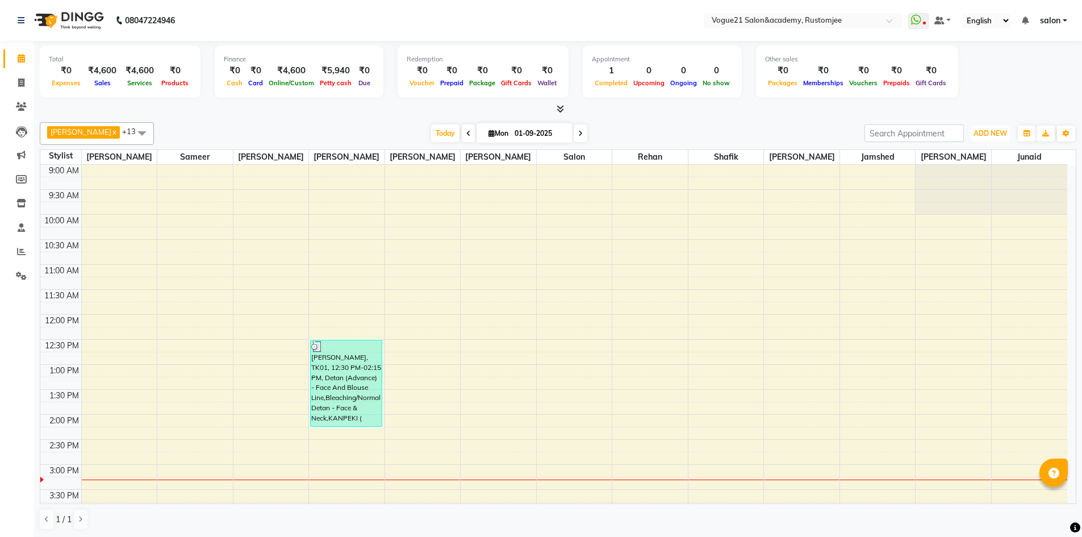
click at [985, 136] on span "ADD NEW" at bounding box center [991, 133] width 34 height 9
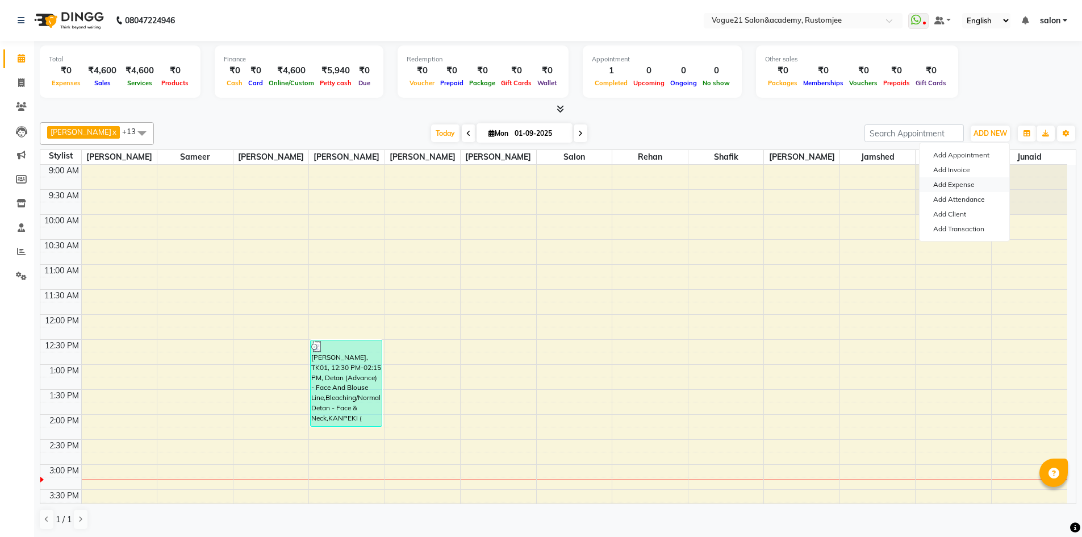
click at [974, 182] on link "Add Expense" at bounding box center [965, 184] width 90 height 15
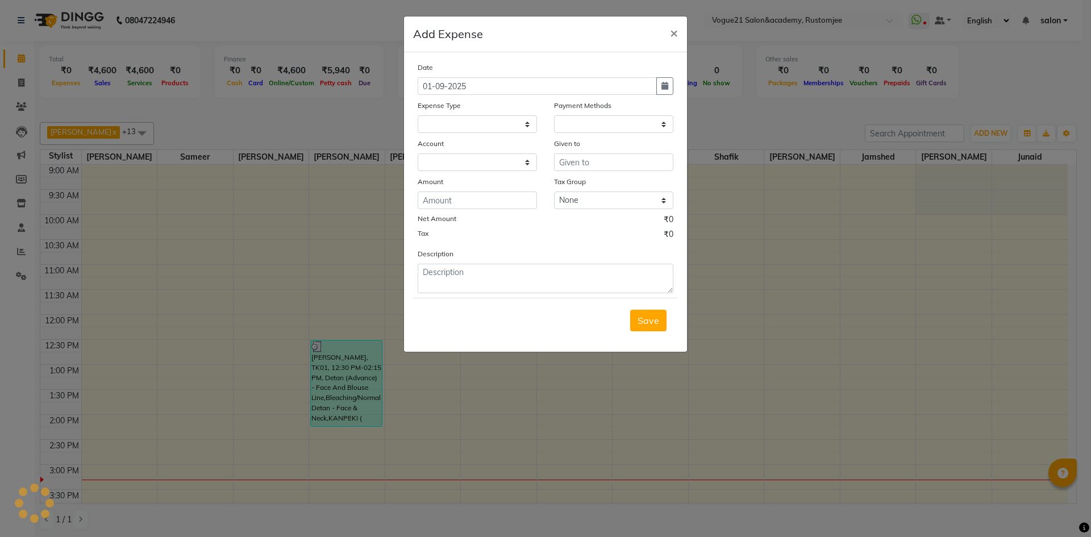
select select "1"
select select "7299"
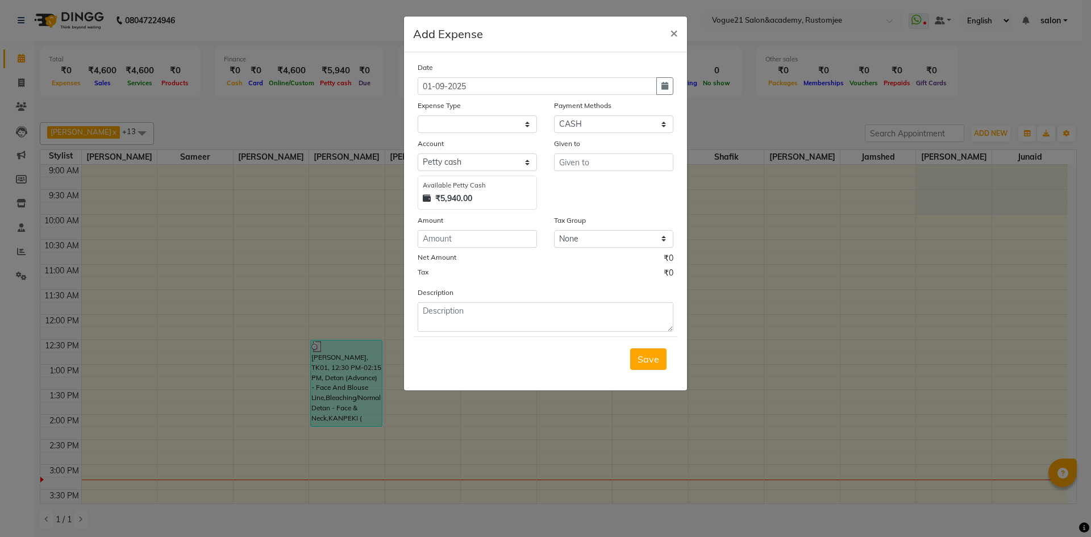
click at [508, 115] on div "Expense Type" at bounding box center [477, 116] width 136 height 34
click at [502, 121] on select at bounding box center [477, 124] width 119 height 18
click at [530, 127] on select at bounding box center [477, 124] width 119 height 18
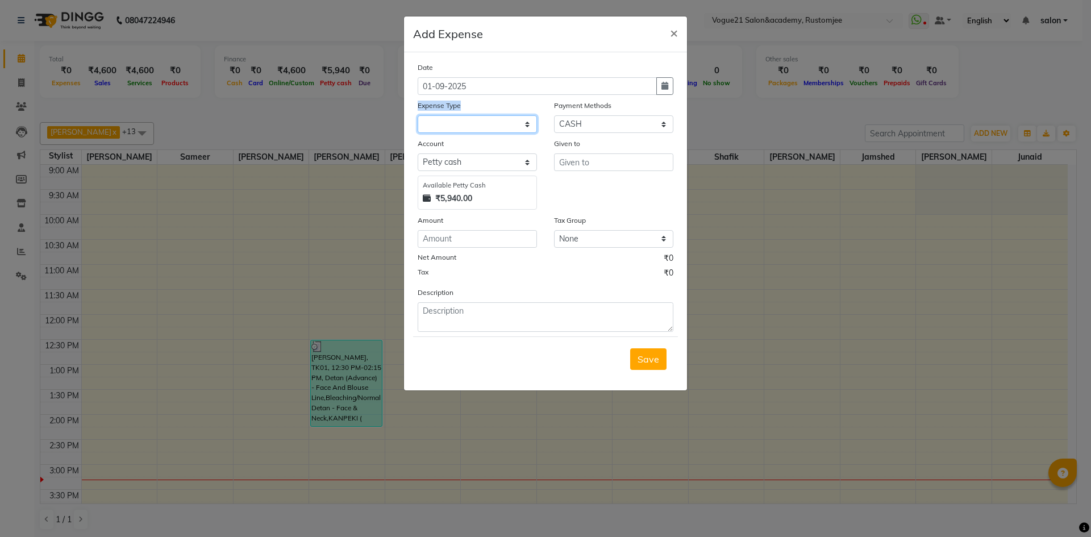
click at [527, 125] on select at bounding box center [477, 124] width 119 height 18
click at [674, 31] on span "×" at bounding box center [674, 32] width 8 height 17
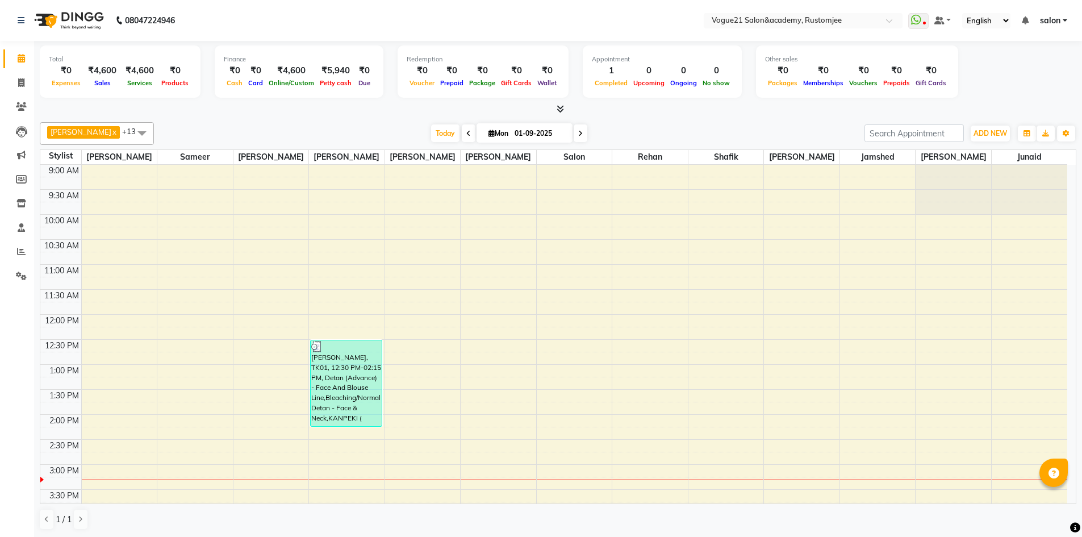
click at [1051, 22] on span "salon" at bounding box center [1050, 21] width 20 height 12
click at [1027, 75] on link "Sign out" at bounding box center [1009, 78] width 104 height 18
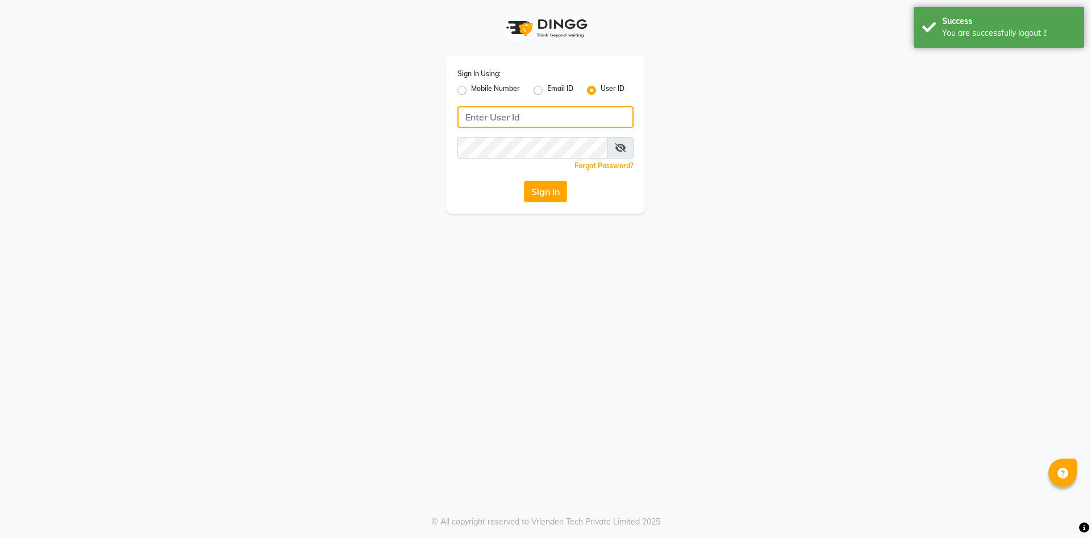
click at [542, 119] on input "Username" at bounding box center [545, 117] width 176 height 22
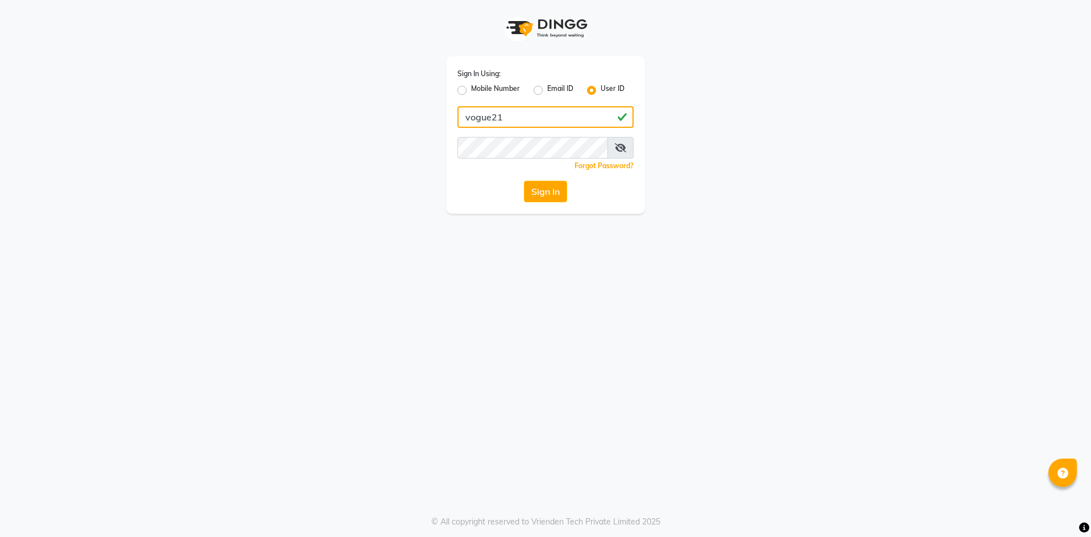
type input "vogue21"
click at [619, 147] on icon at bounding box center [620, 147] width 11 height 9
click at [535, 192] on button "Sign In" at bounding box center [545, 192] width 43 height 22
